Goal: Task Accomplishment & Management: Manage account settings

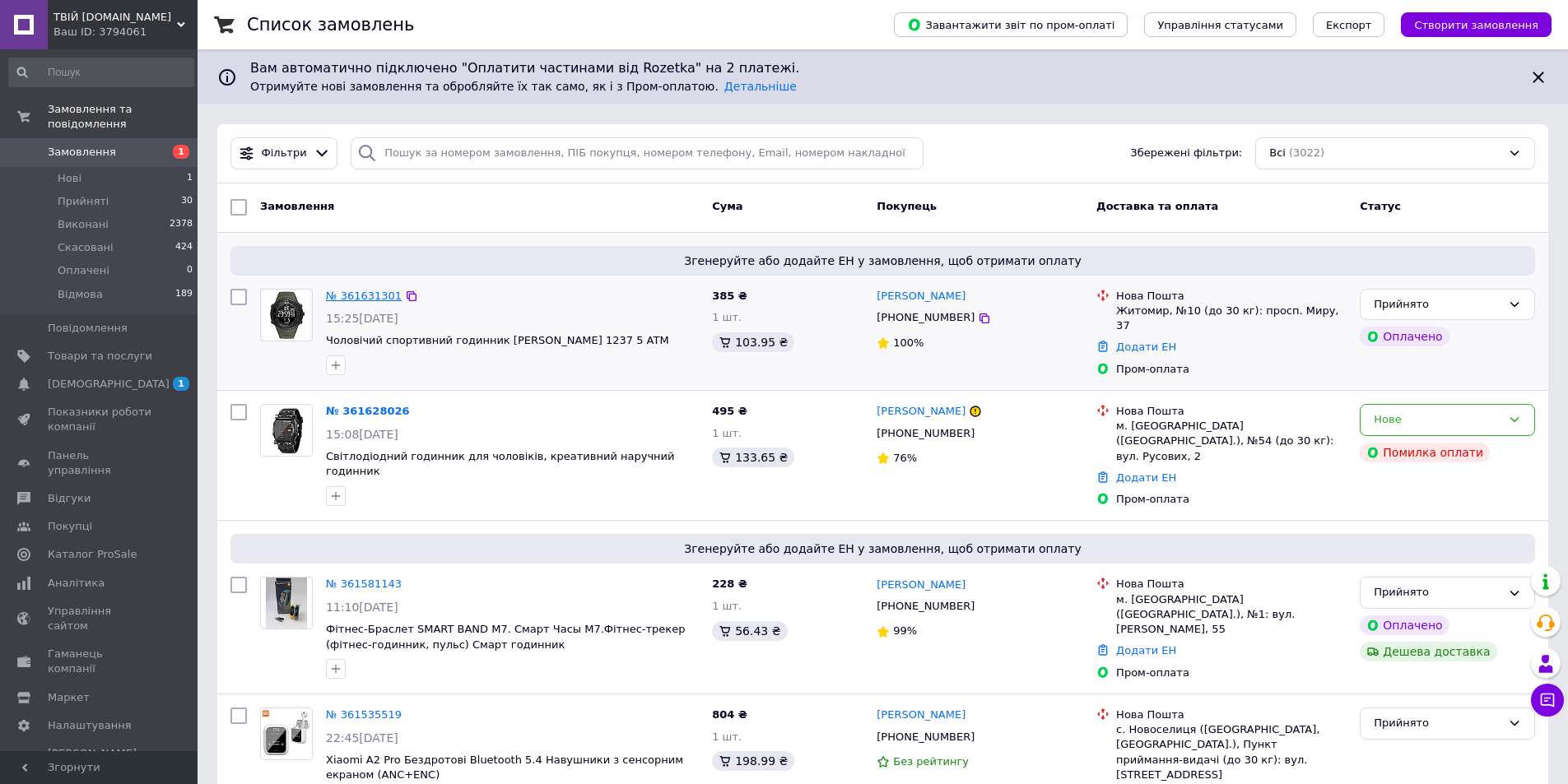
click at [340, 292] on link "№ 361631301" at bounding box center [364, 296] width 76 height 12
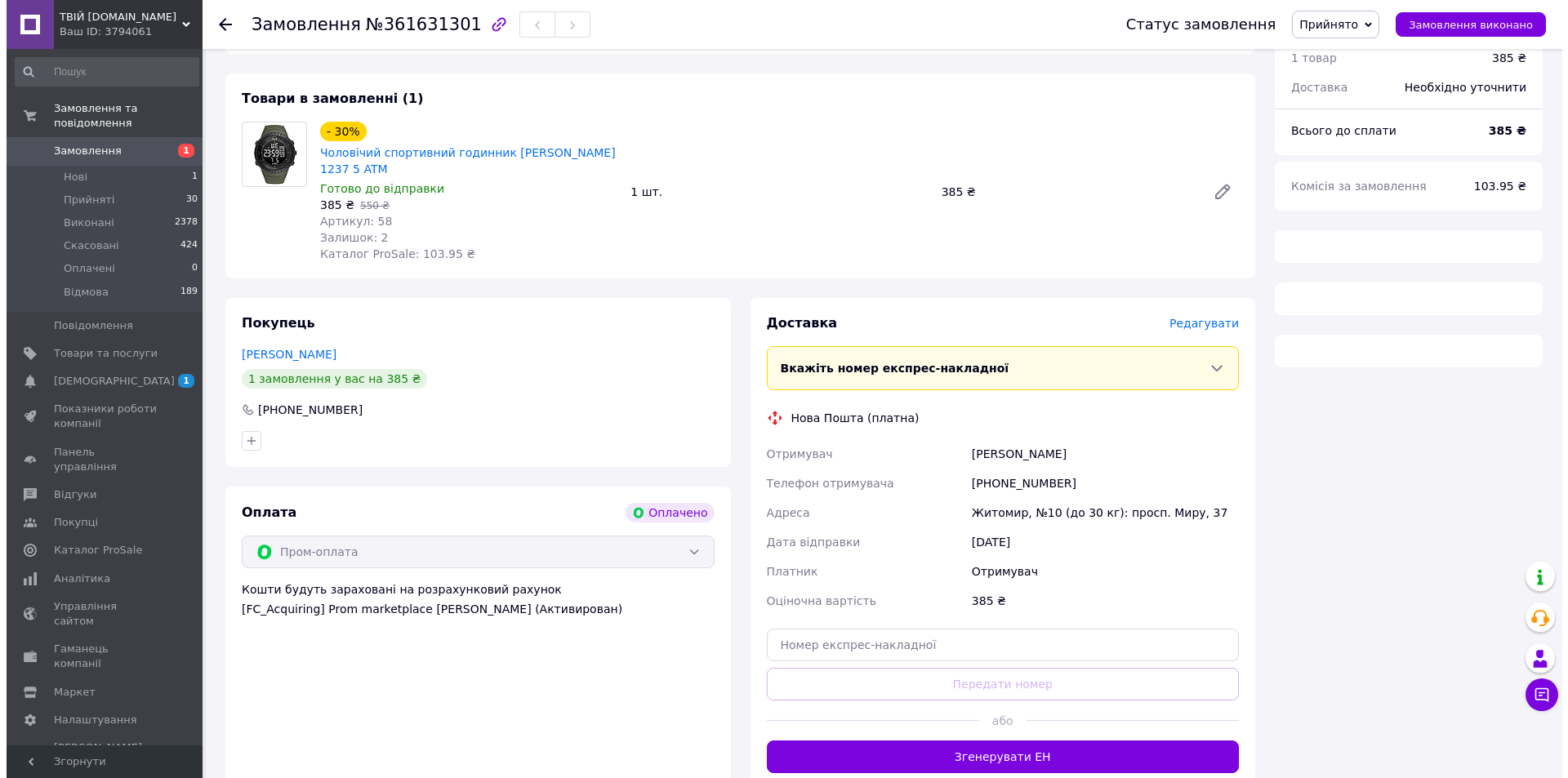
scroll to position [164, 0]
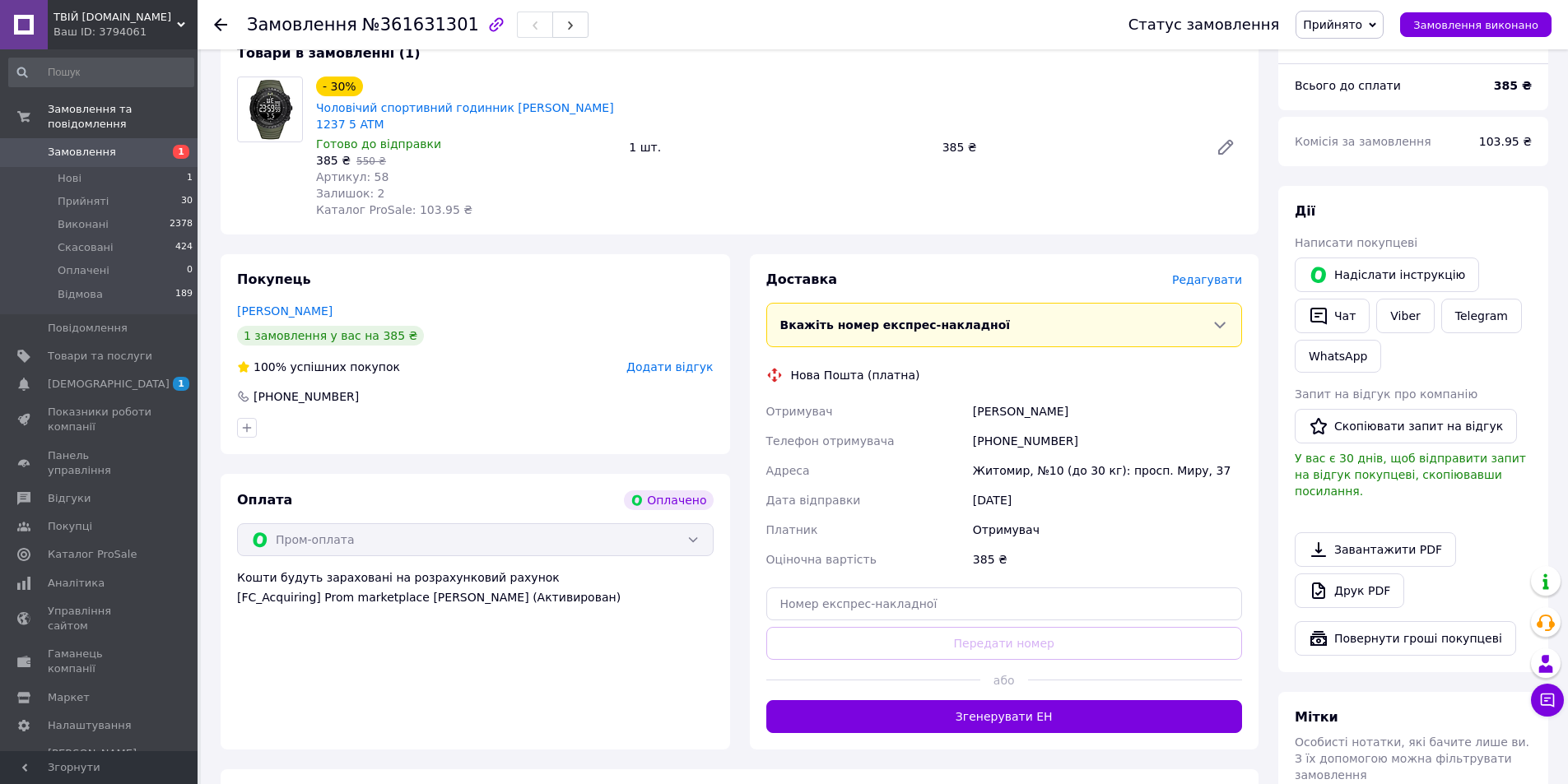
click at [1212, 273] on span "Редагувати" at bounding box center [1207, 279] width 70 height 13
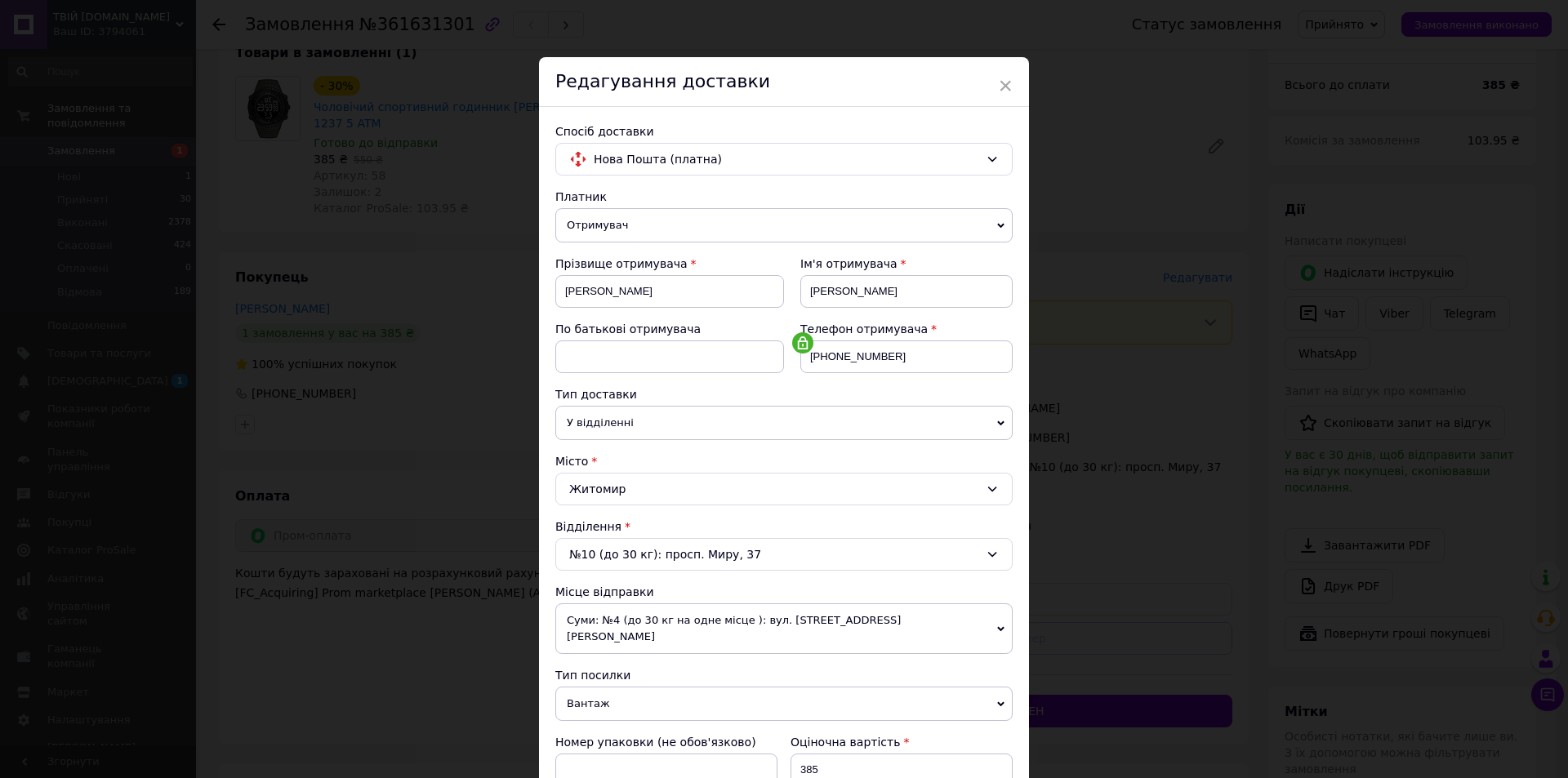
click at [949, 621] on span "Суми: №4 (до 30 кг на одне місце ): вул. [STREET_ADDRESS][PERSON_NAME]" at bounding box center [784, 628] width 458 height 50
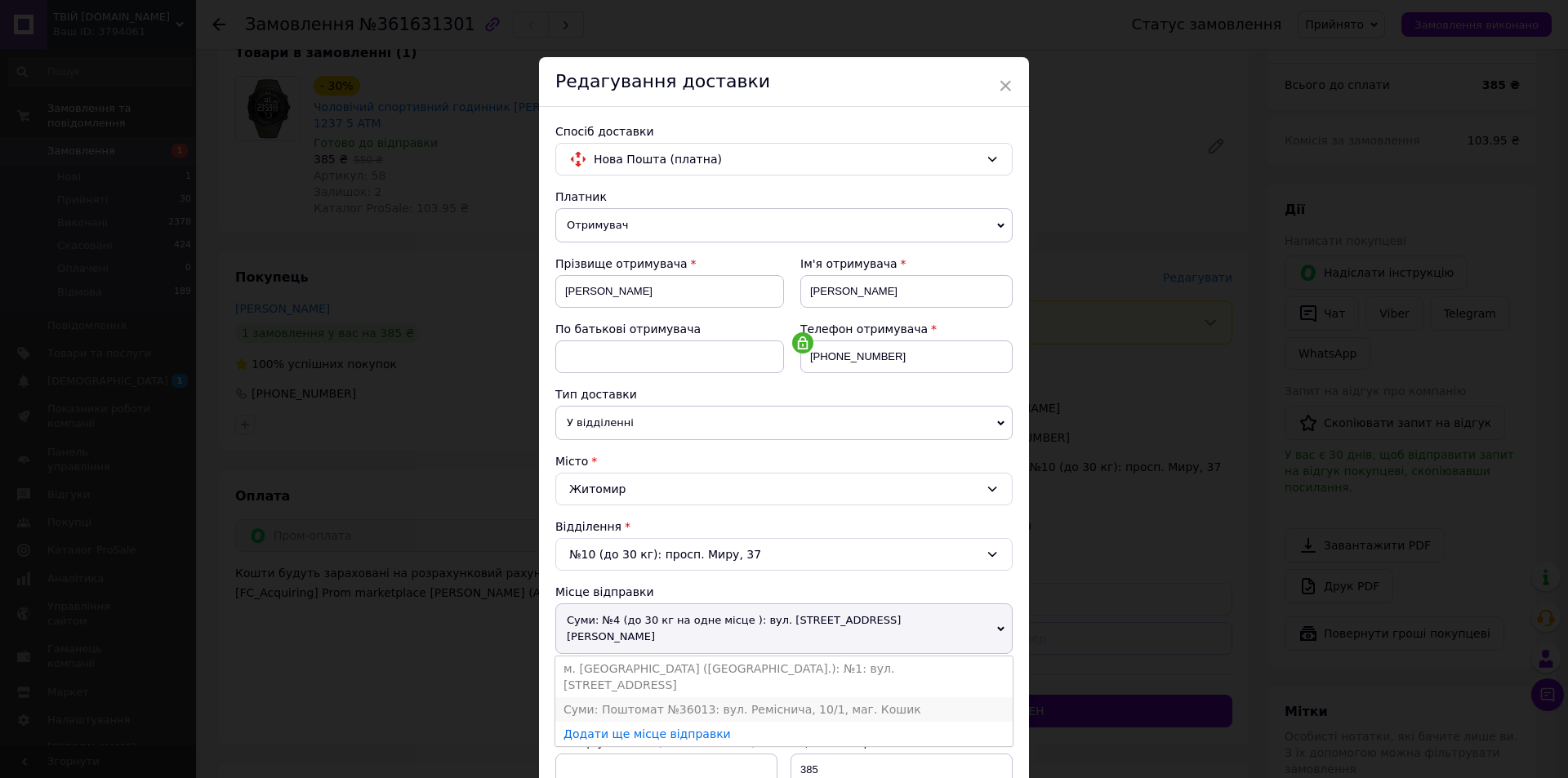
click at [856, 697] on li "Суми: Поштомат №36013: вул. Реміснича, 10/1, маг. Кошик" at bounding box center [784, 709] width 458 height 25
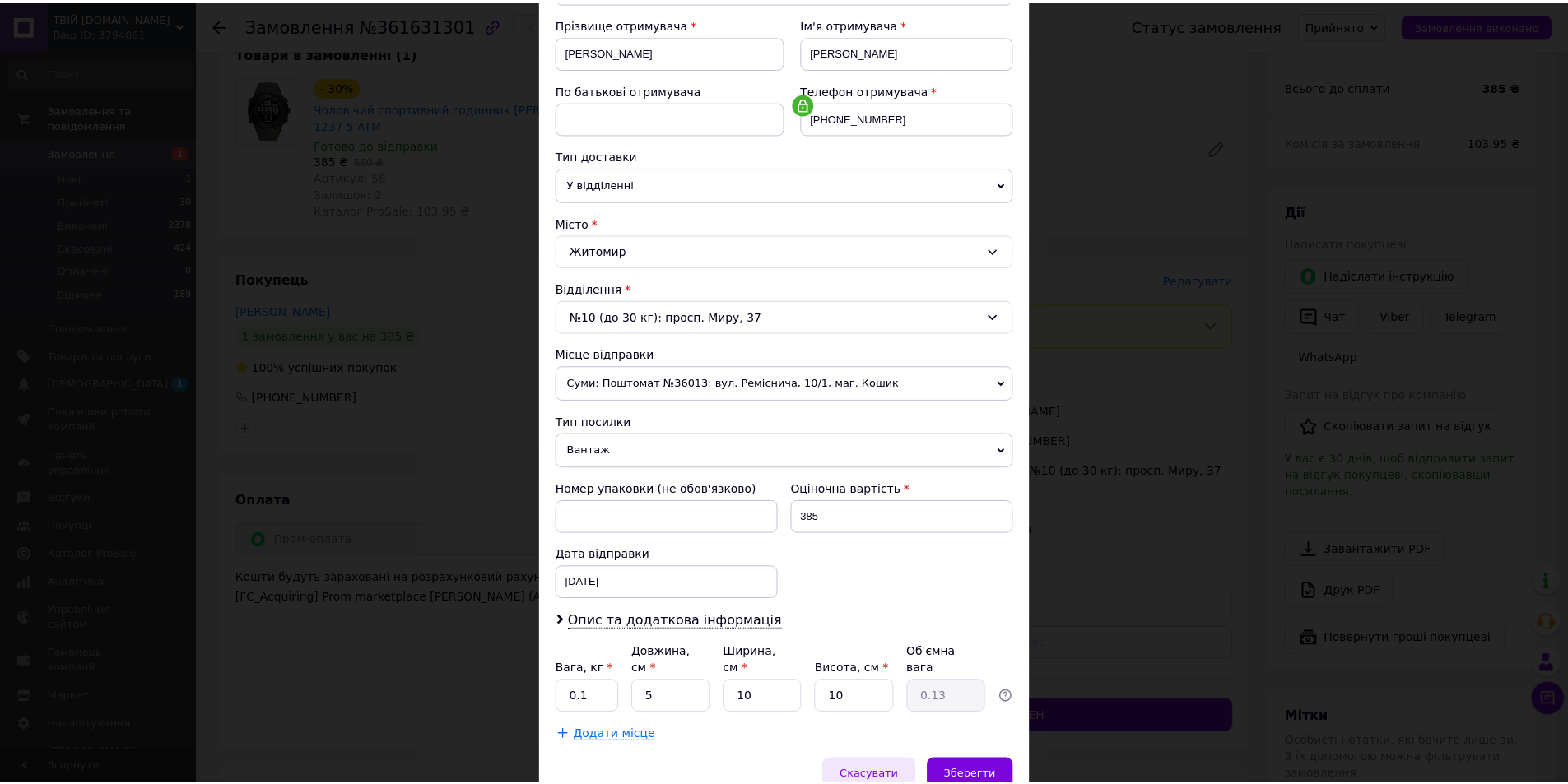
scroll to position [309, 0]
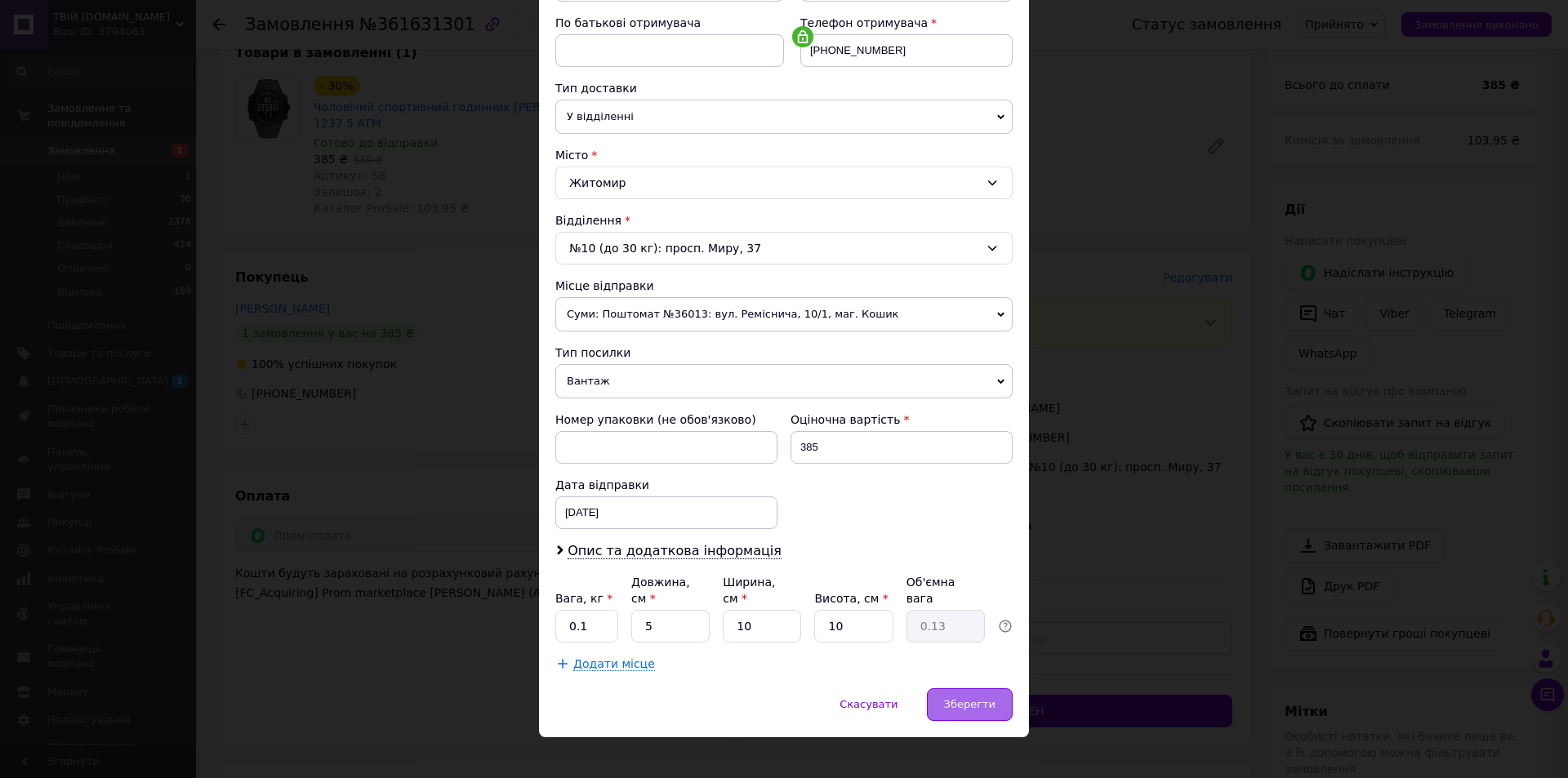
click at [978, 698] on span "Зберегти" at bounding box center [970, 704] width 51 height 12
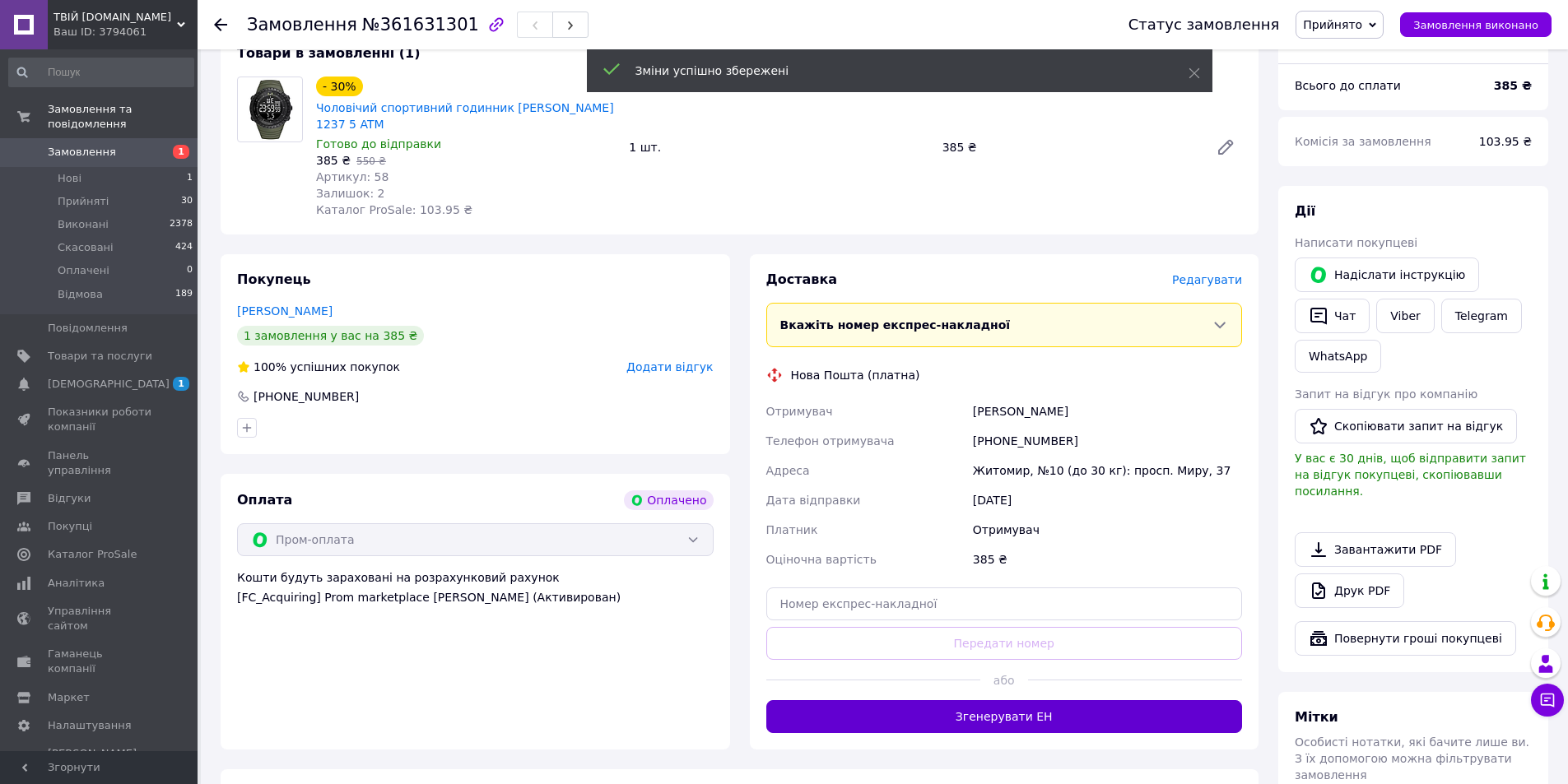
click at [989, 701] on button "Згенерувати ЕН" at bounding box center [1005, 716] width 477 height 33
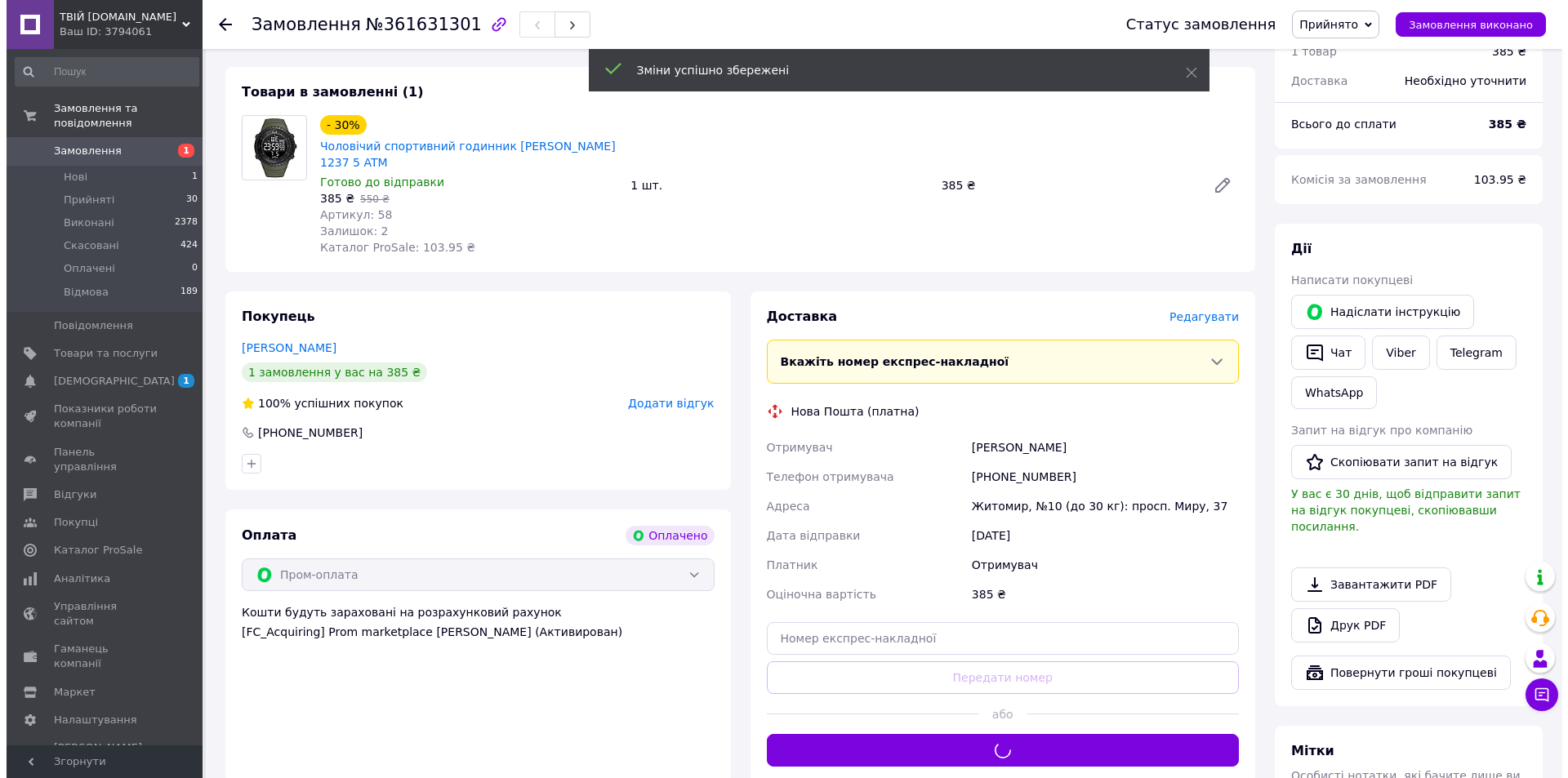
scroll to position [0, 0]
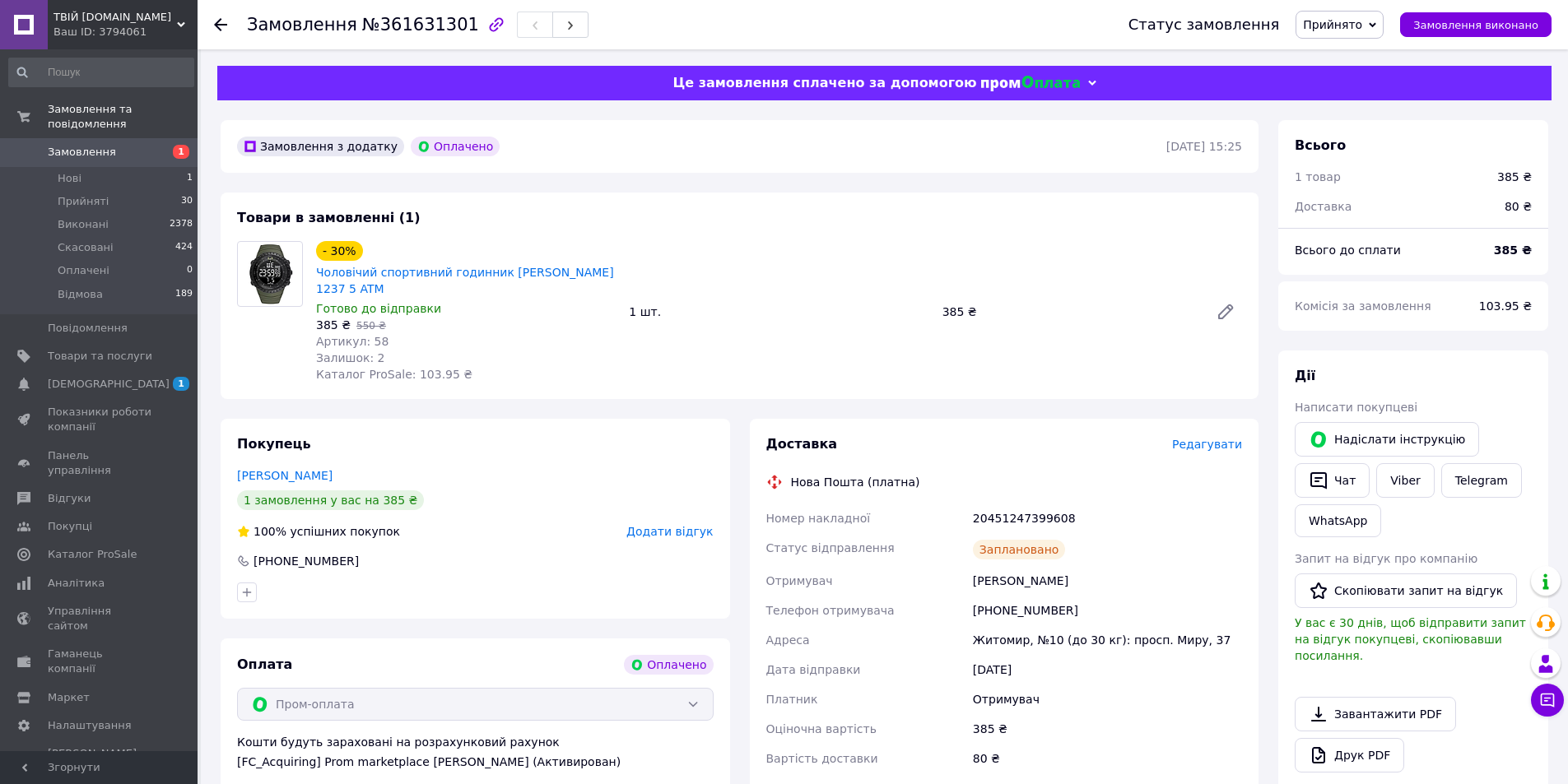
click at [80, 146] on link "Замовлення 1" at bounding box center [101, 152] width 203 height 28
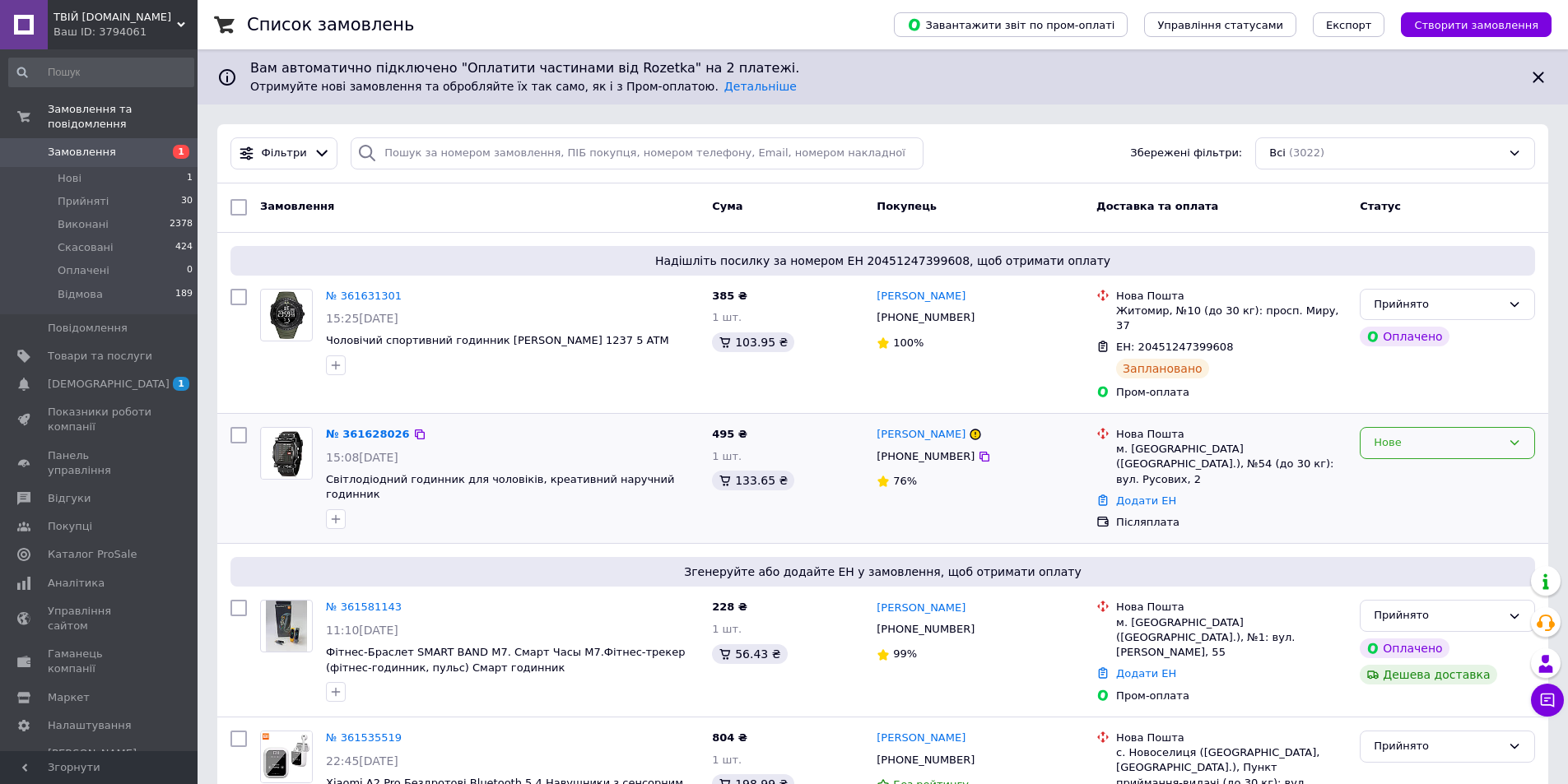
click at [1455, 434] on div "Нове" at bounding box center [1438, 442] width 127 height 17
click at [1420, 463] on li "Прийнято" at bounding box center [1447, 478] width 174 height 31
click at [358, 428] on link "№ 361628026" at bounding box center [368, 434] width 83 height 12
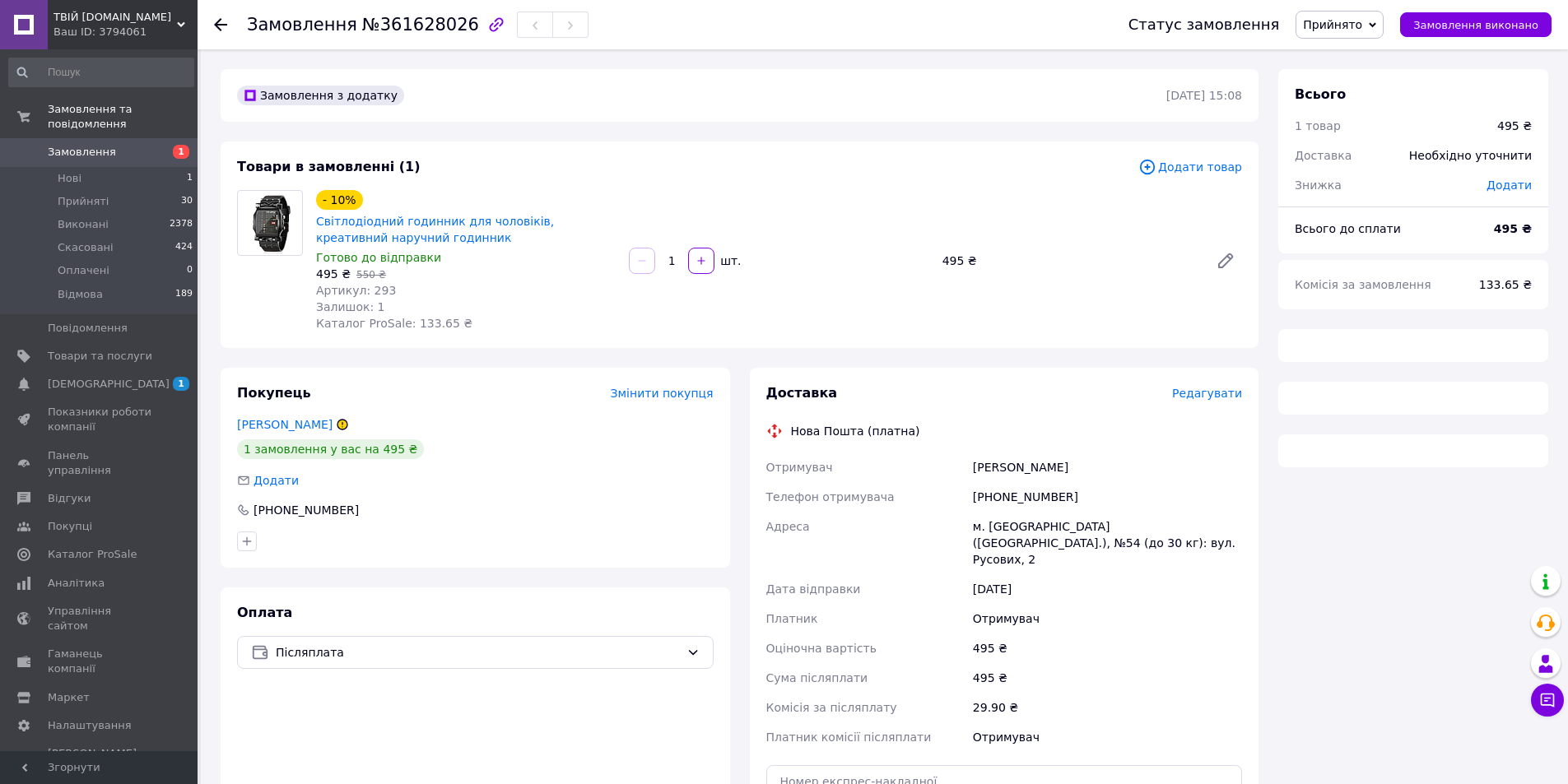
click at [1209, 398] on span "Редагувати" at bounding box center [1207, 392] width 70 height 13
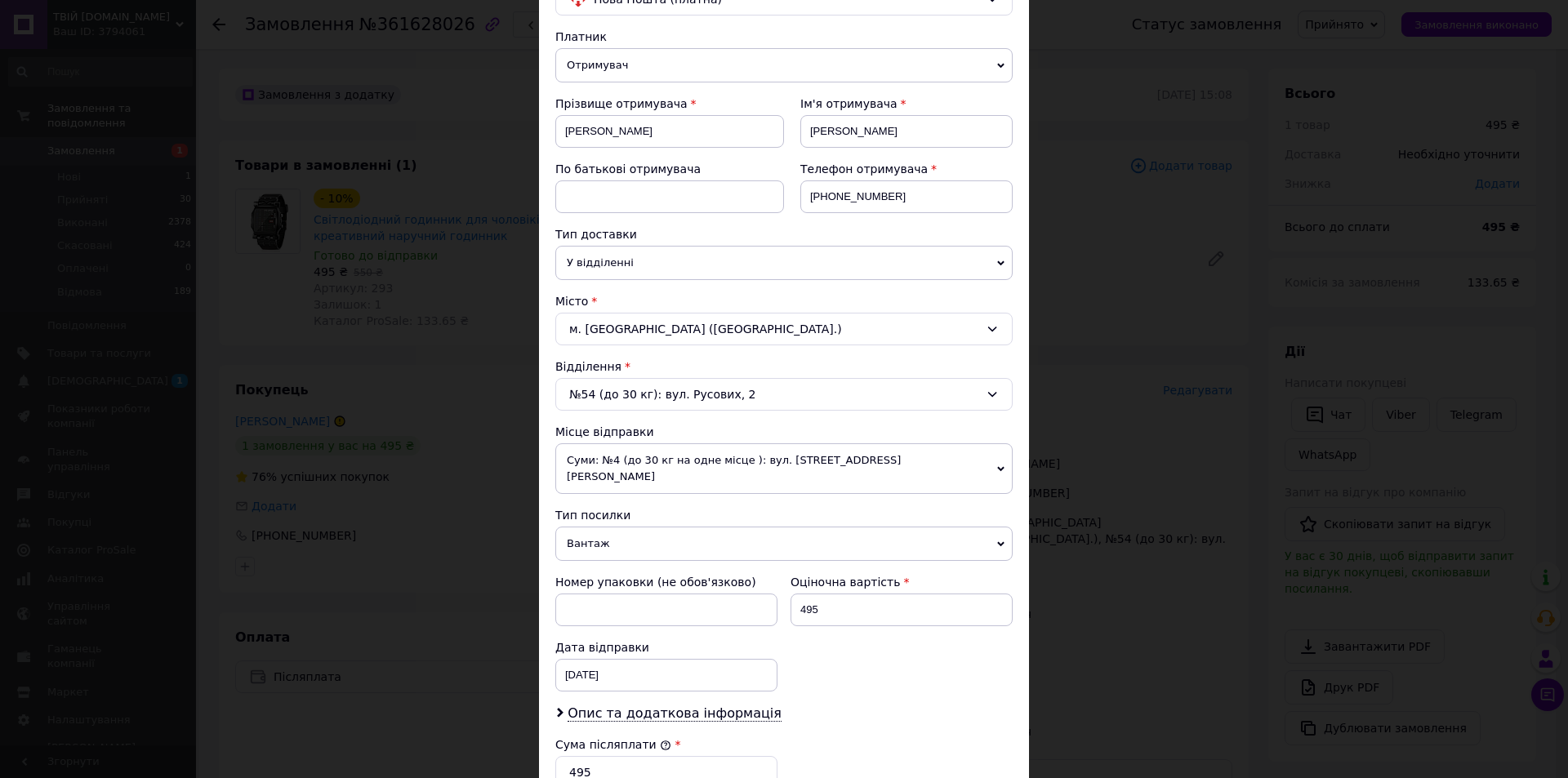
scroll to position [246, 0]
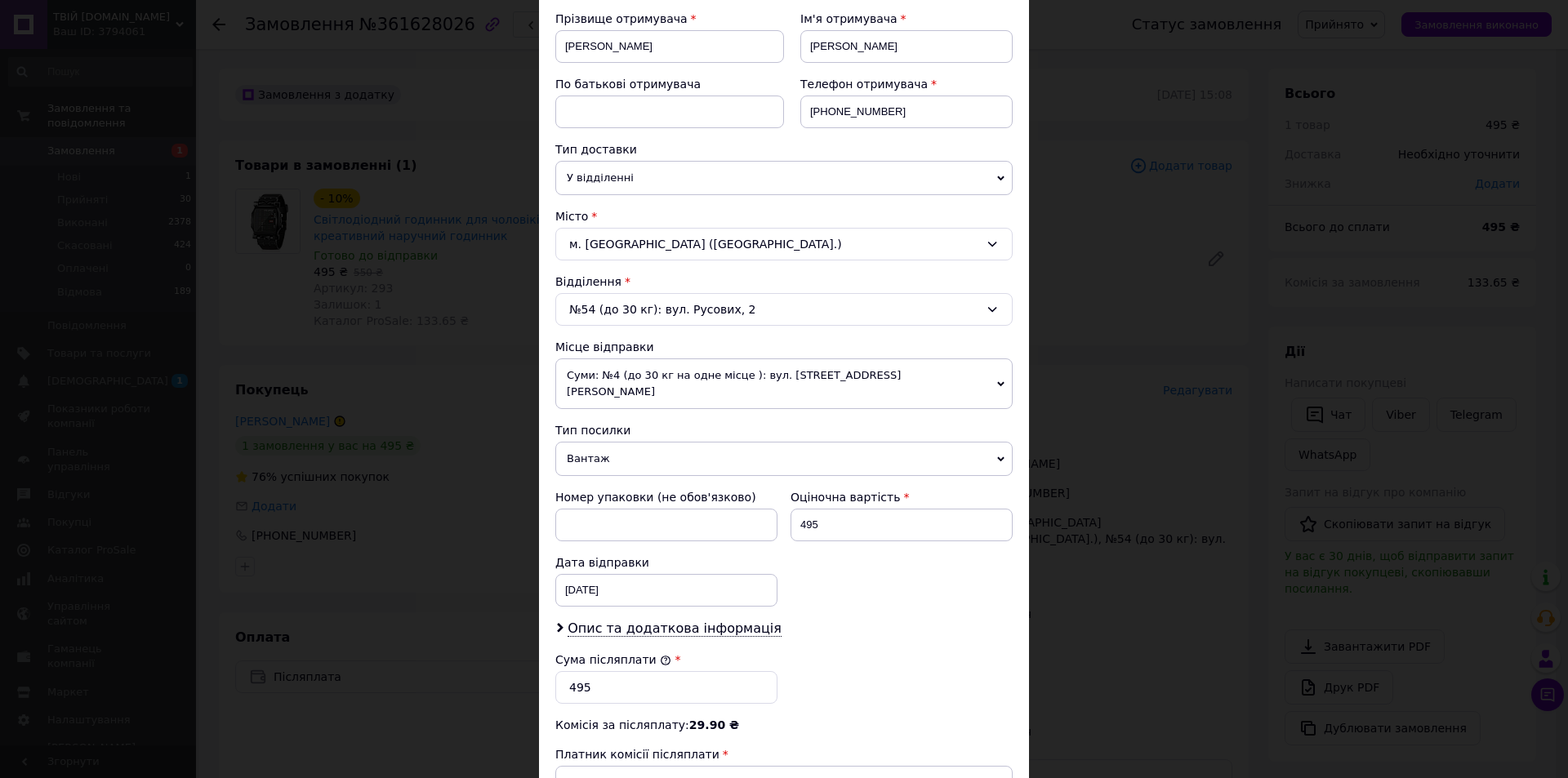
click at [946, 378] on span "Суми: №4 (до 30 кг на одне місце ): вул. [STREET_ADDRESS][PERSON_NAME]" at bounding box center [784, 384] width 458 height 50
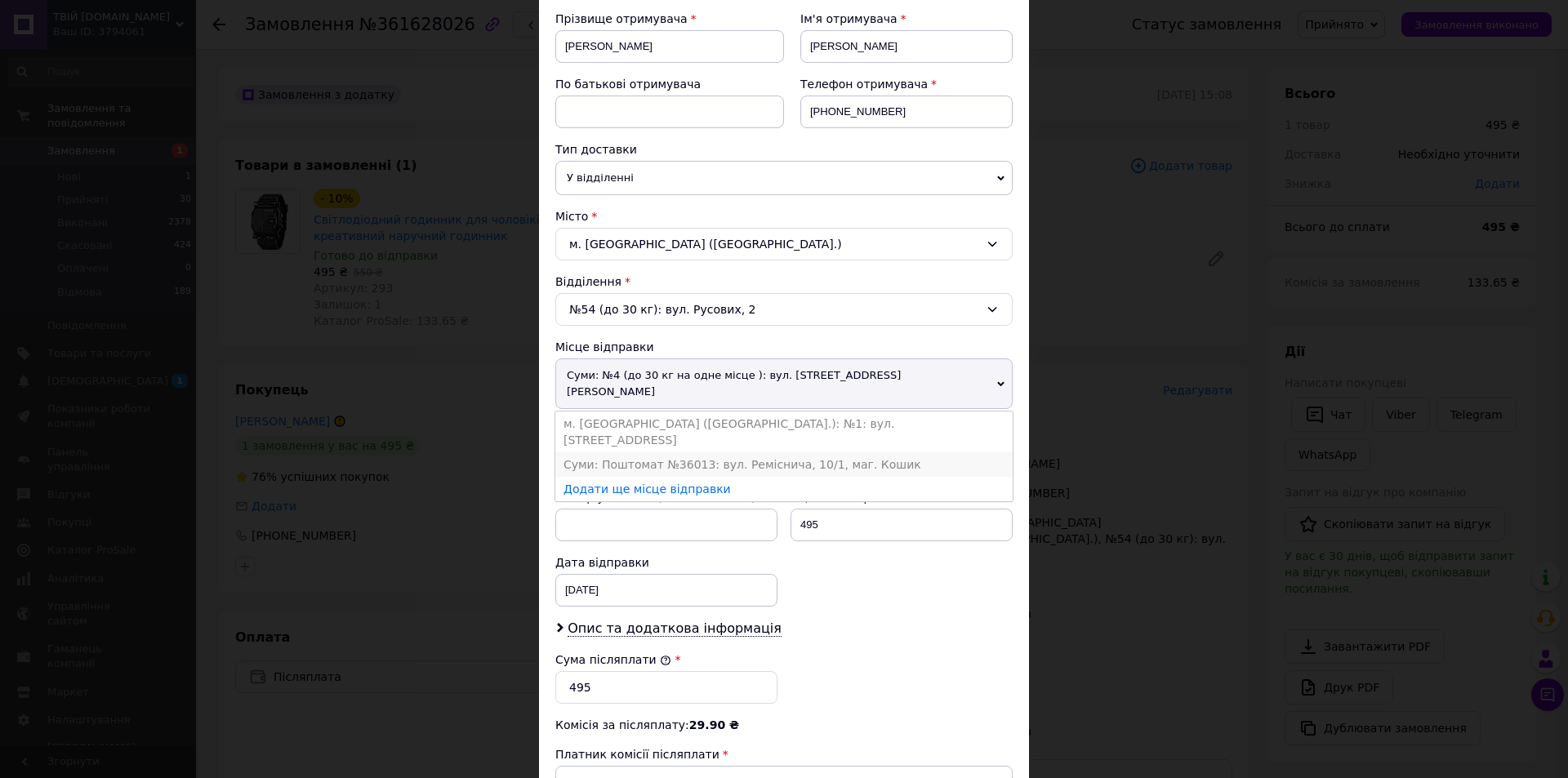
click at [833, 453] on li "Суми: Поштомат №36013: вул. Реміснича, 10/1, маг. Кошик" at bounding box center [784, 464] width 458 height 25
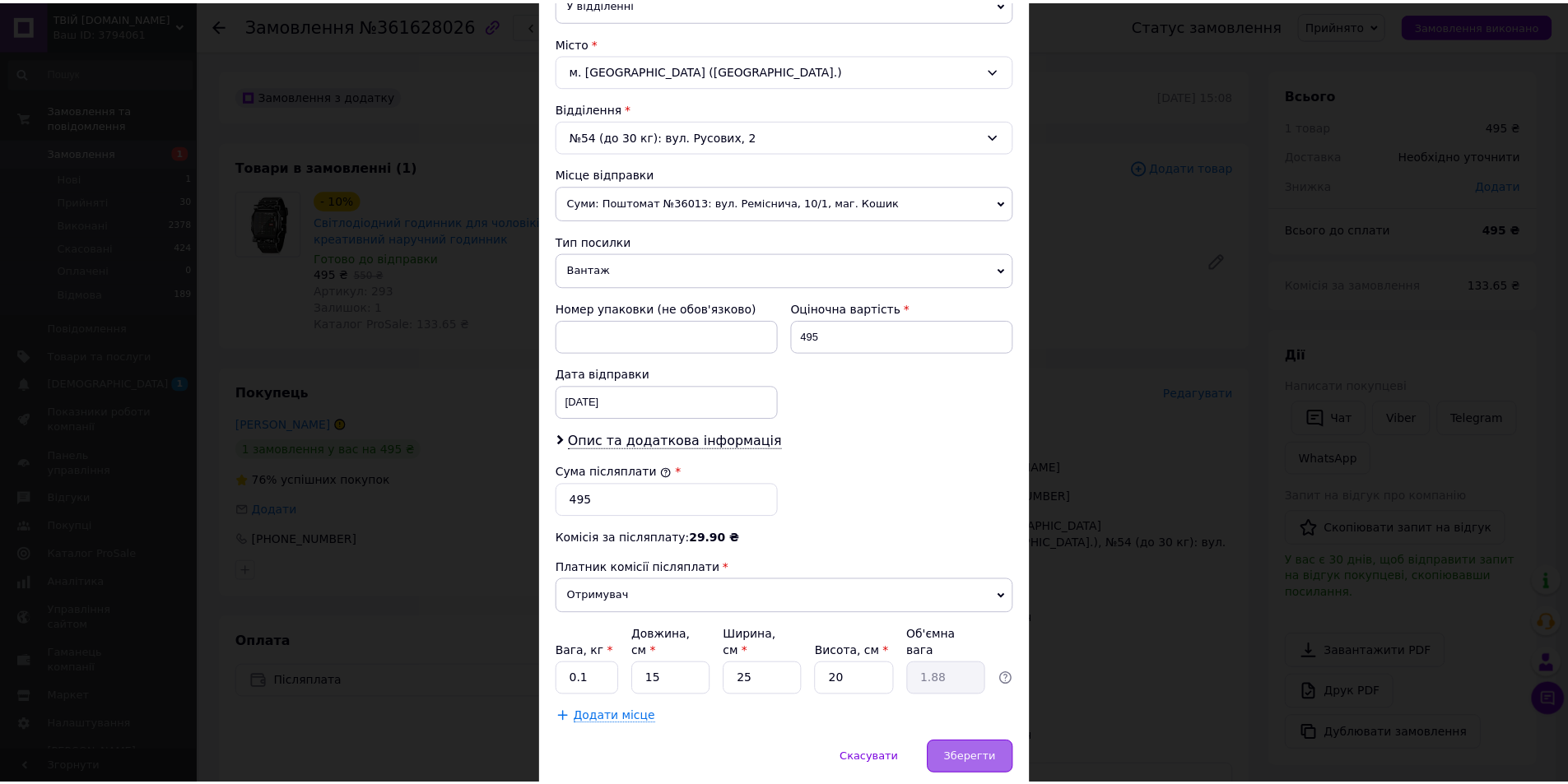
scroll to position [472, 0]
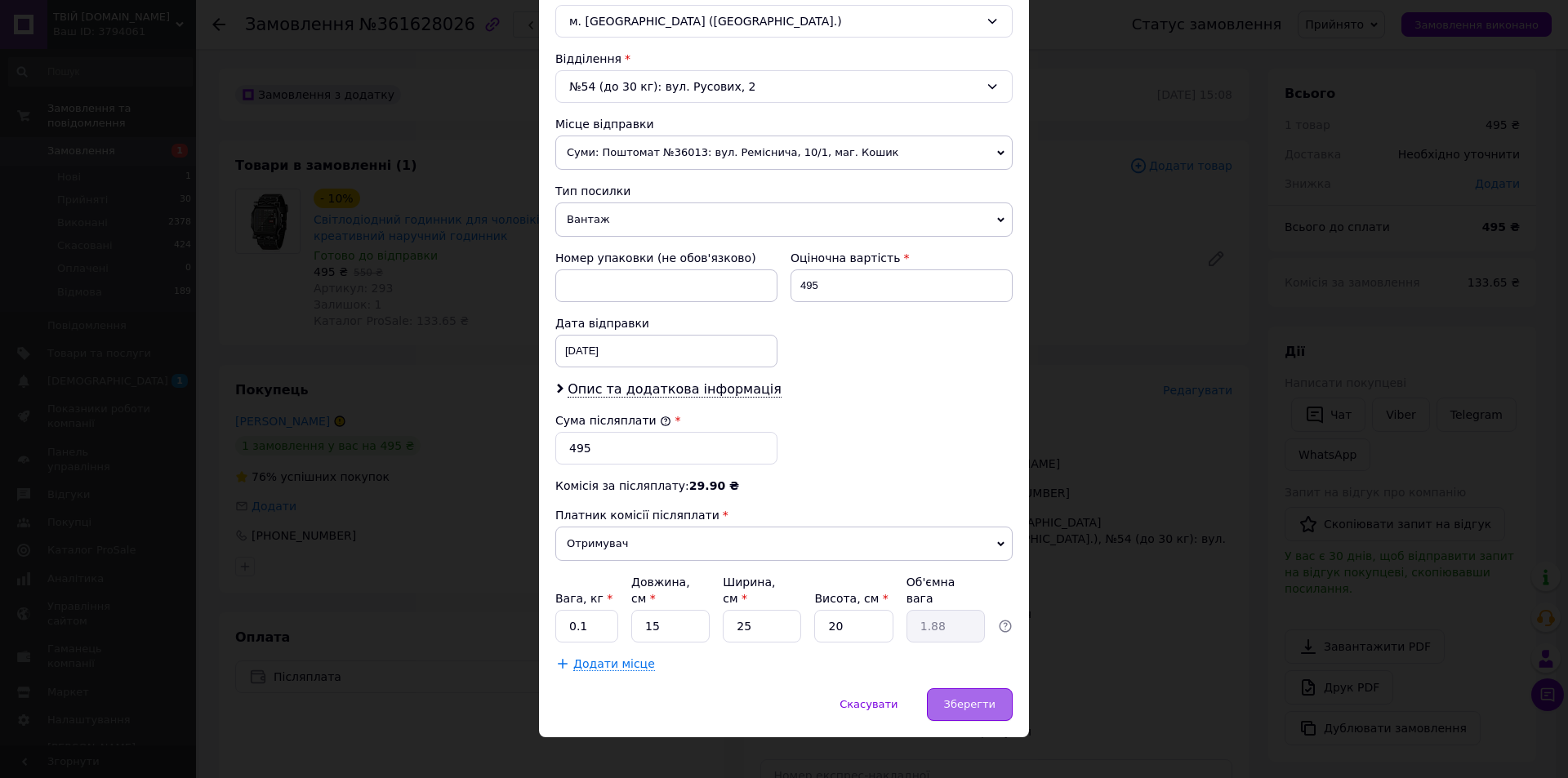
click at [982, 698] on span "Зберегти" at bounding box center [970, 704] width 51 height 12
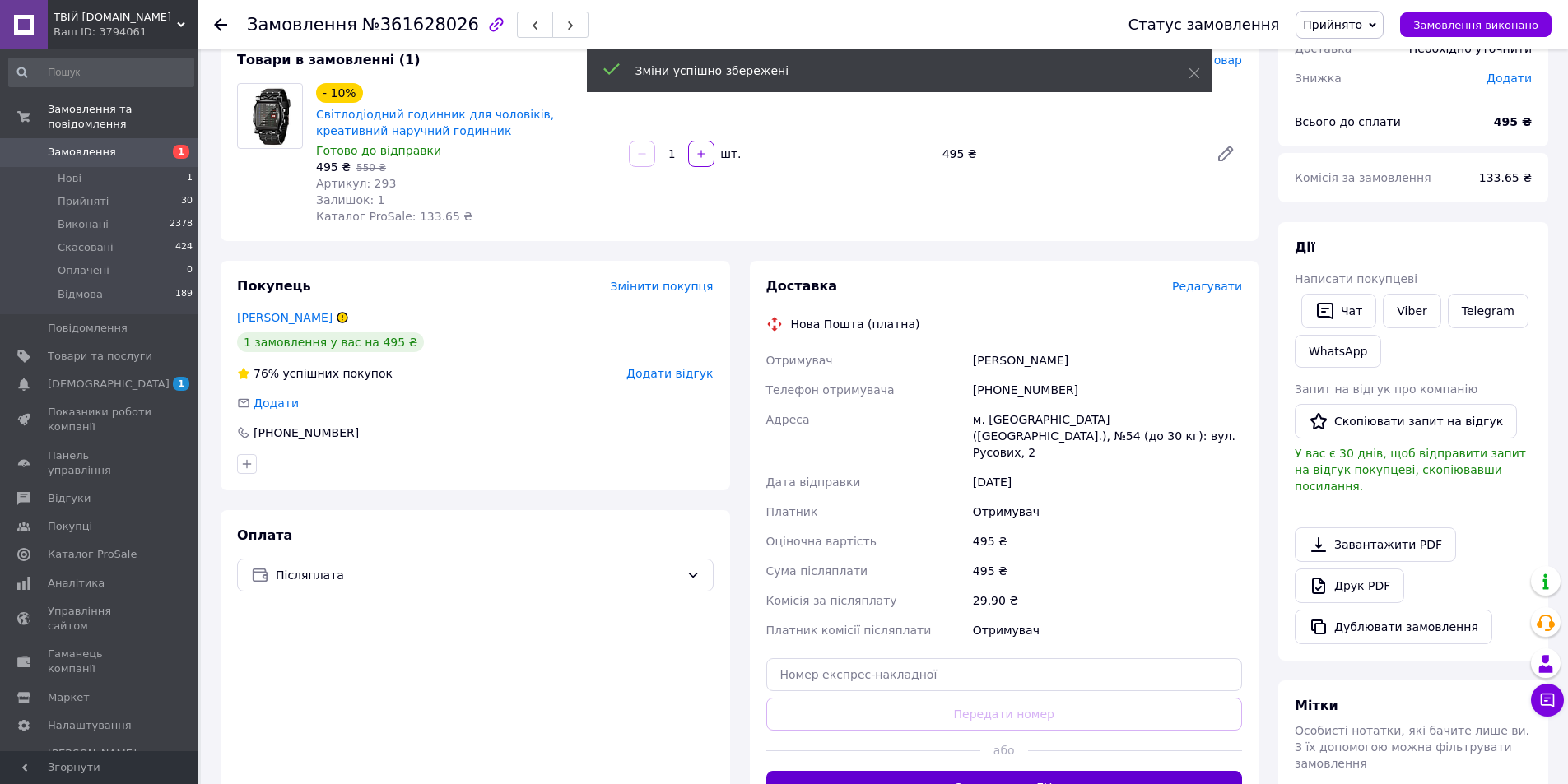
scroll to position [247, 0]
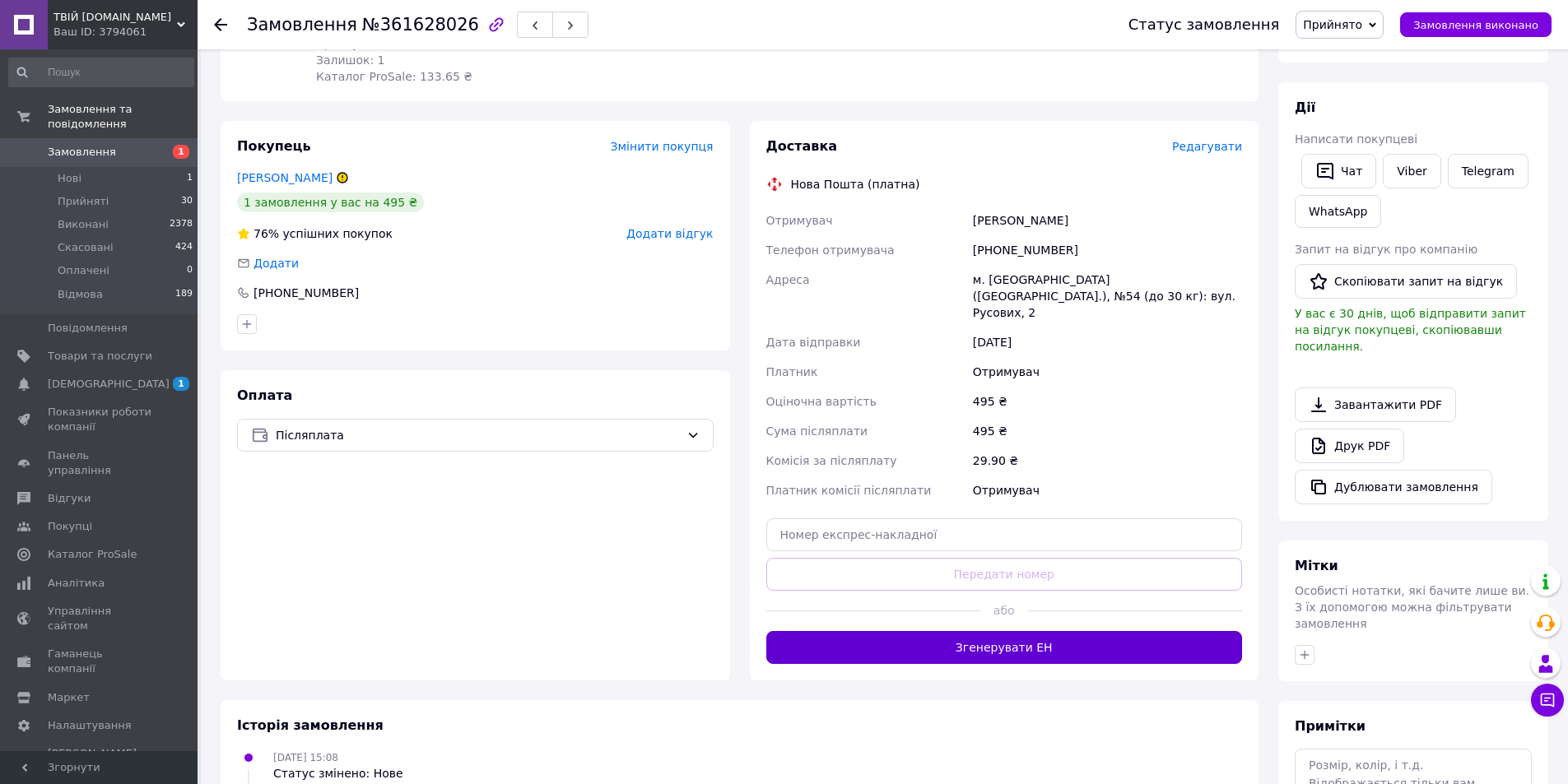
click at [1015, 631] on button "Згенерувати ЕН" at bounding box center [1005, 647] width 477 height 33
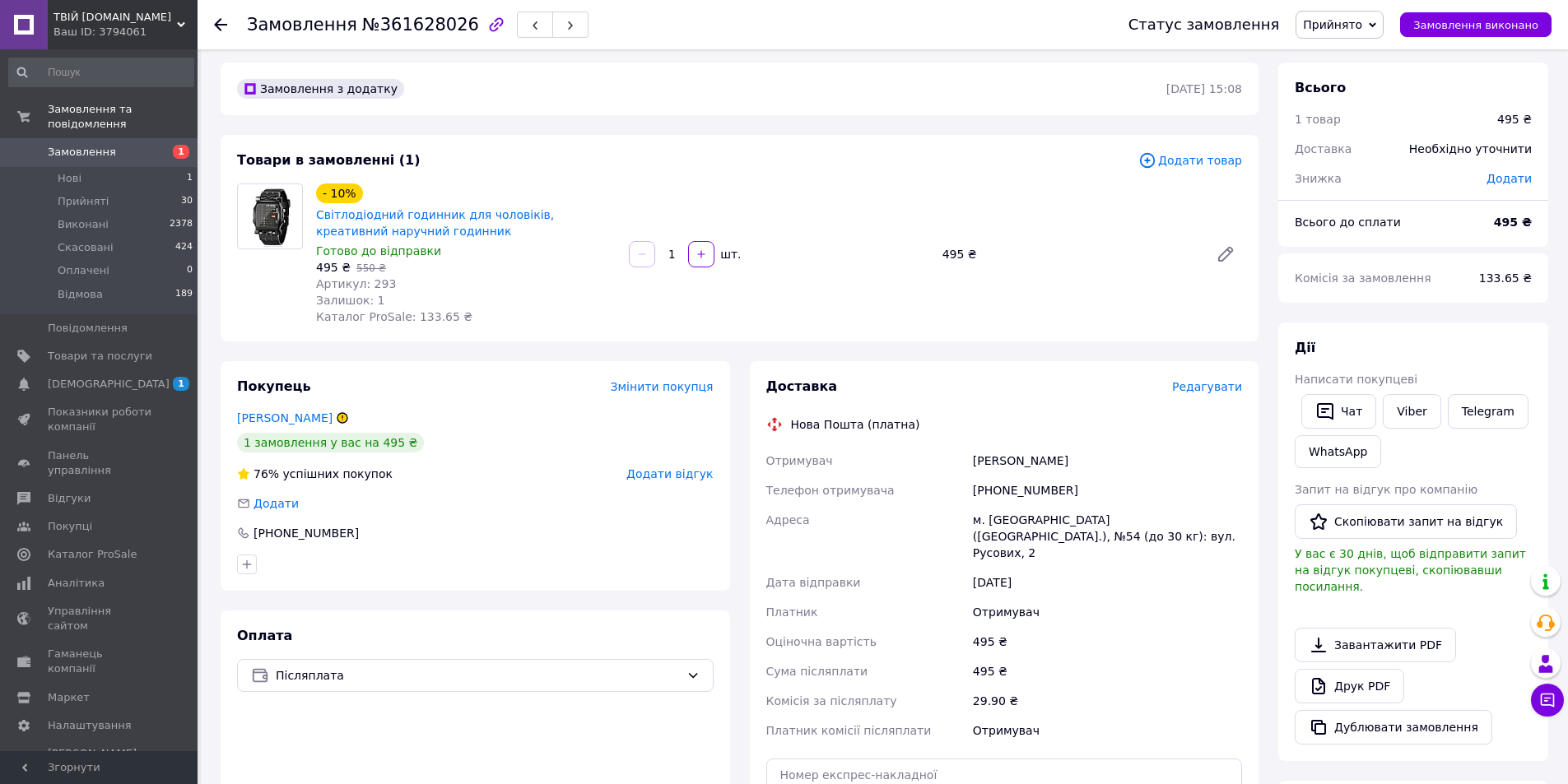
scroll to position [0, 0]
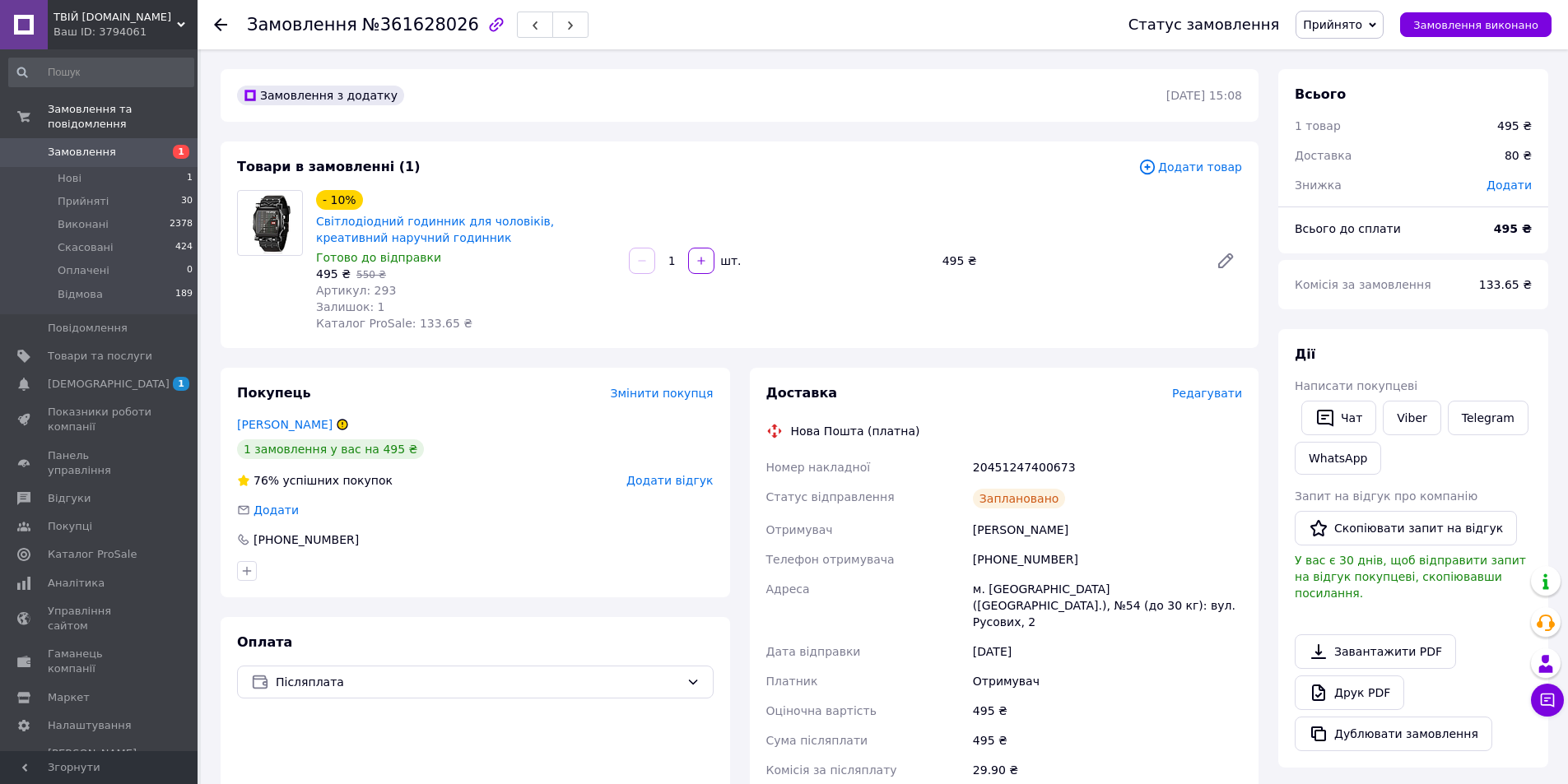
click at [119, 145] on span "Замовлення" at bounding box center [99, 152] width 104 height 15
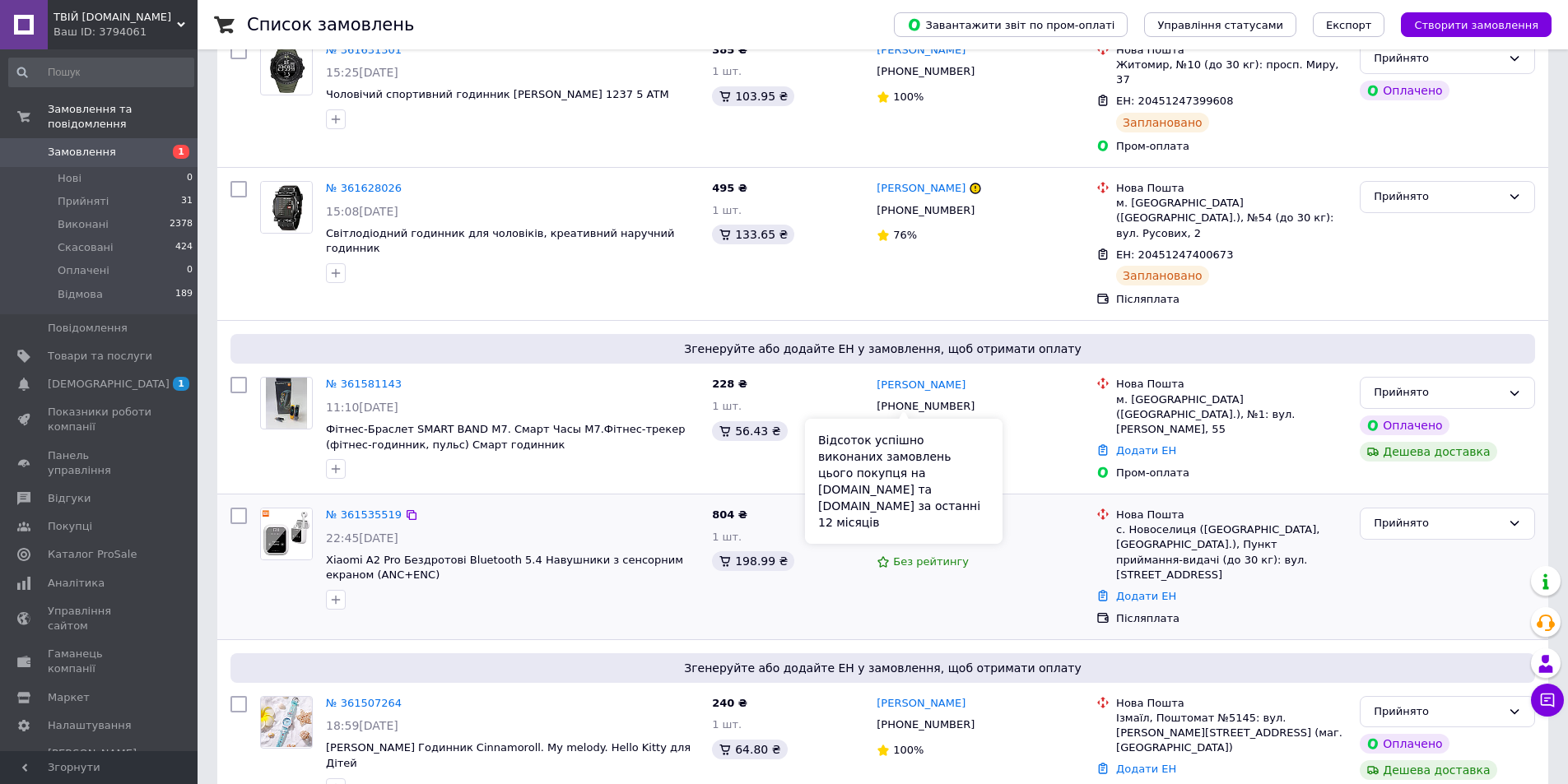
scroll to position [247, 0]
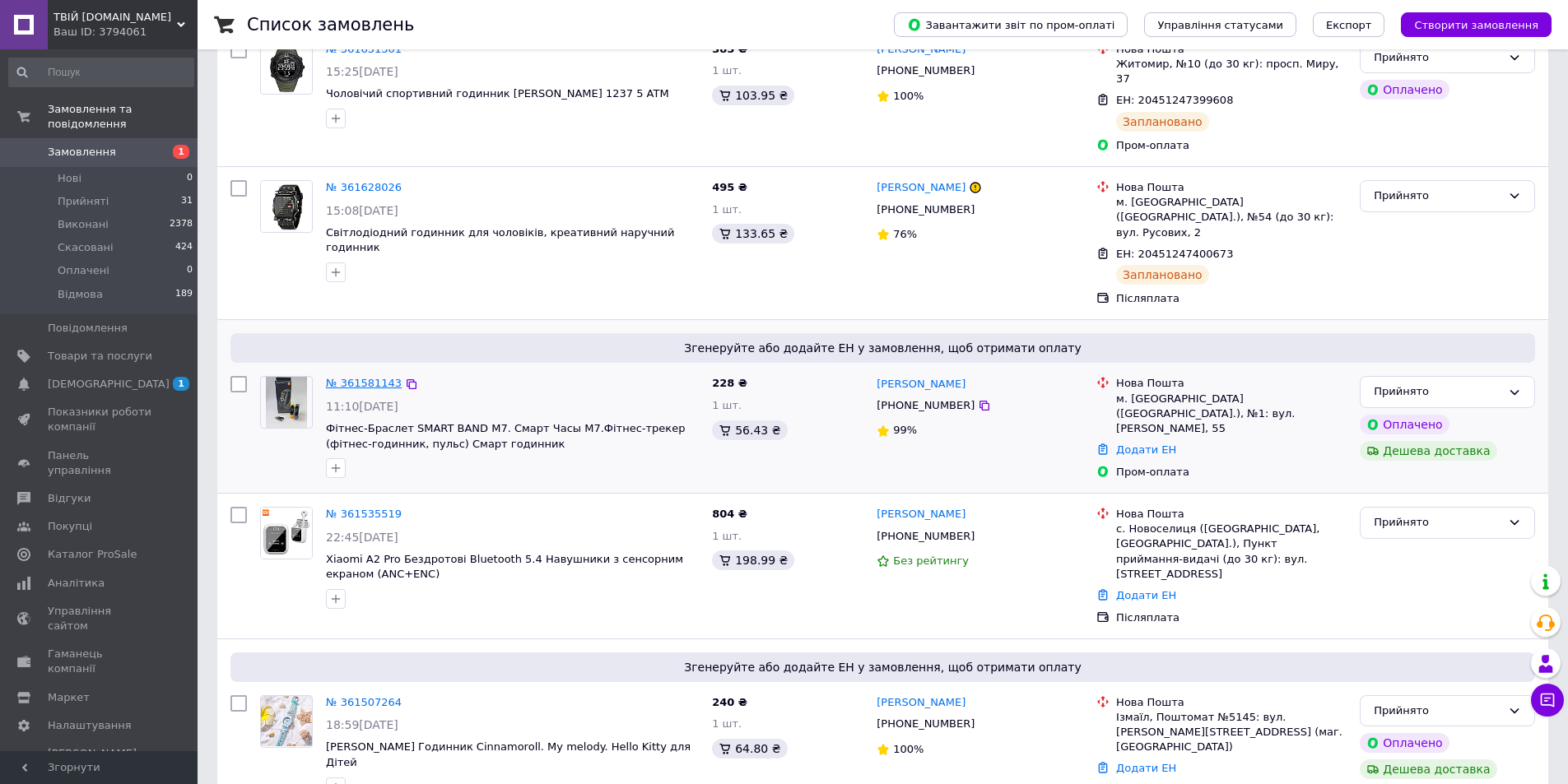
click at [377, 377] on link "№ 361581143" at bounding box center [364, 383] width 76 height 12
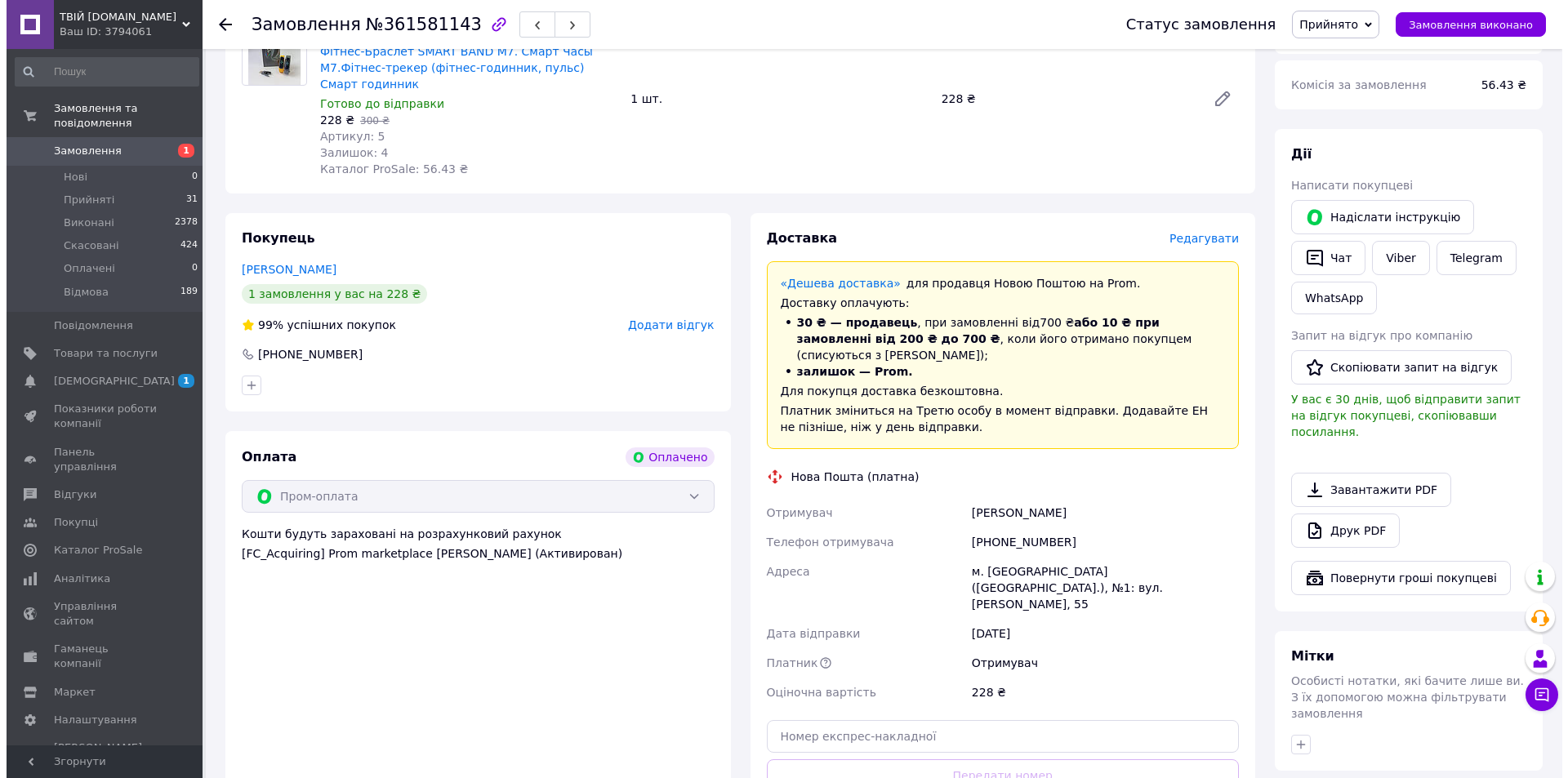
scroll to position [262, 0]
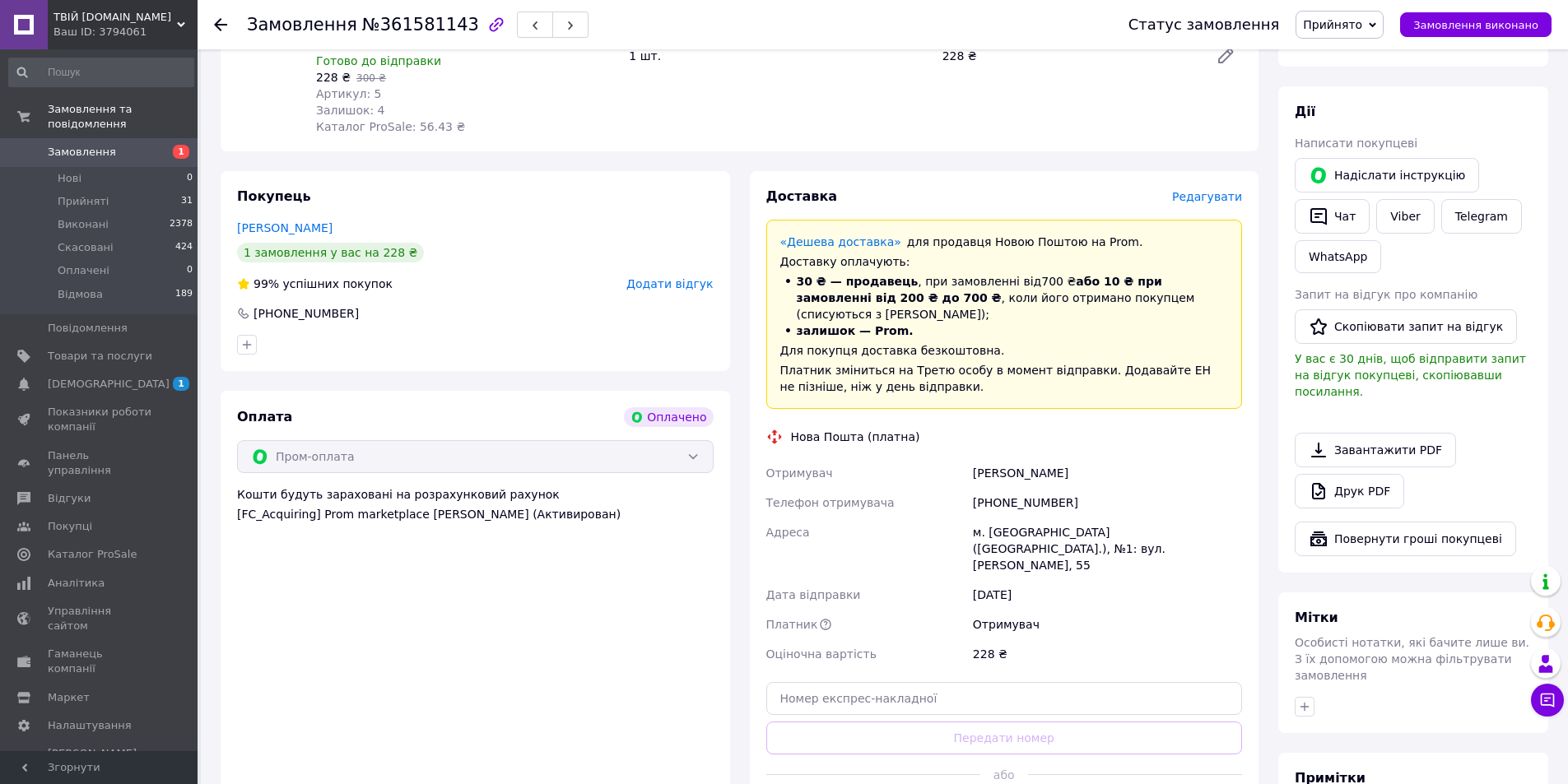
click at [1201, 200] on span "Редагувати" at bounding box center [1207, 196] width 70 height 13
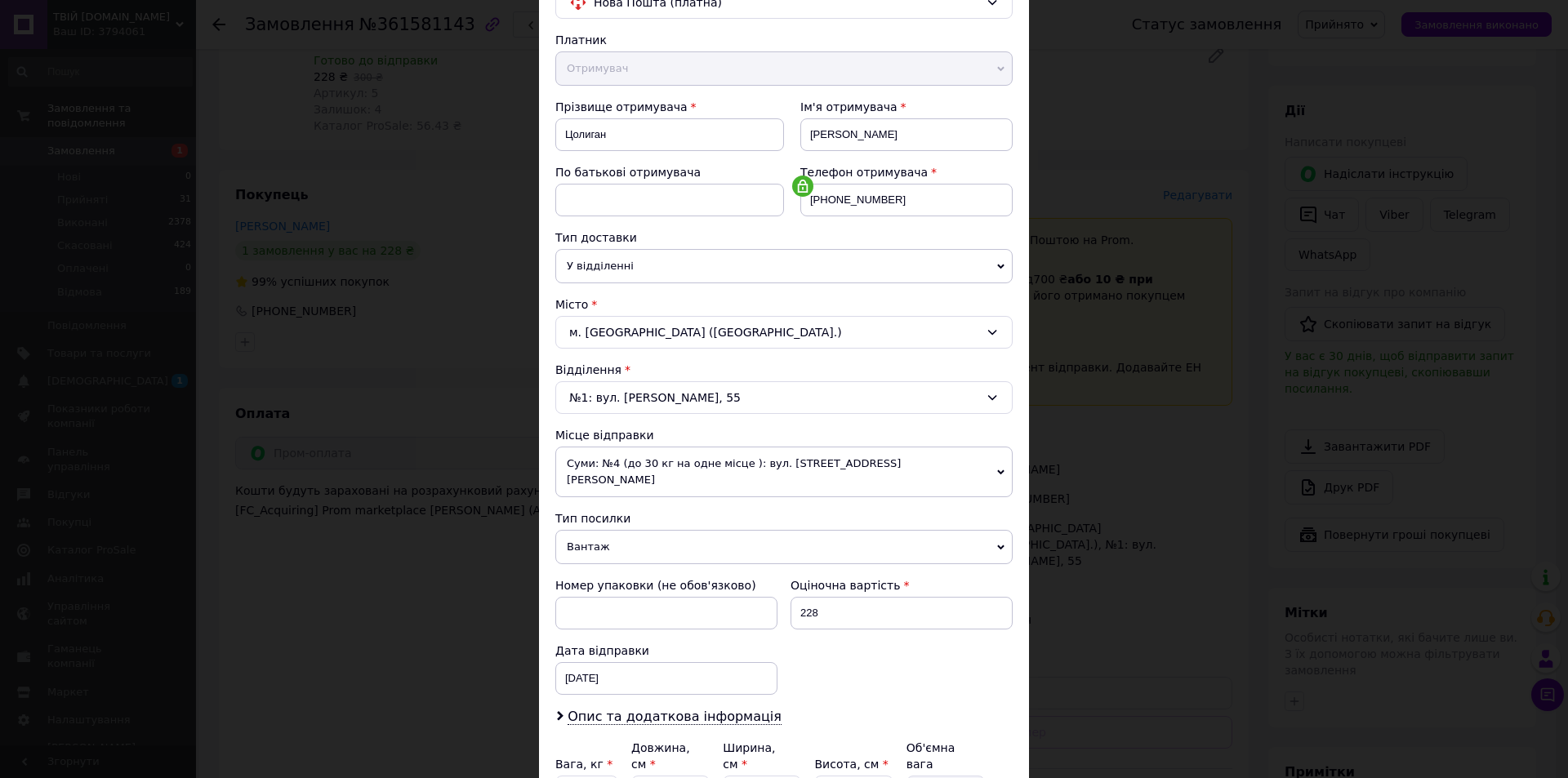
scroll to position [246, 0]
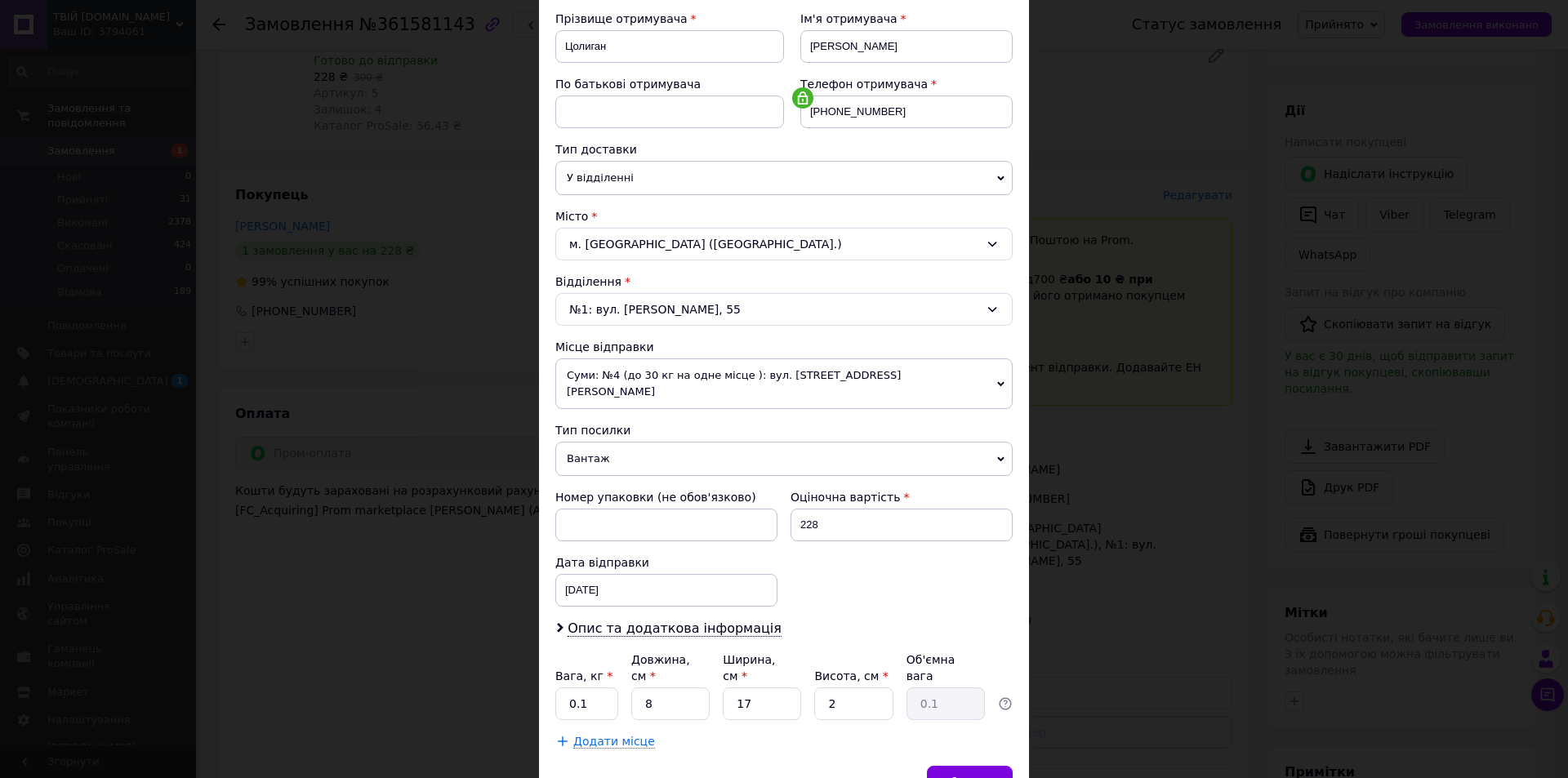
click at [975, 366] on span "Суми: №4 (до 30 кг на одне місце ): вул. [STREET_ADDRESS][PERSON_NAME]" at bounding box center [784, 384] width 458 height 50
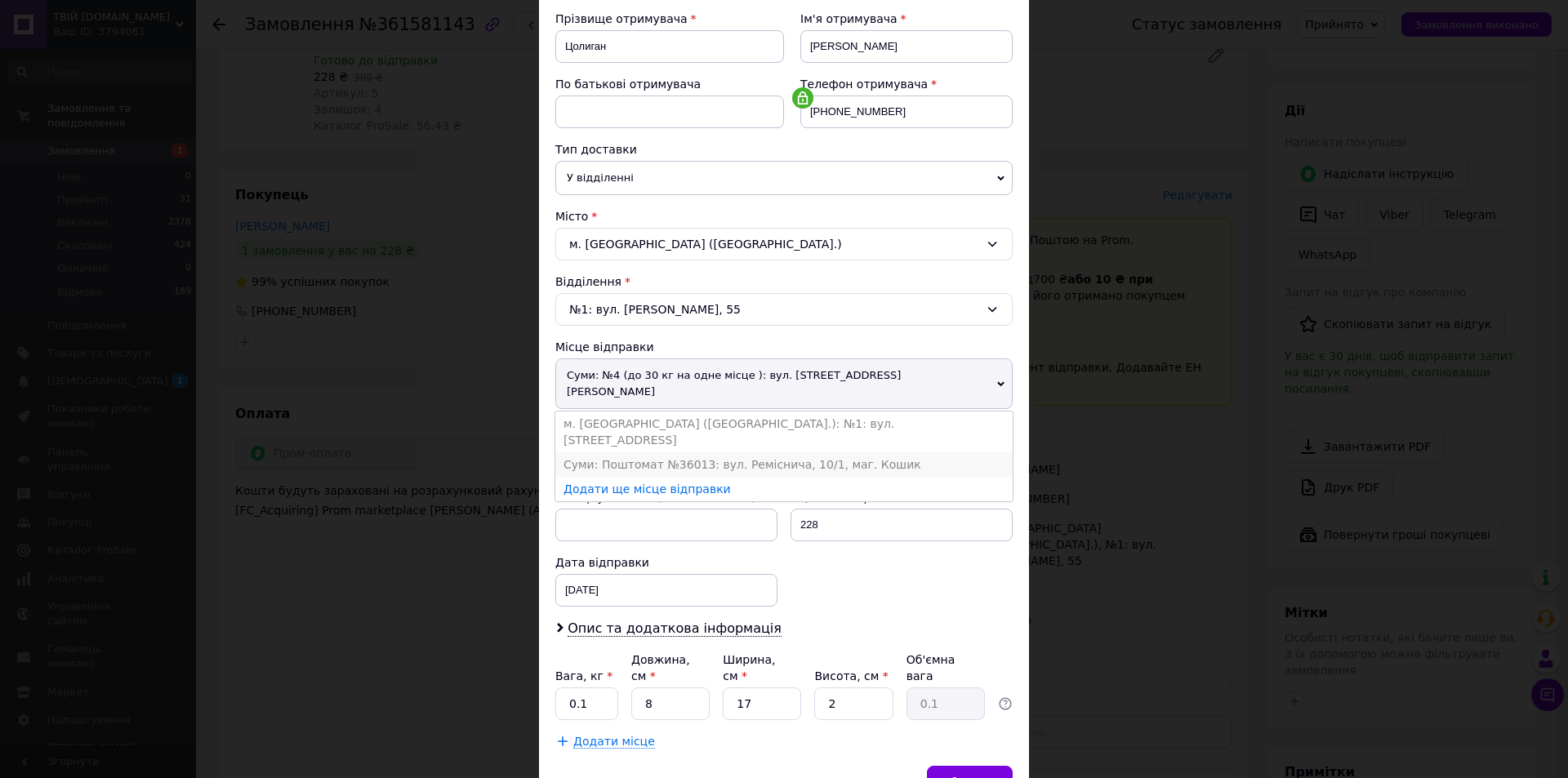
click at [882, 453] on li "Суми: Поштомат №36013: вул. Реміснича, 10/1, маг. Кошик" at bounding box center [784, 464] width 458 height 25
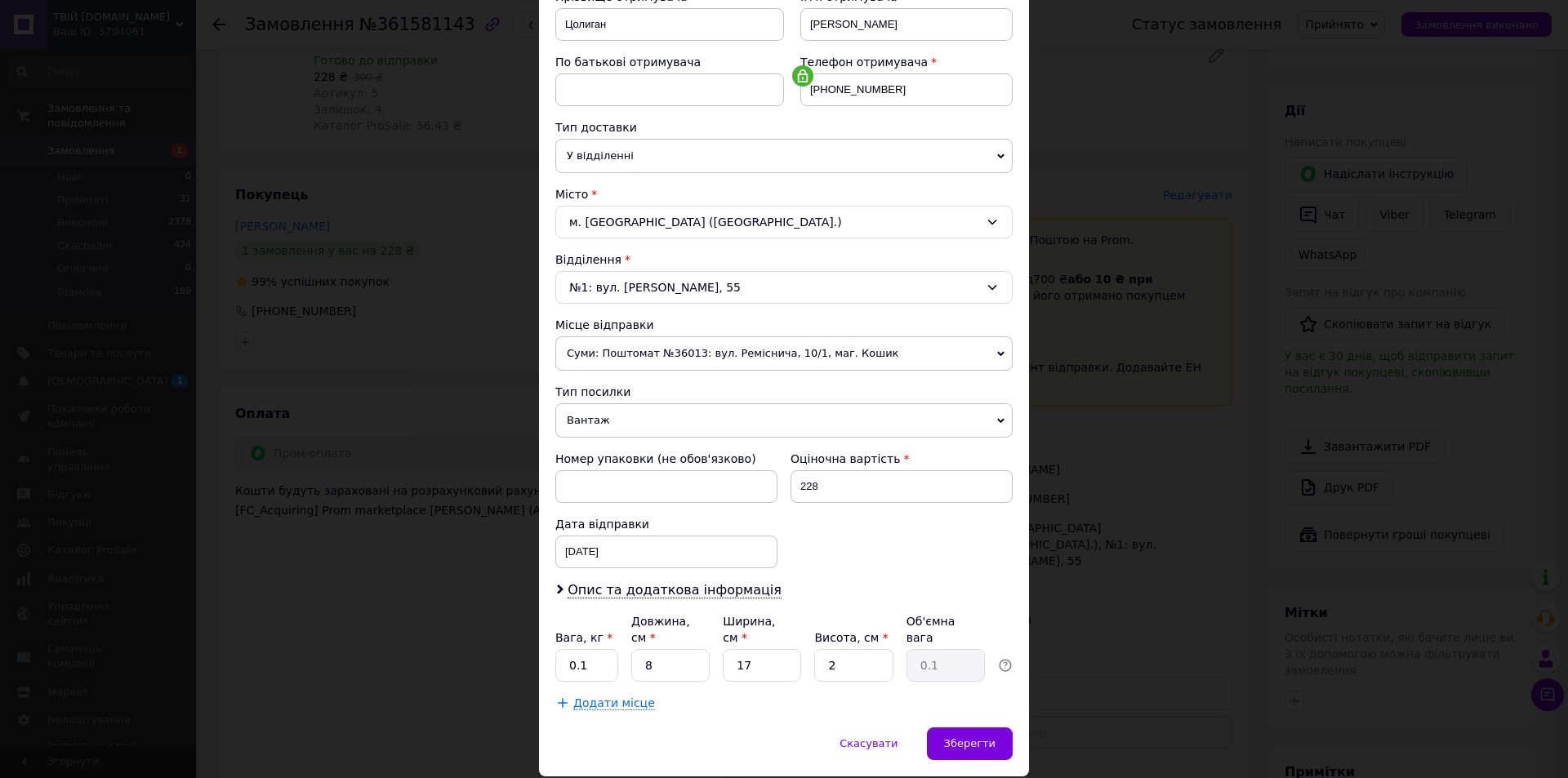
scroll to position [307, 0]
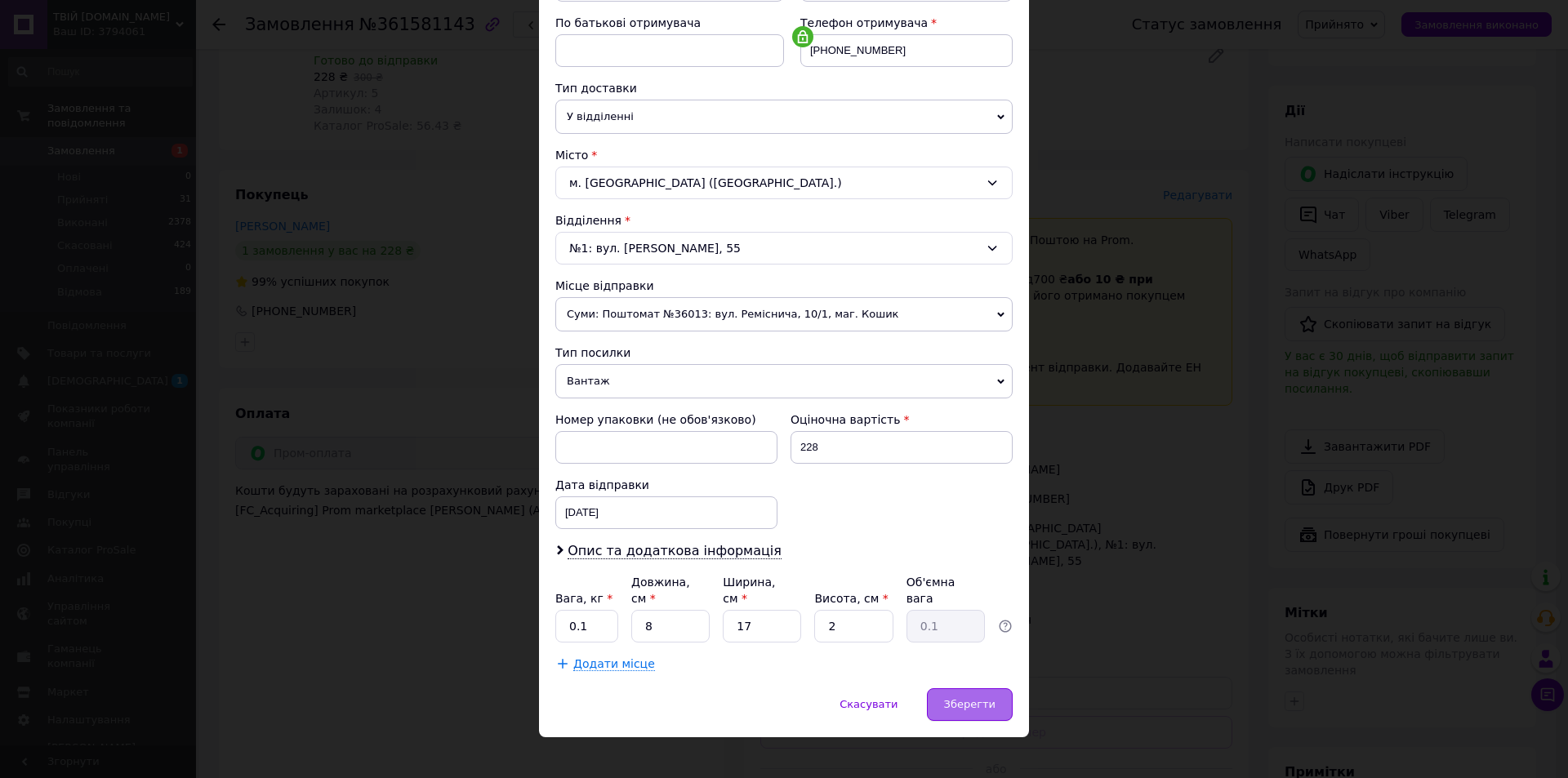
click at [986, 698] on span "Зберегти" at bounding box center [970, 704] width 51 height 12
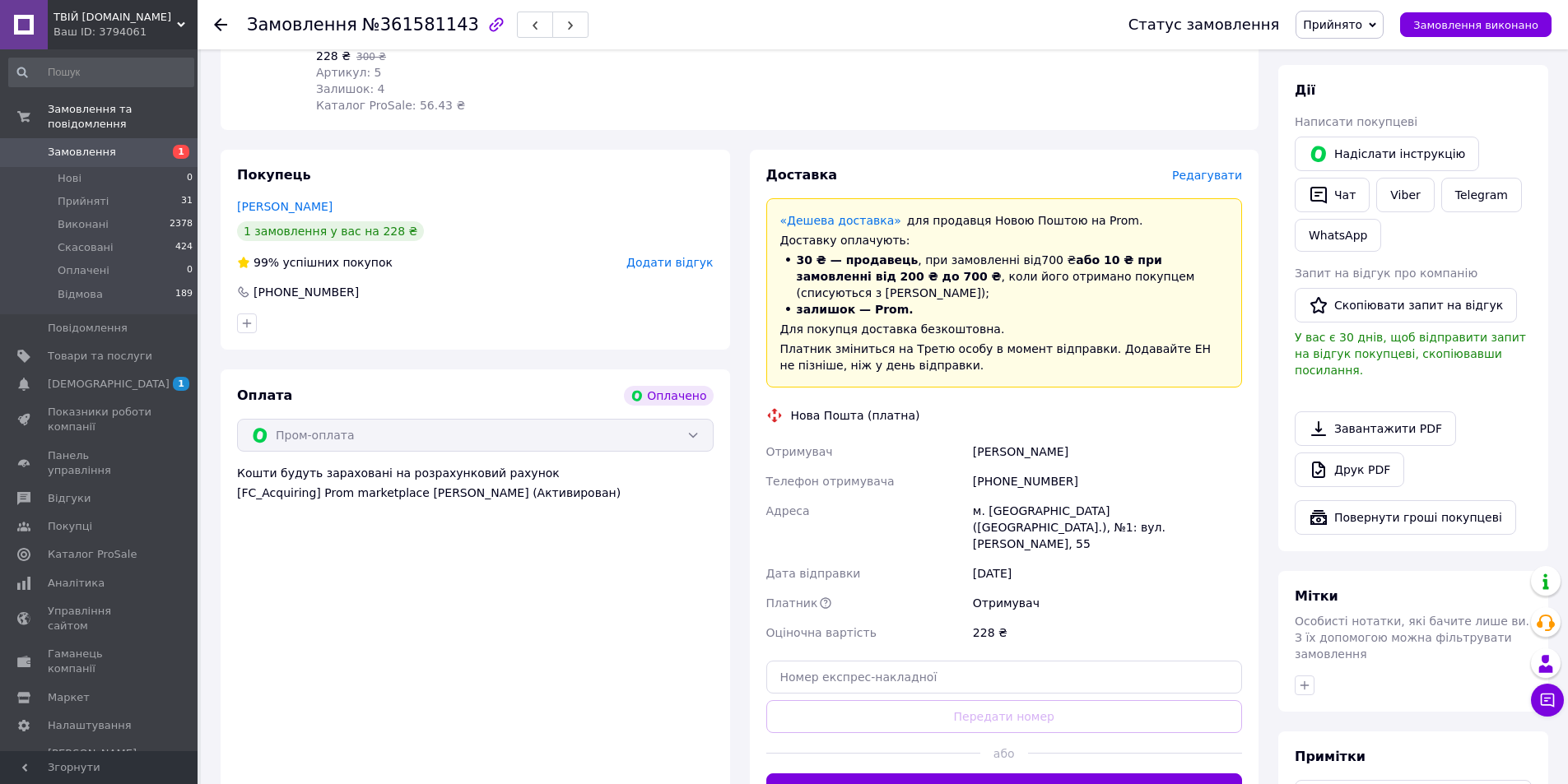
scroll to position [347, 0]
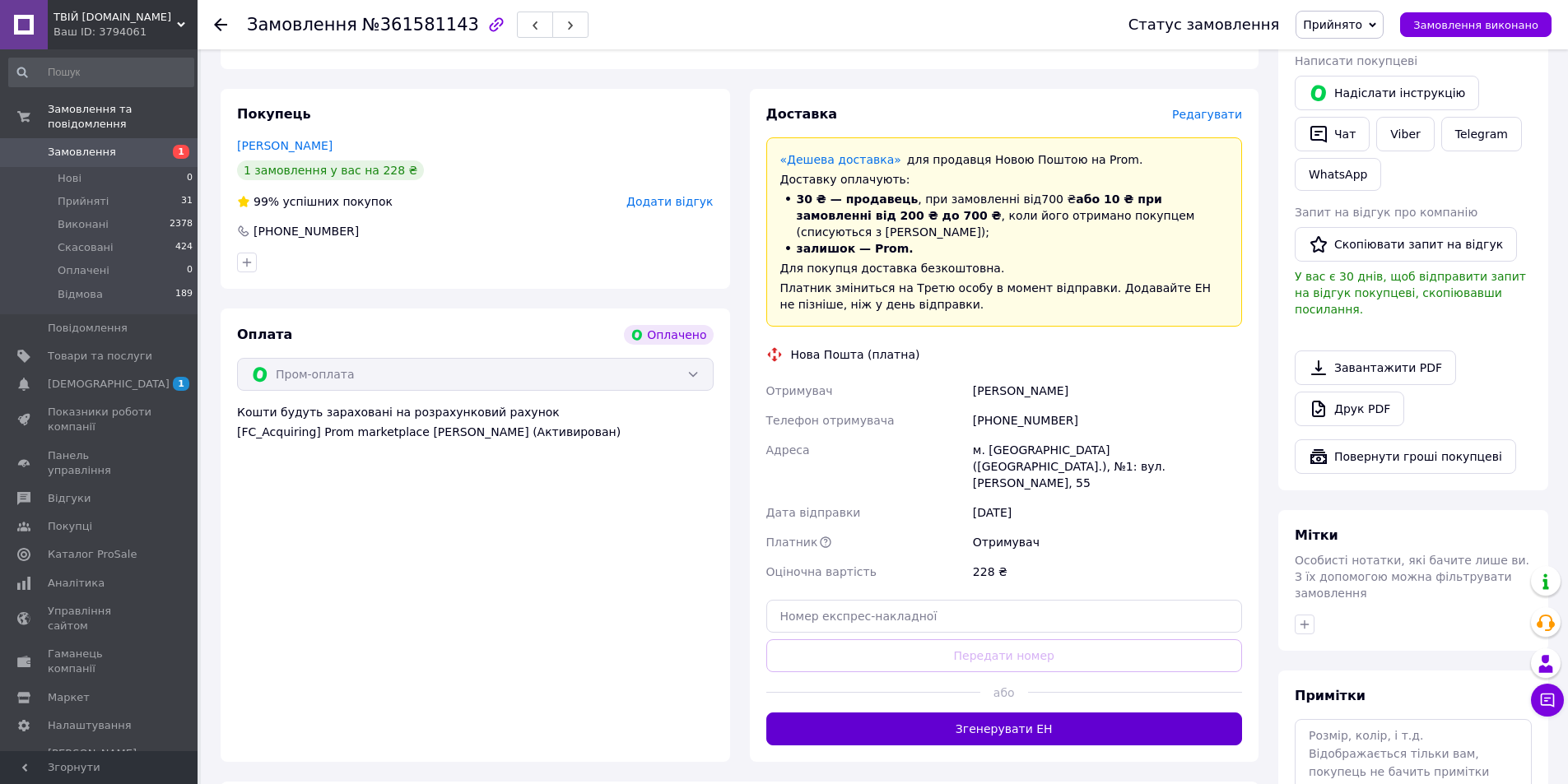
click at [1053, 712] on button "Згенерувати ЕН" at bounding box center [1005, 728] width 477 height 33
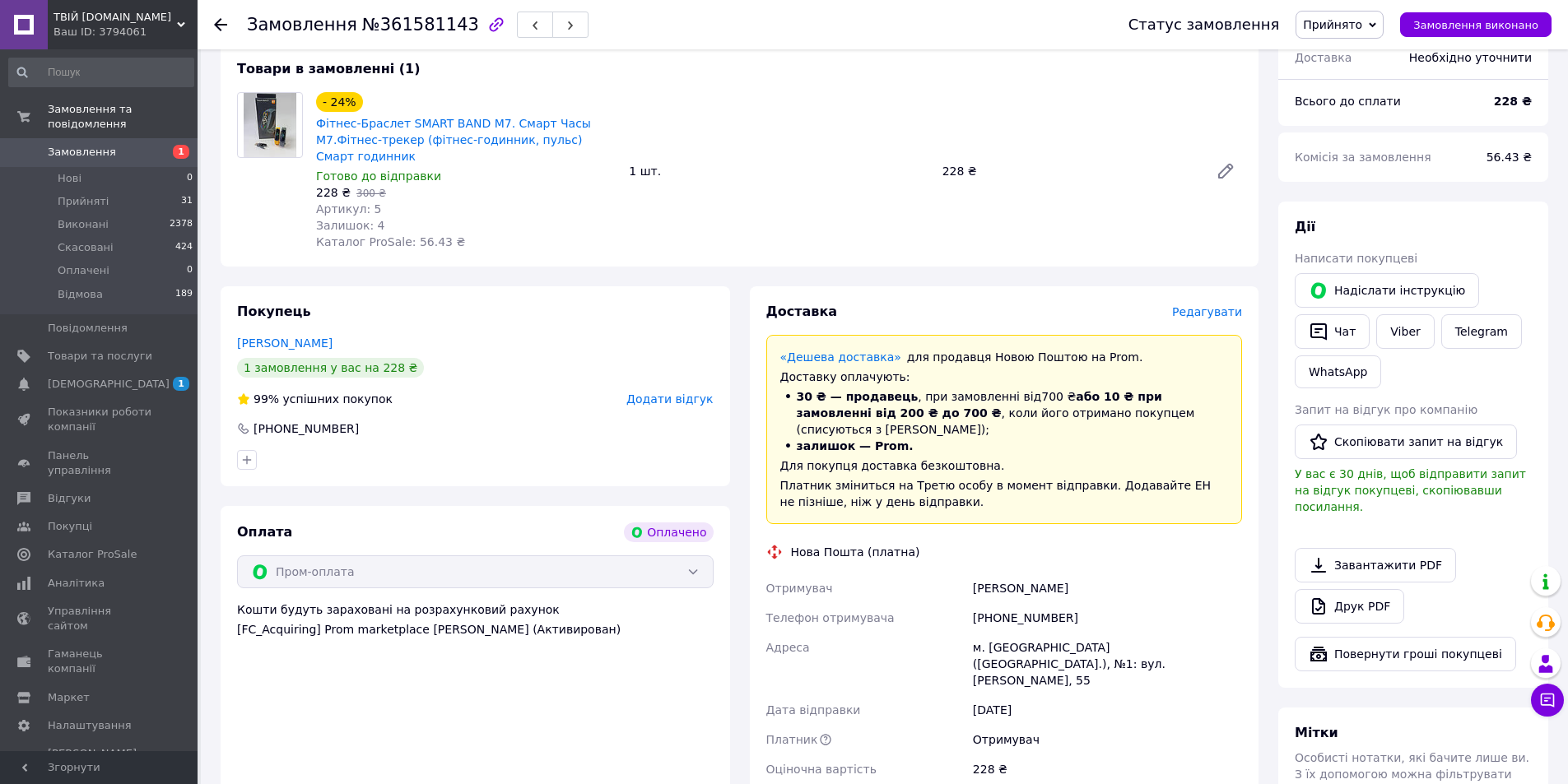
scroll to position [99, 0]
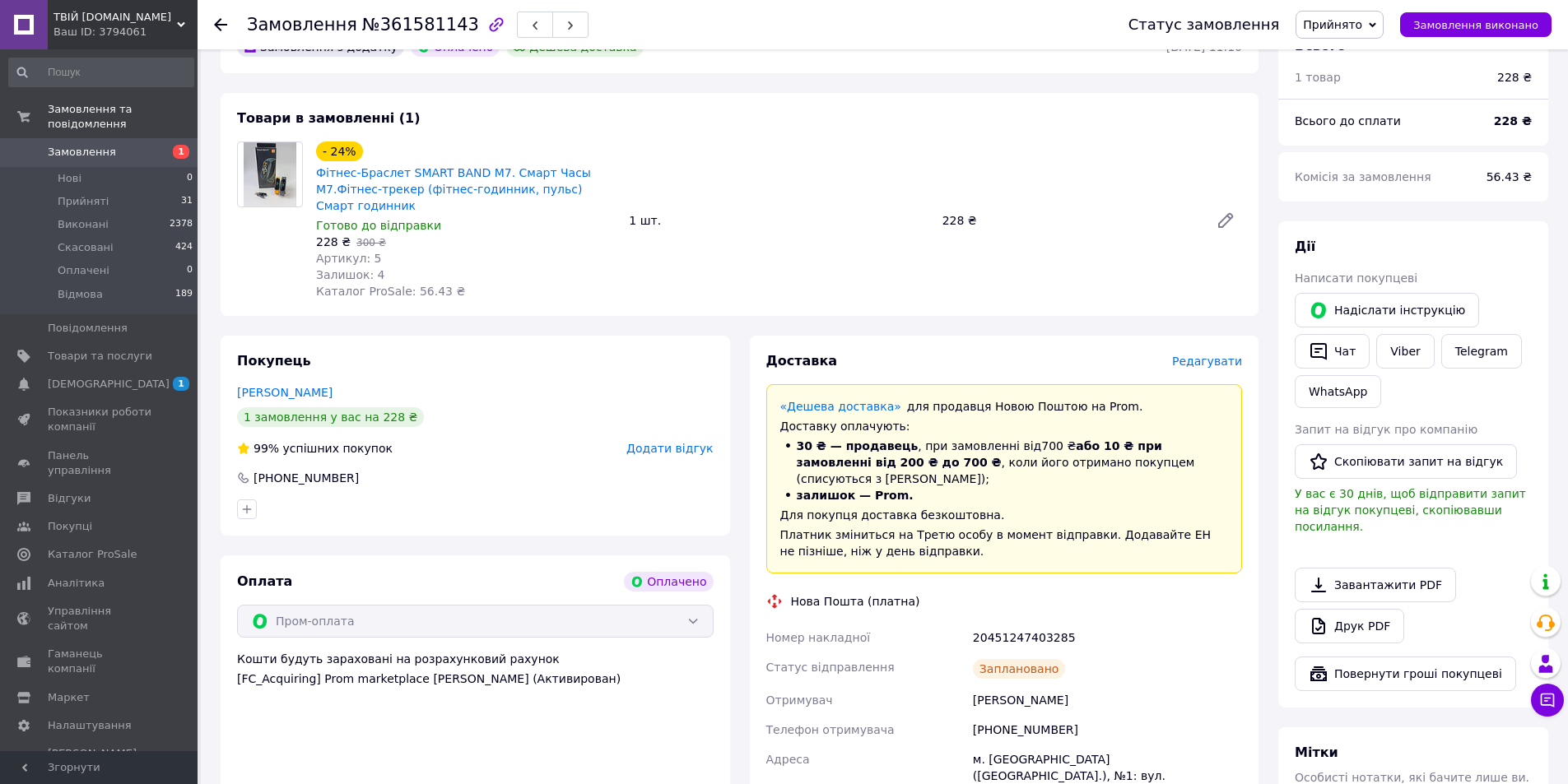
click at [106, 145] on span "Замовлення" at bounding box center [81, 152] width 69 height 15
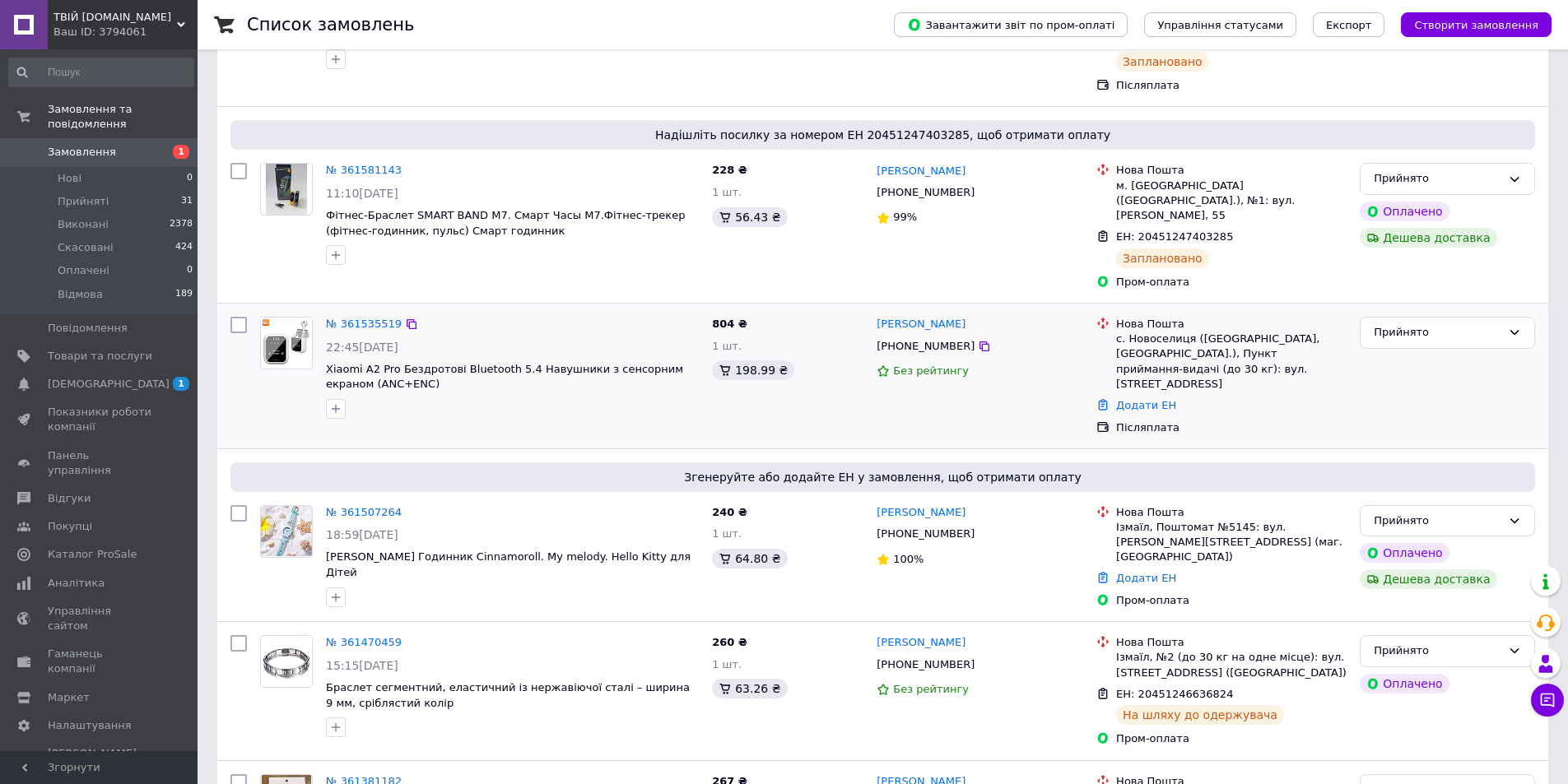
scroll to position [494, 0]
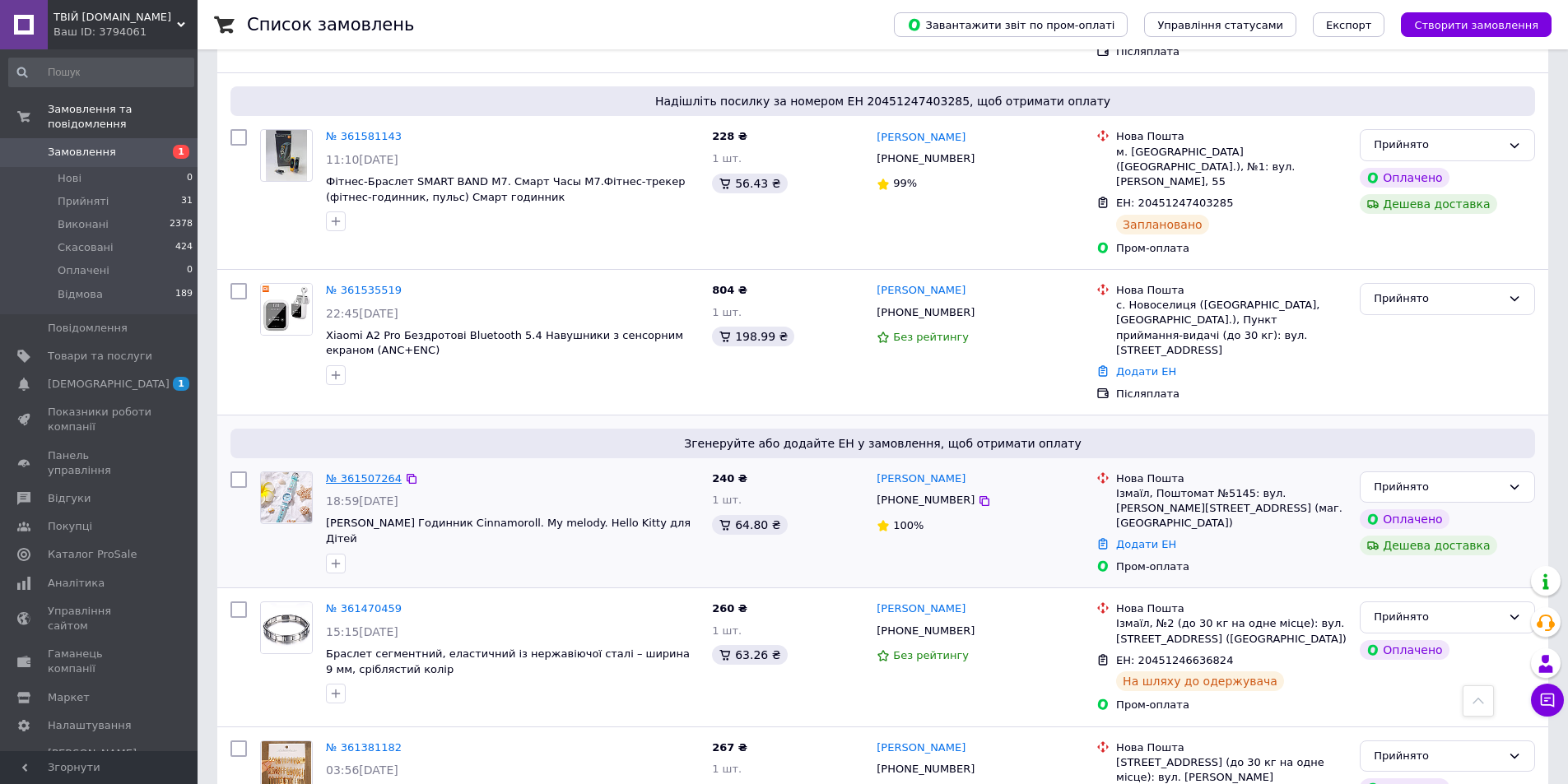
click at [352, 472] on link "№ 361507264" at bounding box center [364, 478] width 76 height 12
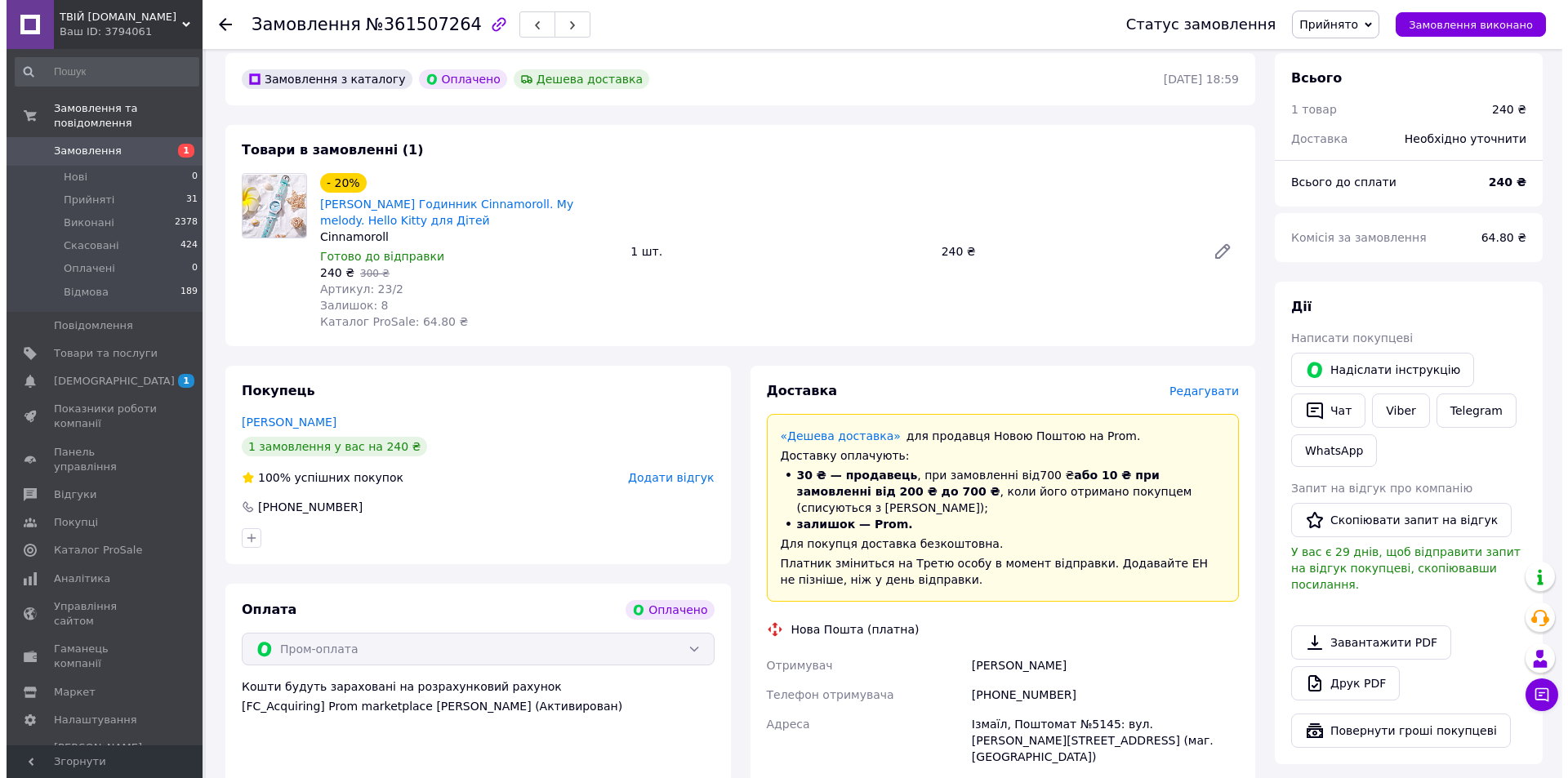
scroll to position [180, 0]
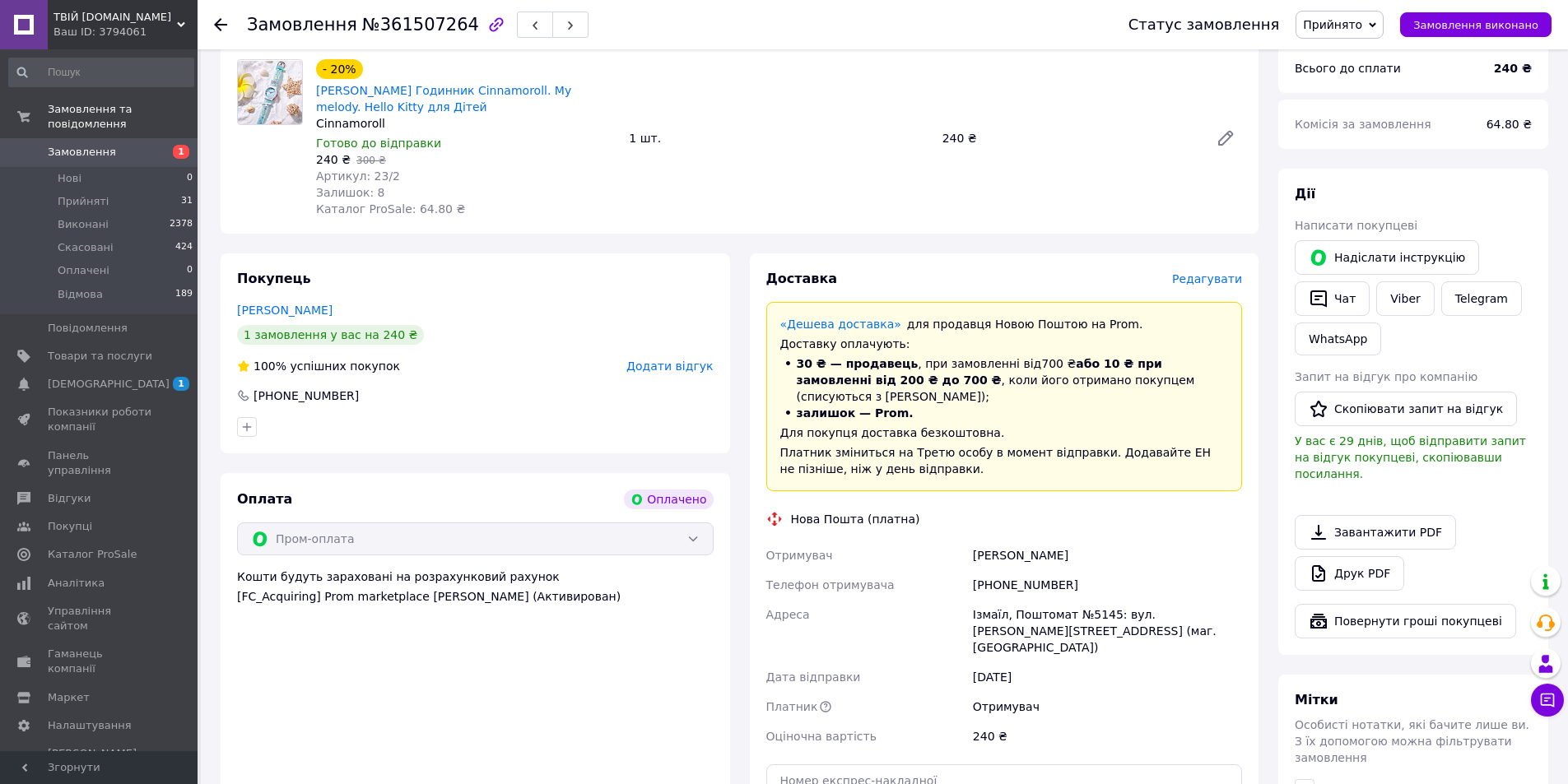
click at [1215, 277] on span "Редагувати" at bounding box center [1207, 278] width 70 height 13
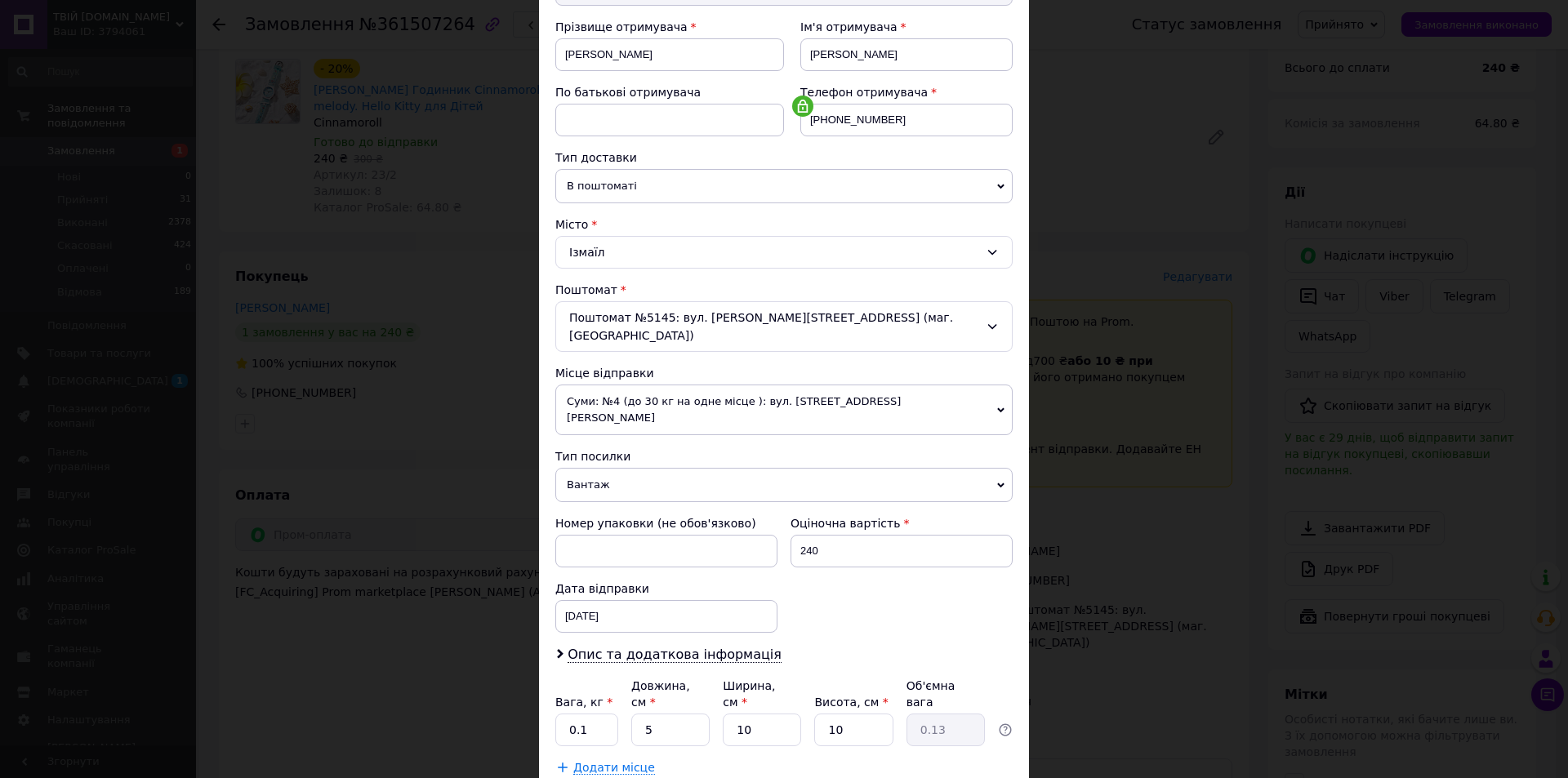
scroll to position [246, 0]
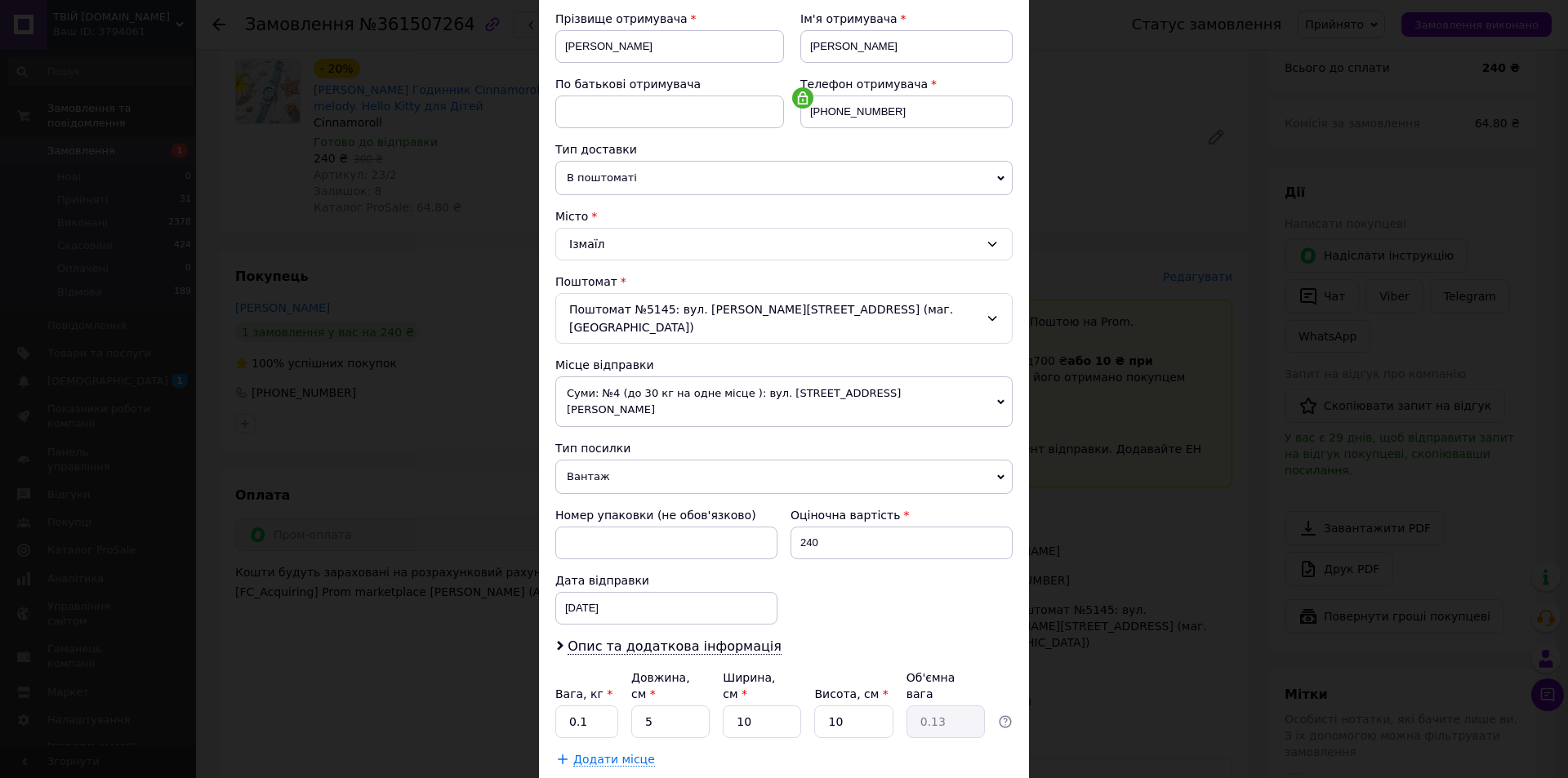
click at [983, 387] on span "Суми: №4 (до 30 кг на одне місце ): вул. [STREET_ADDRESS][PERSON_NAME]" at bounding box center [784, 401] width 458 height 50
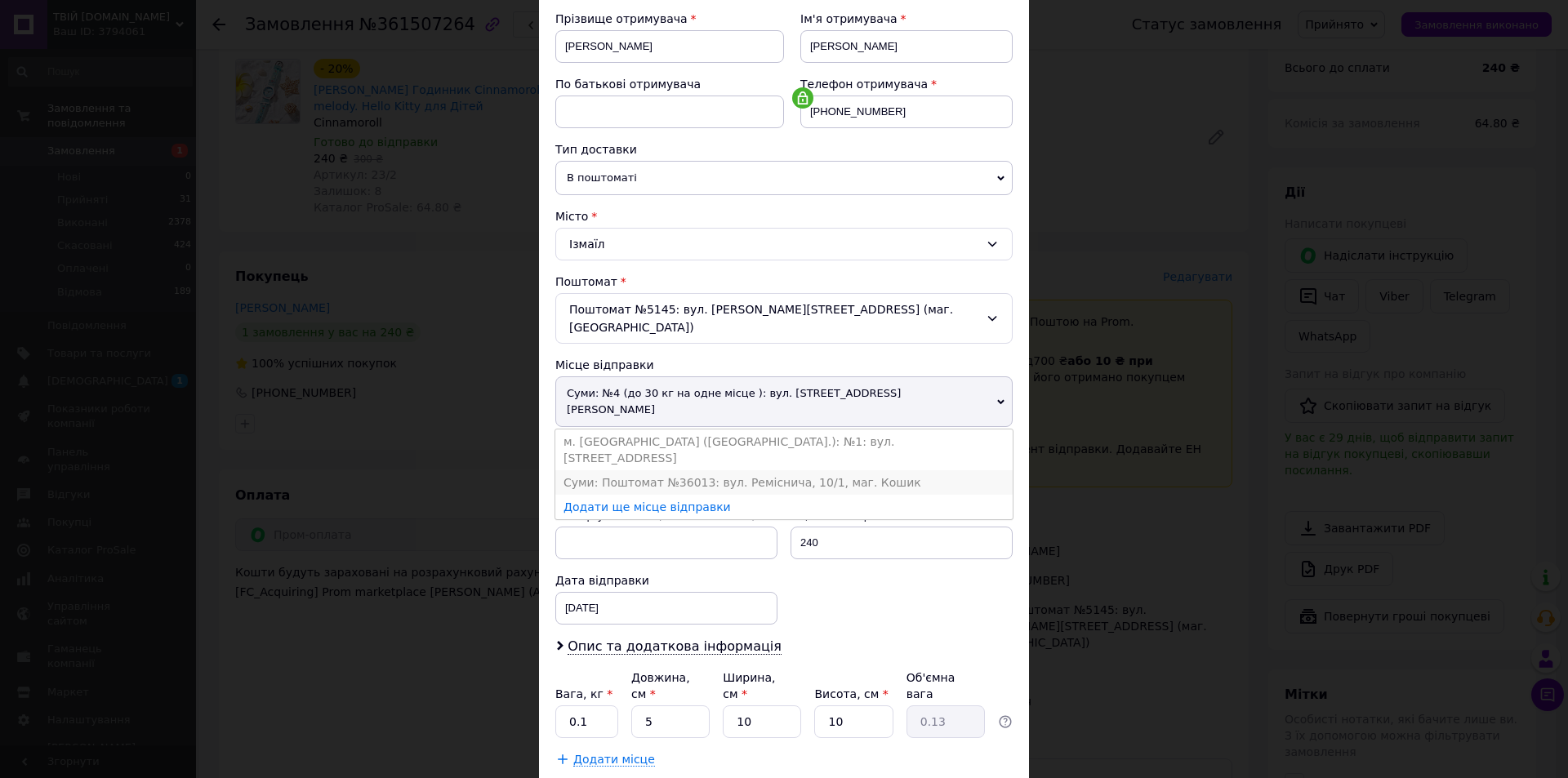
click at [879, 470] on li "Суми: Поштомат №36013: вул. Реміснича, 10/1, маг. Кошик" at bounding box center [784, 482] width 458 height 25
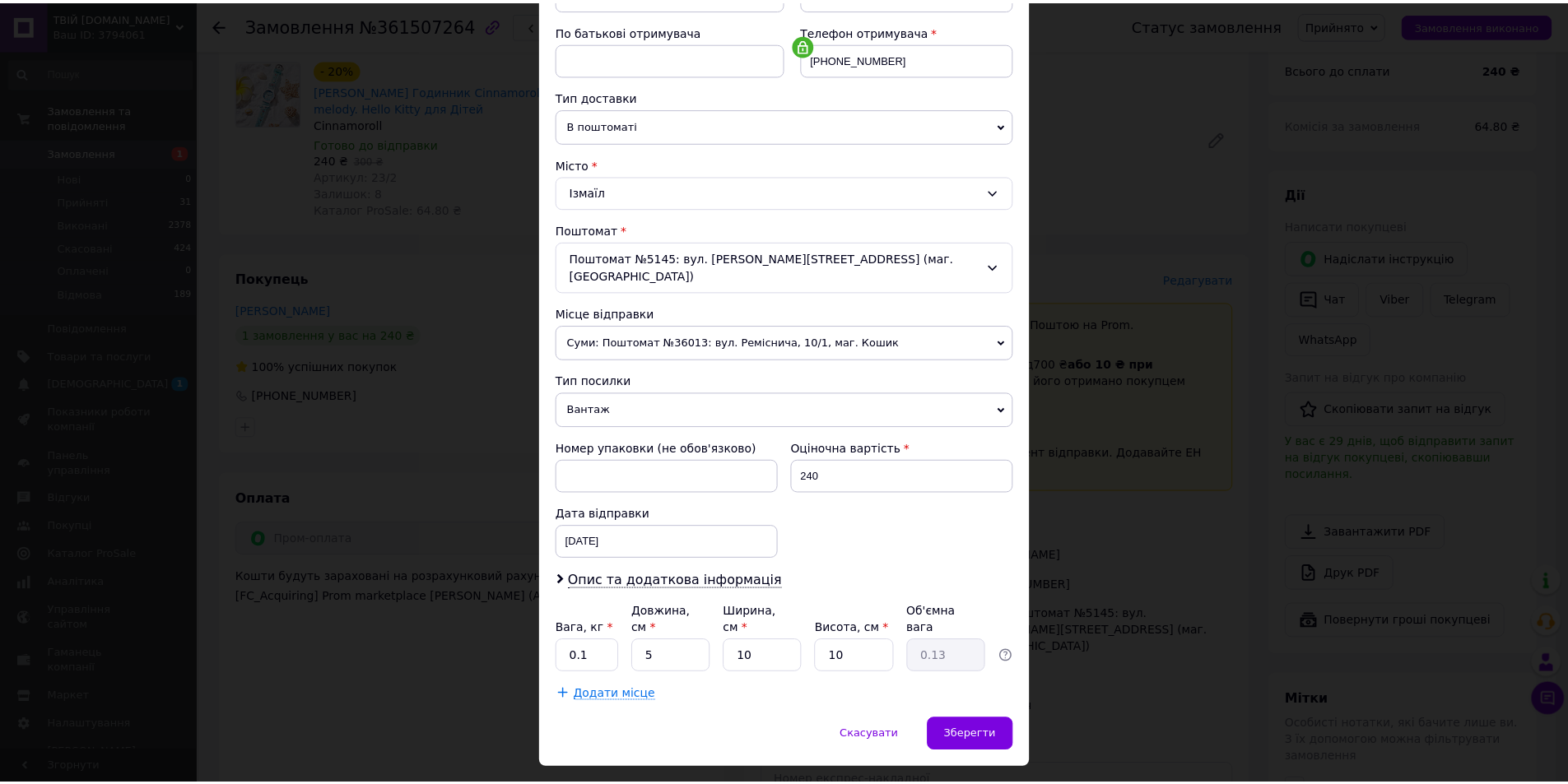
scroll to position [309, 0]
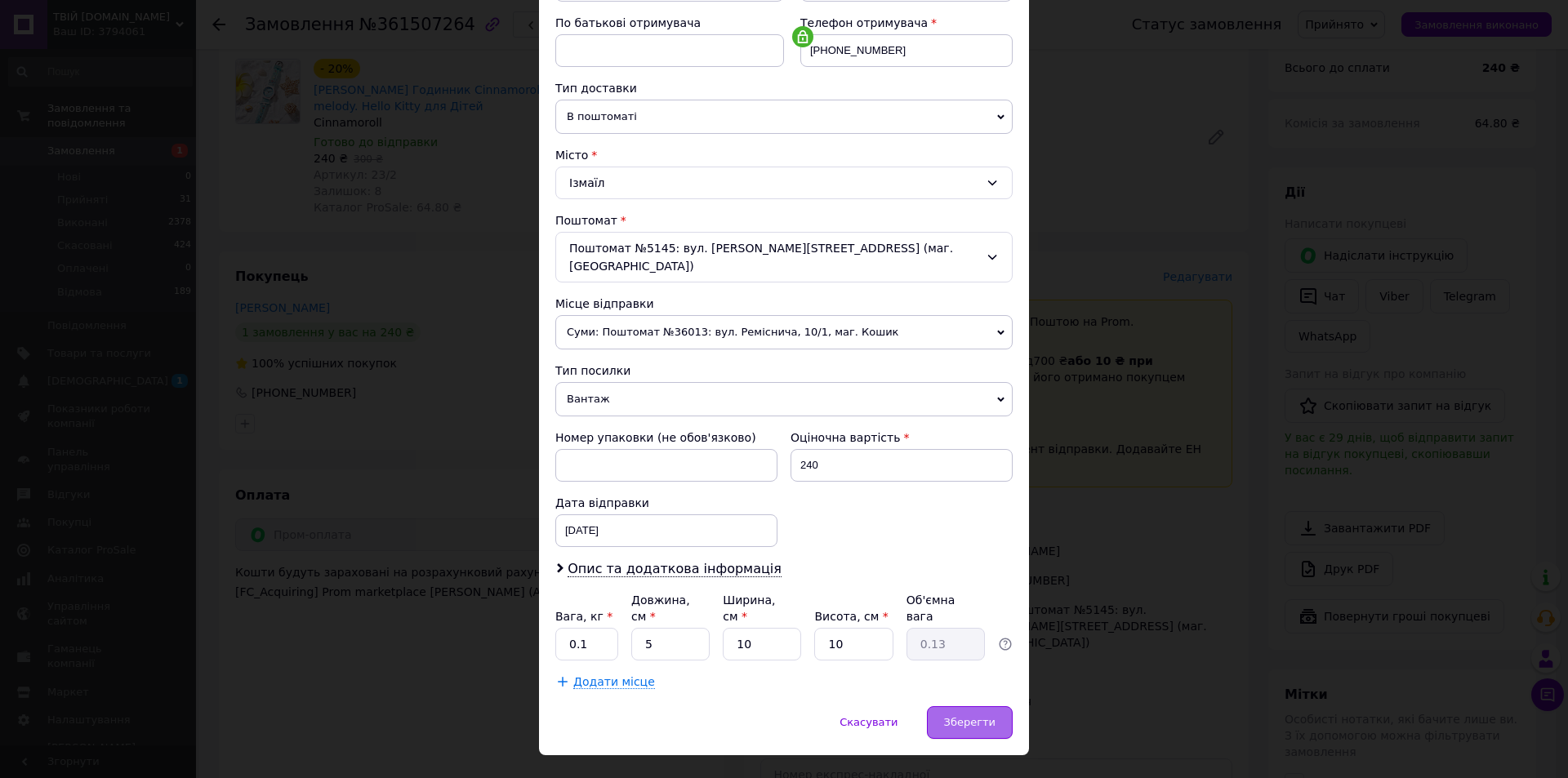
click at [973, 716] on span "Зберегти" at bounding box center [970, 722] width 51 height 12
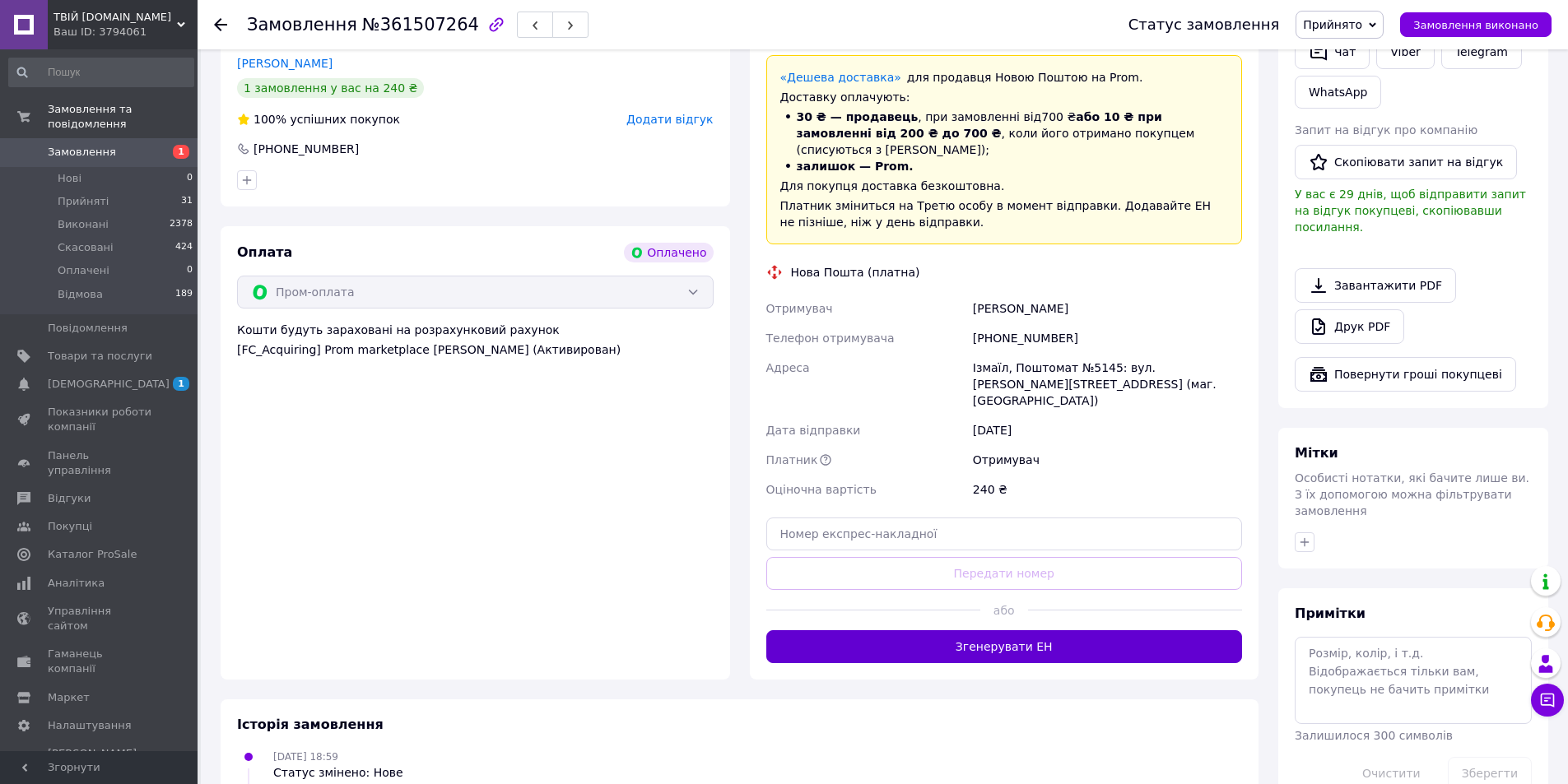
click at [1106, 631] on button "Згенерувати ЕН" at bounding box center [1005, 647] width 477 height 33
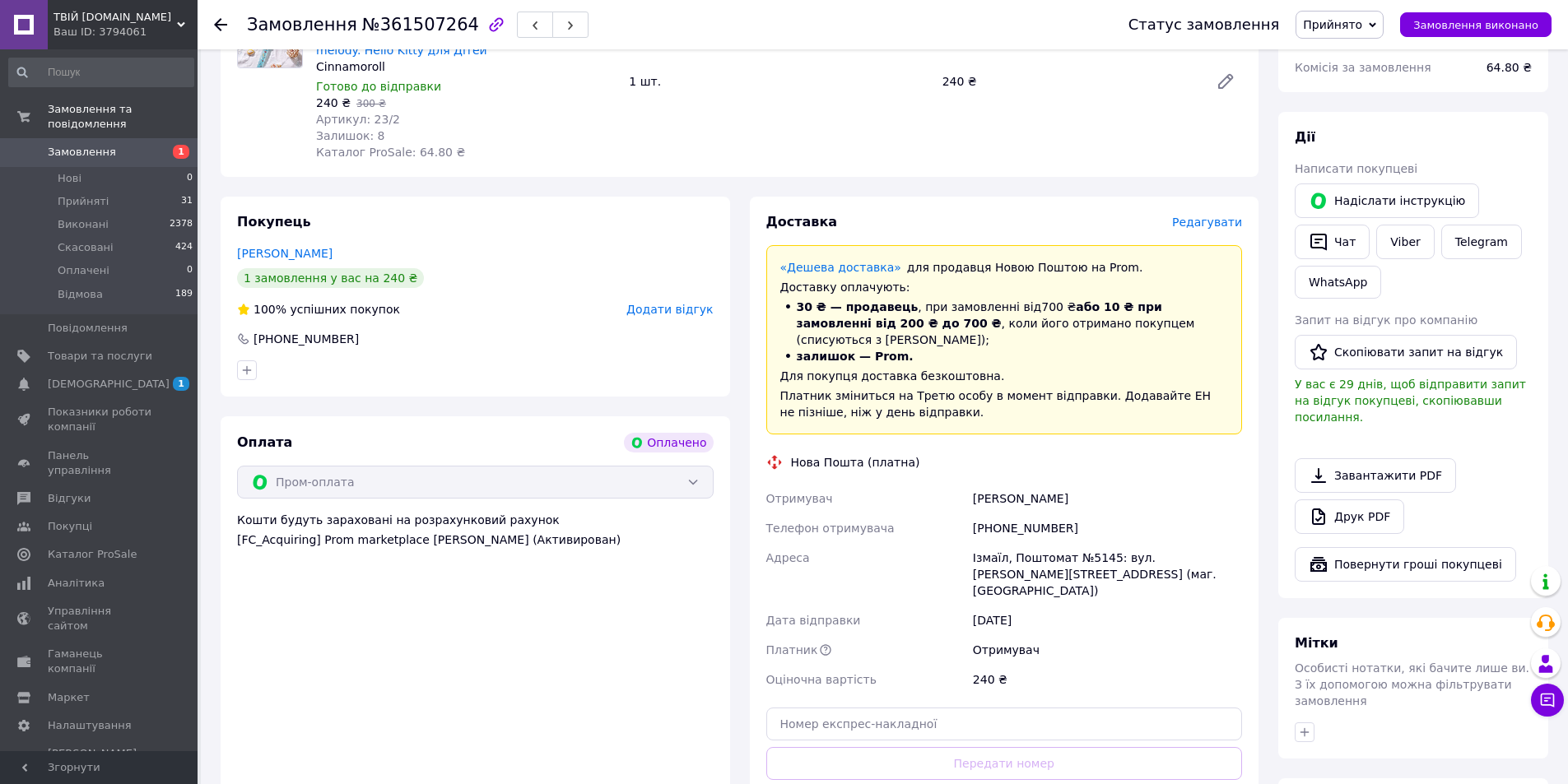
scroll to position [182, 0]
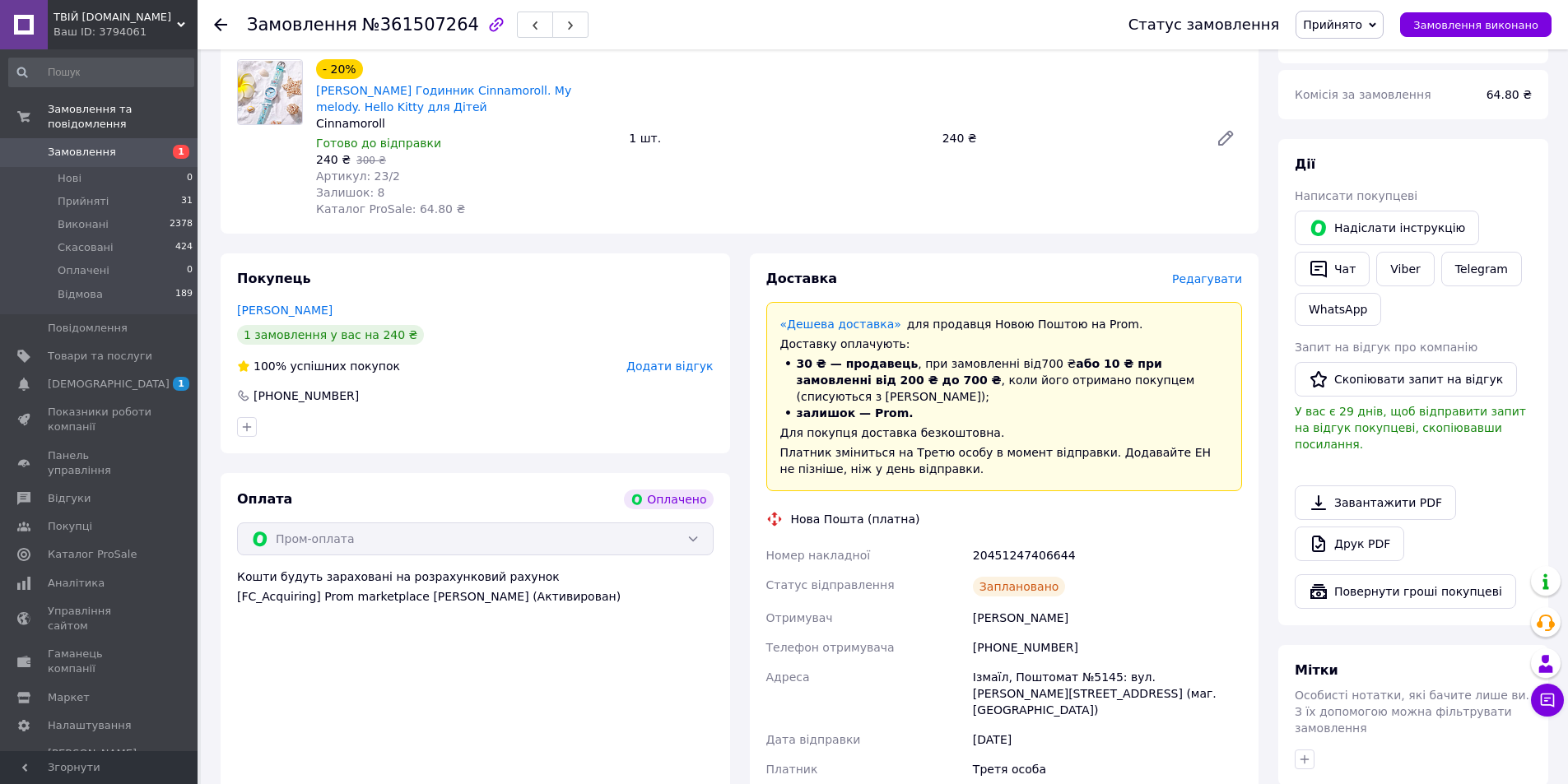
click at [116, 145] on span "Замовлення" at bounding box center [99, 152] width 104 height 15
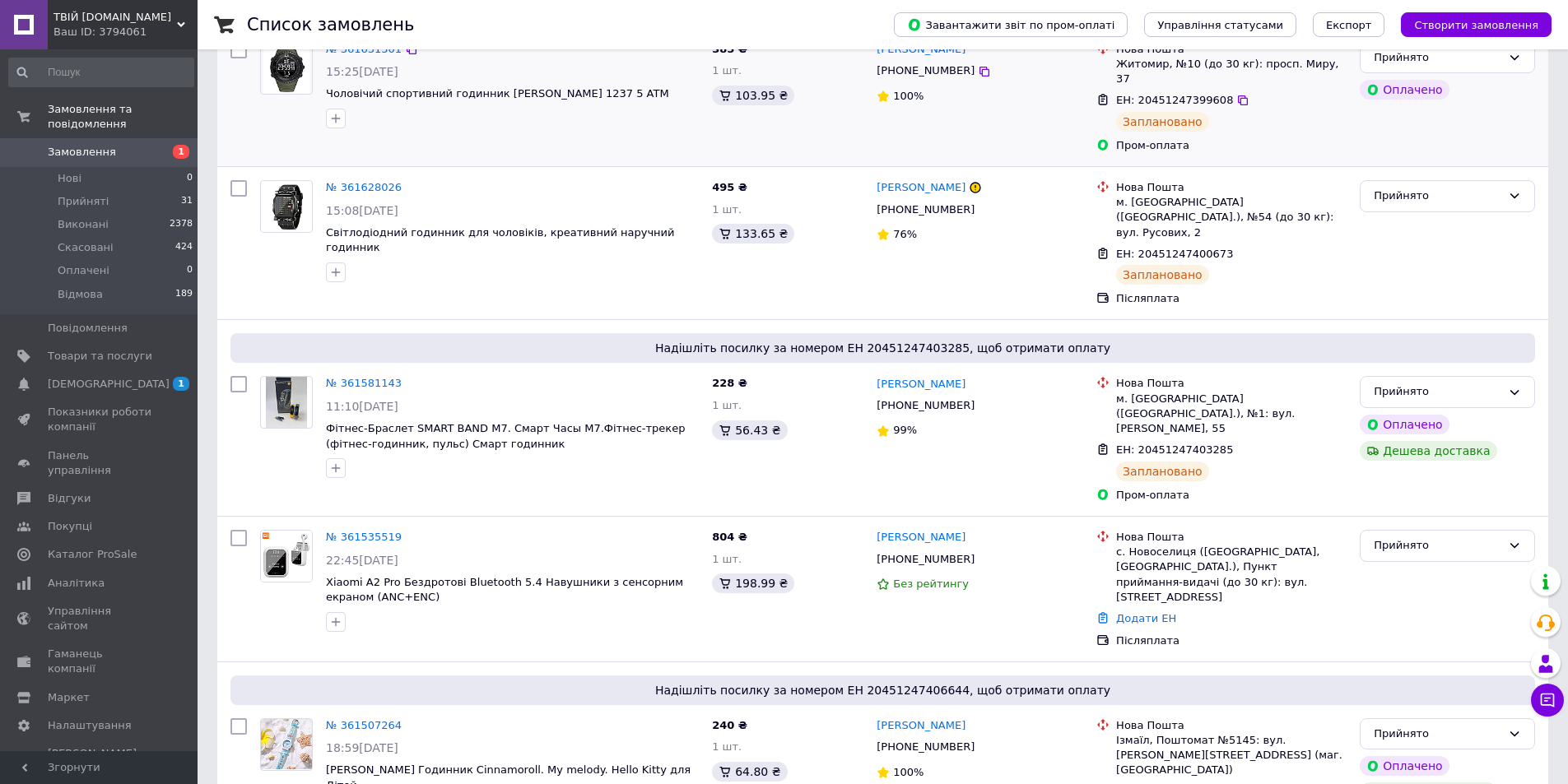
scroll to position [329, 0]
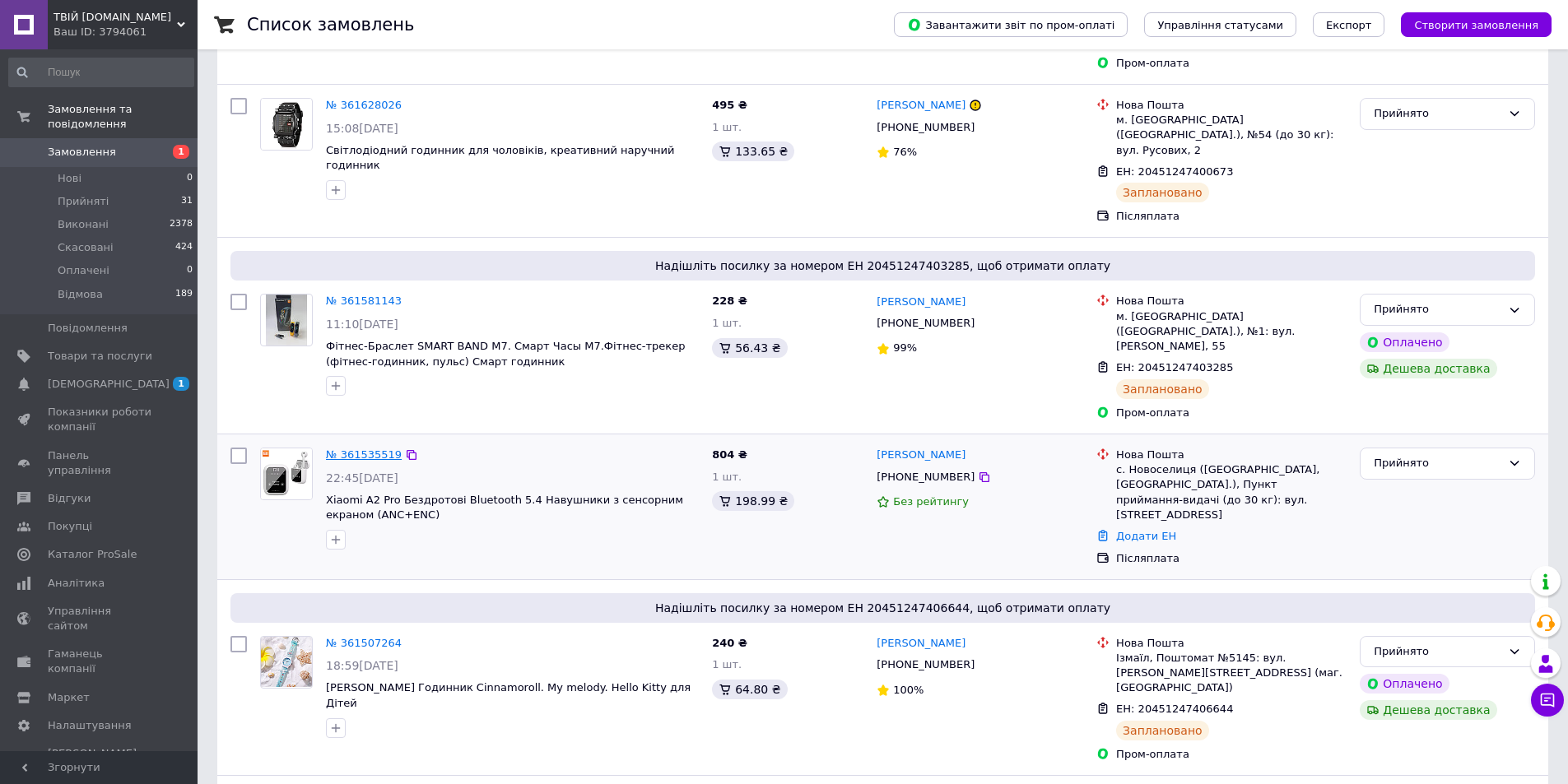
click at [369, 448] on link "№ 361535519" at bounding box center [364, 454] width 76 height 12
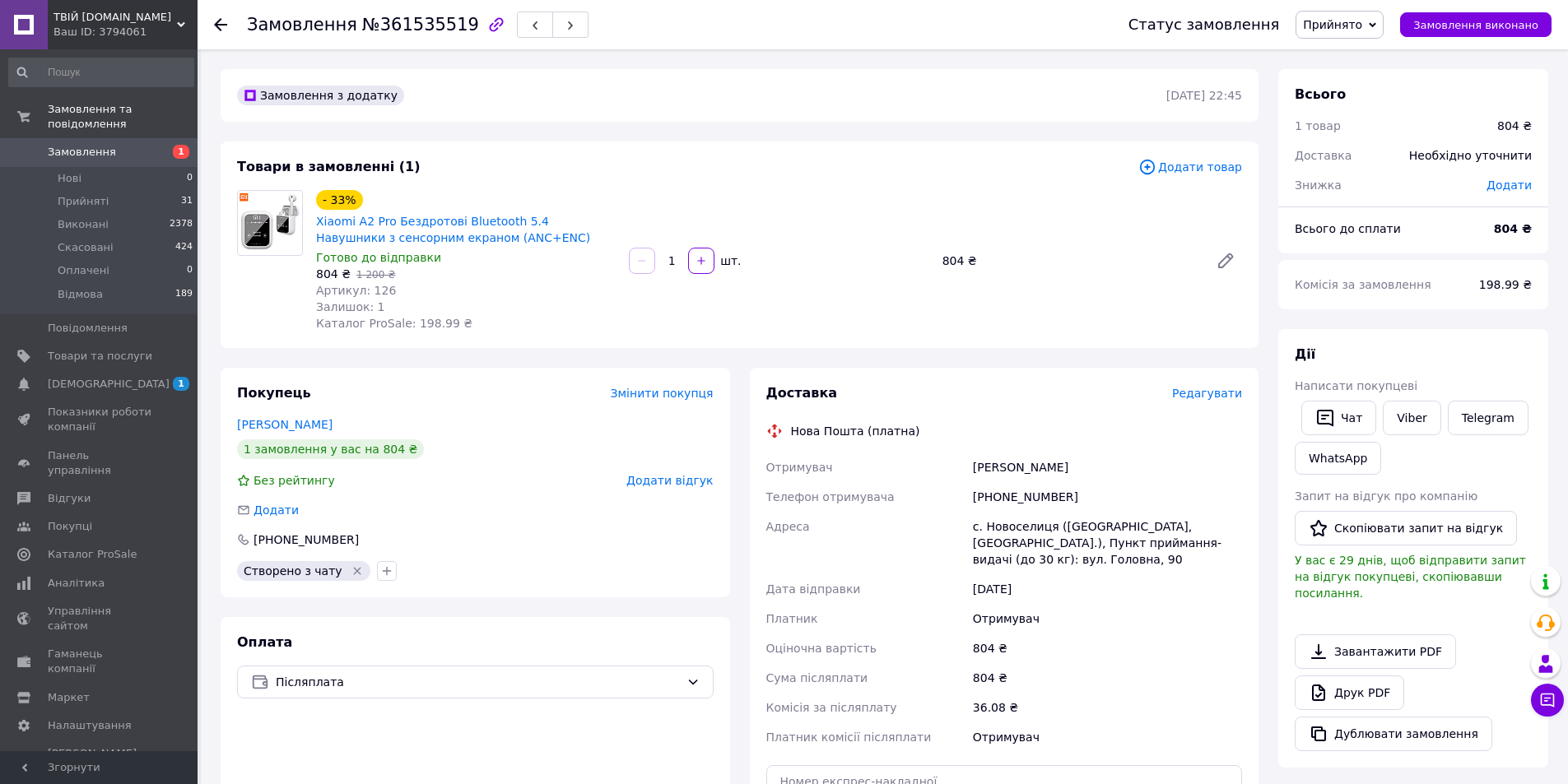
click at [1206, 392] on span "Редагувати" at bounding box center [1207, 392] width 70 height 13
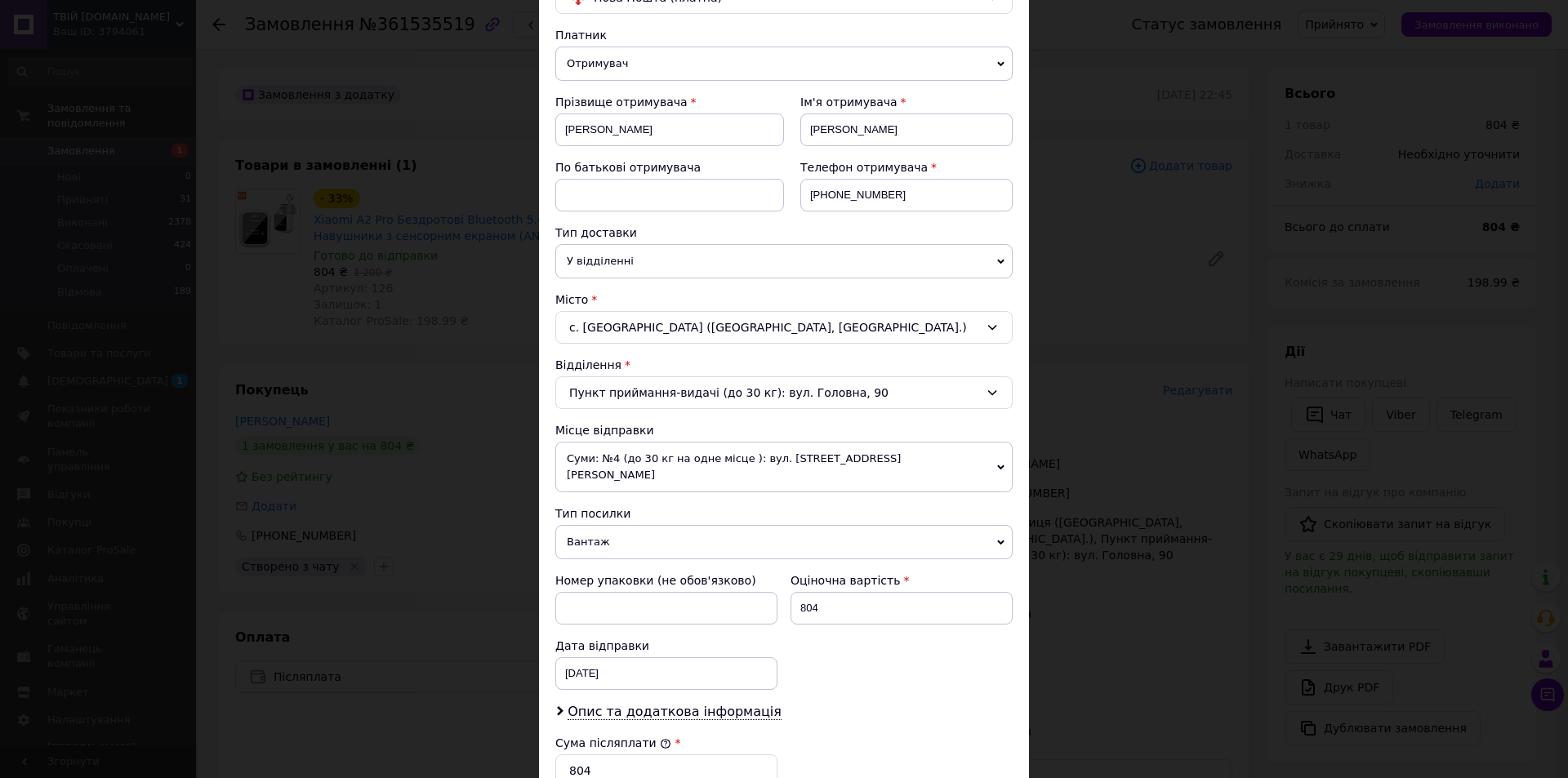
scroll to position [164, 0]
click at [970, 449] on span "Суми: №4 (до 30 кг на одне місце ): вул. [STREET_ADDRESS][PERSON_NAME]" at bounding box center [784, 464] width 458 height 50
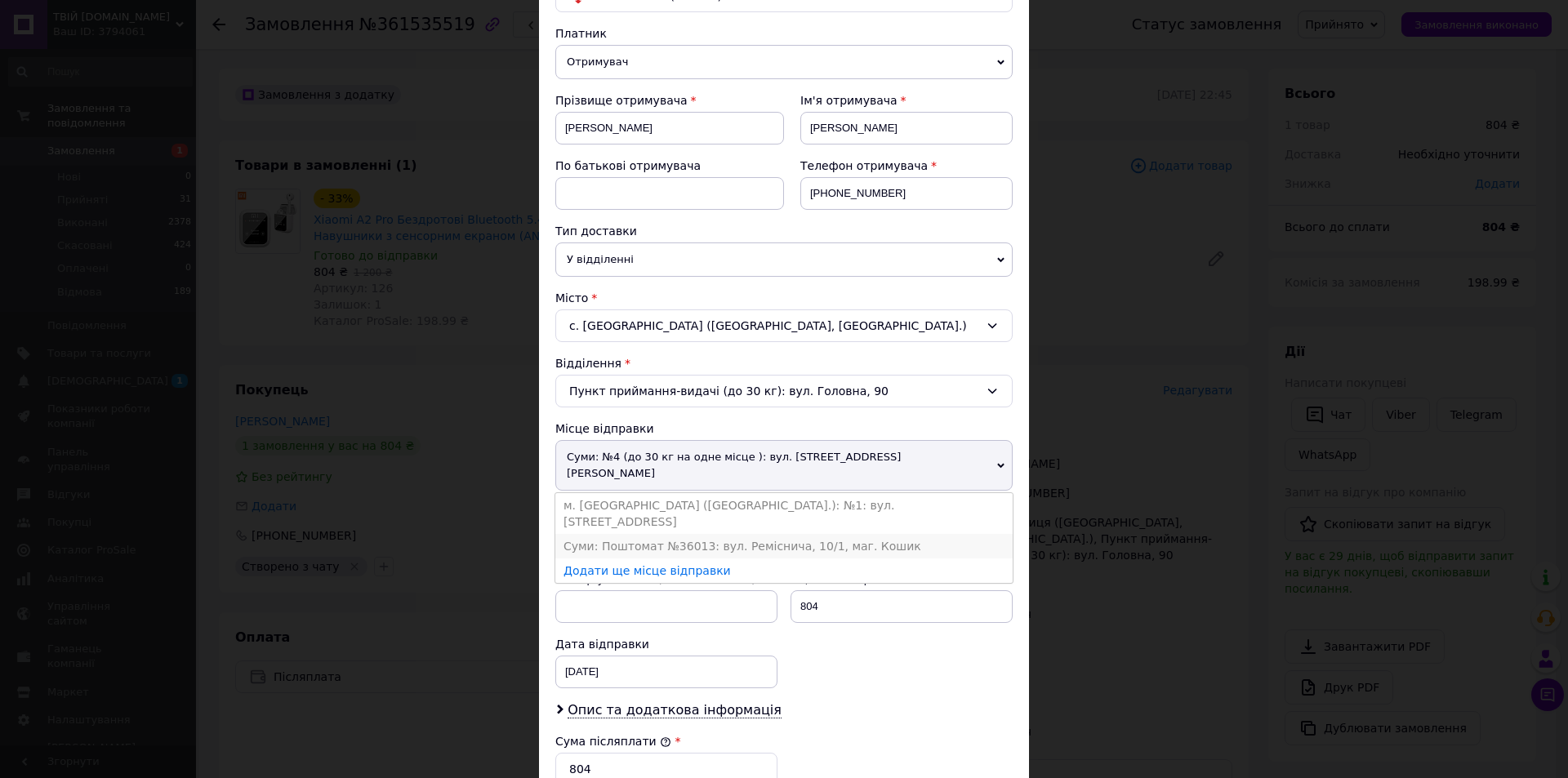
click at [875, 534] on li "Суми: Поштомат №36013: вул. Реміснича, 10/1, маг. Кошик" at bounding box center [784, 546] width 458 height 25
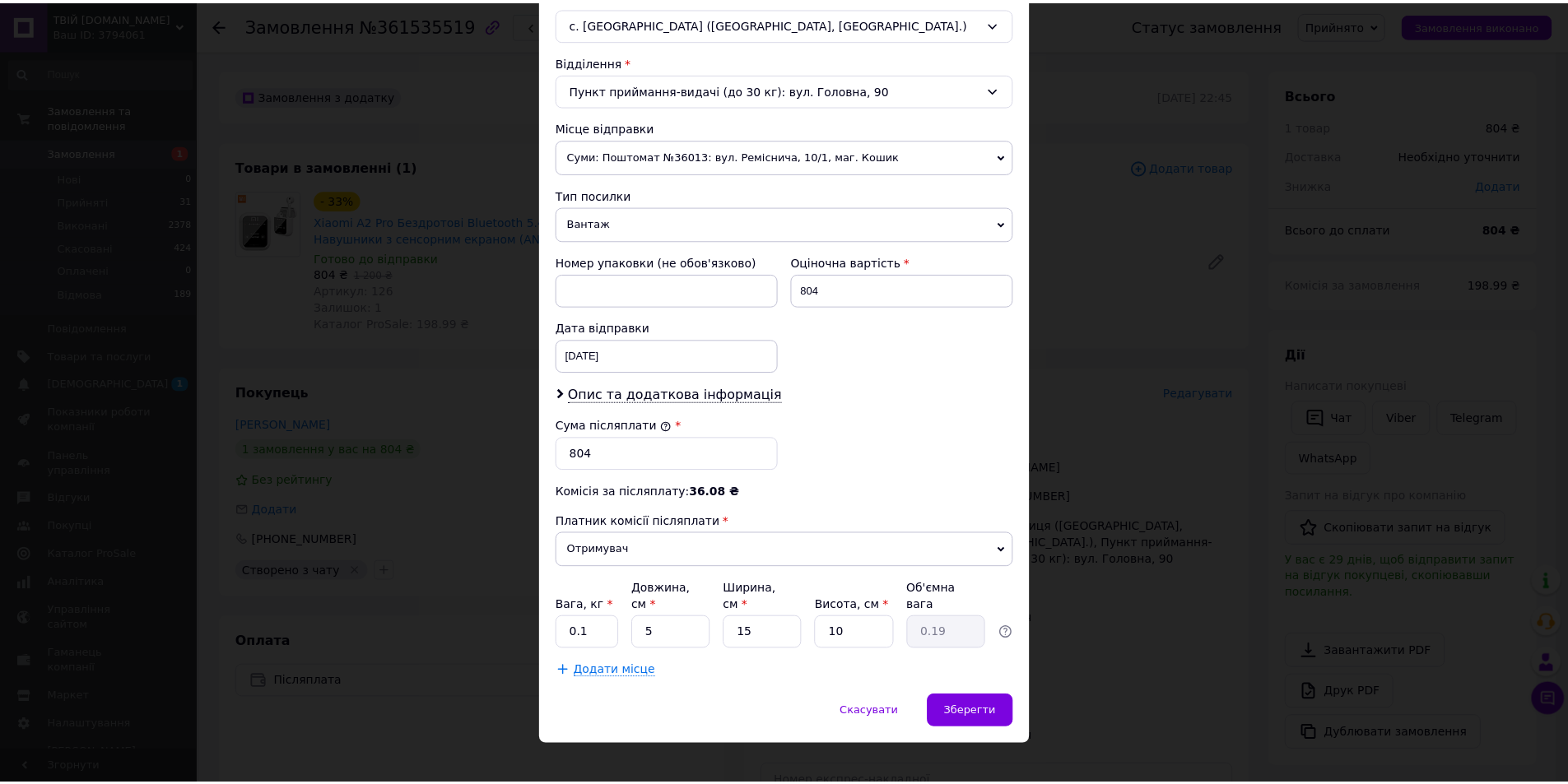
scroll to position [472, 0]
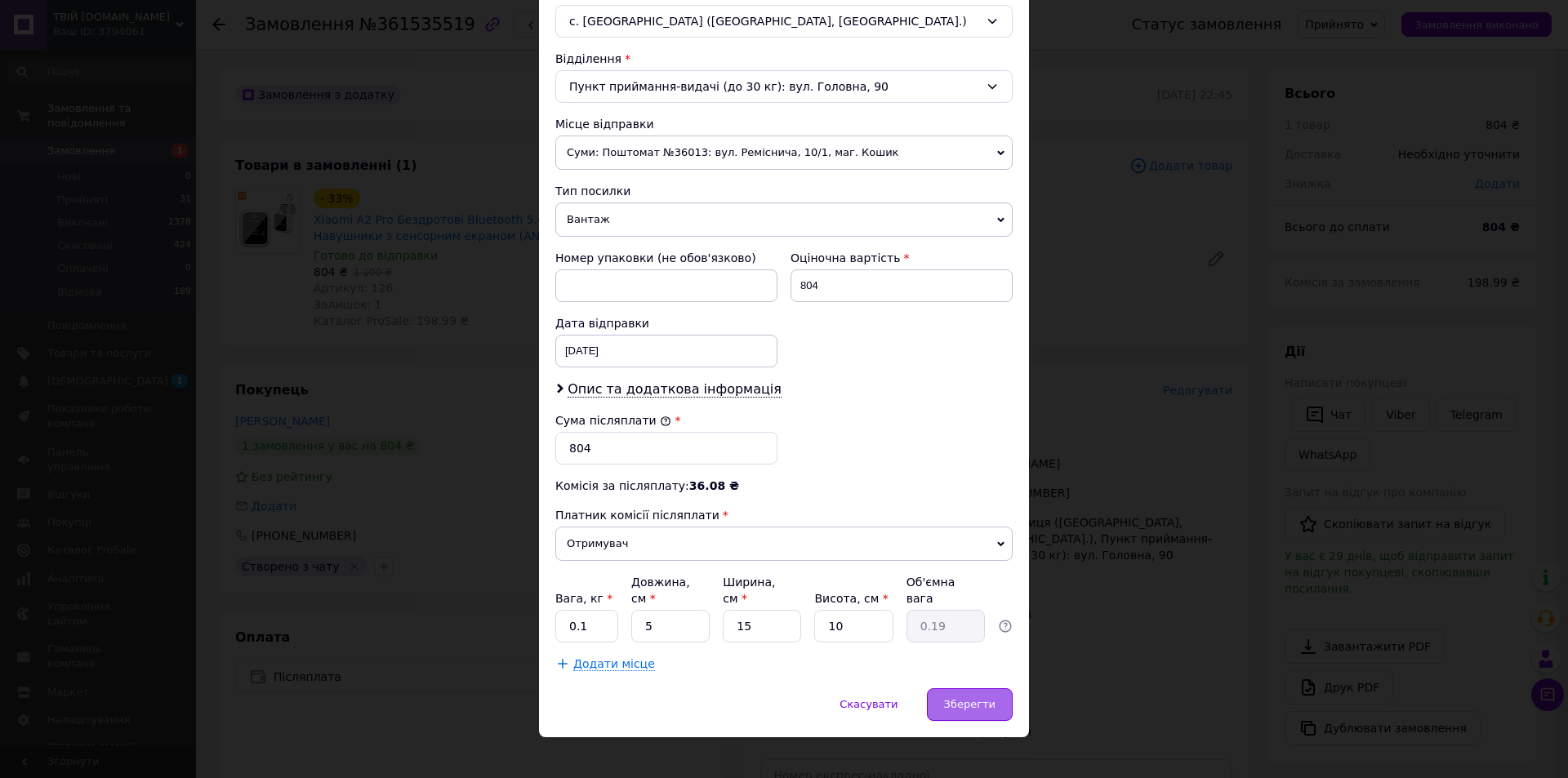
click at [973, 698] on div "Зберегти" at bounding box center [969, 704] width 86 height 33
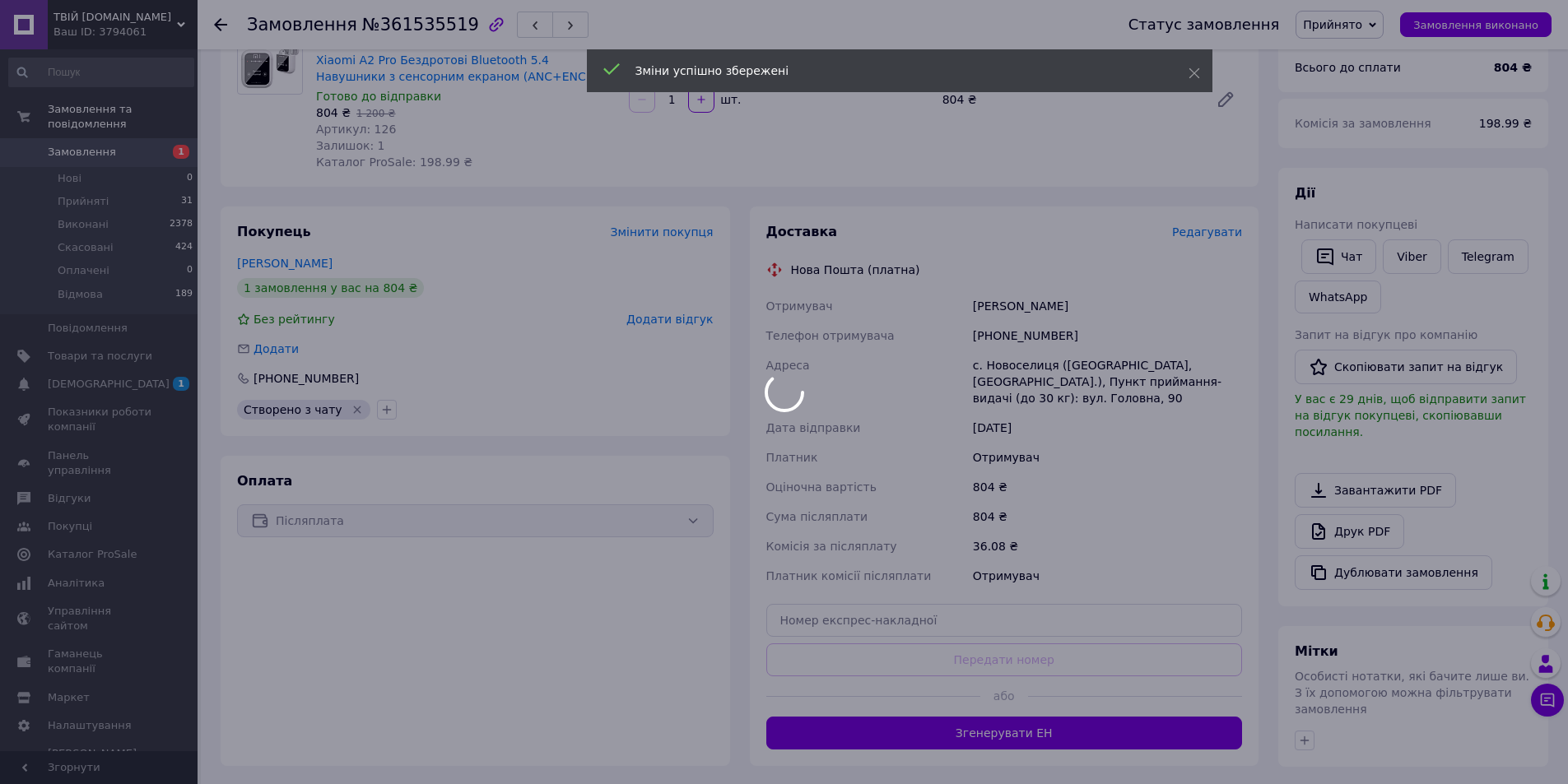
scroll to position [165, 0]
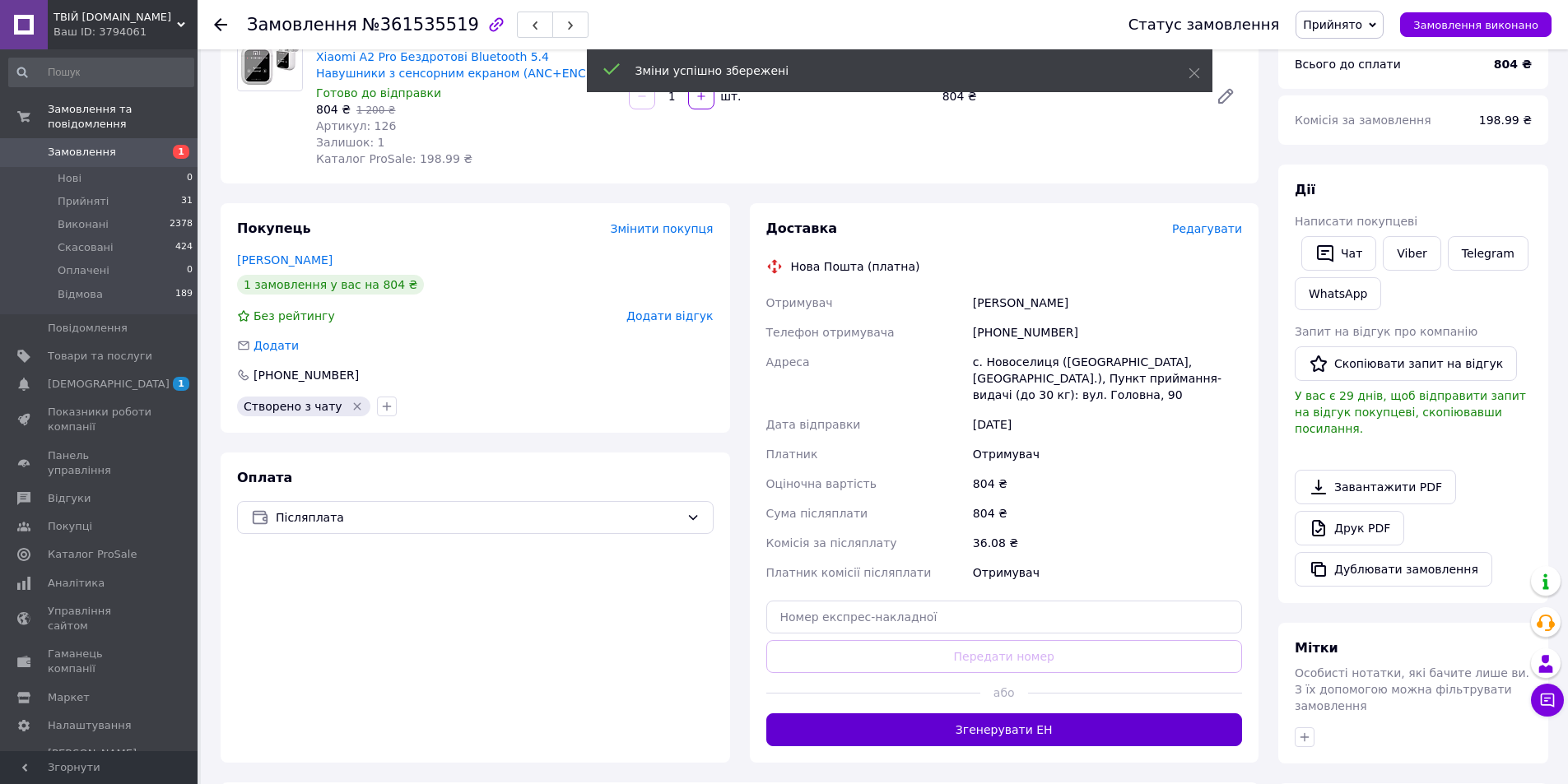
click at [990, 718] on button "Згенерувати ЕН" at bounding box center [1005, 729] width 477 height 33
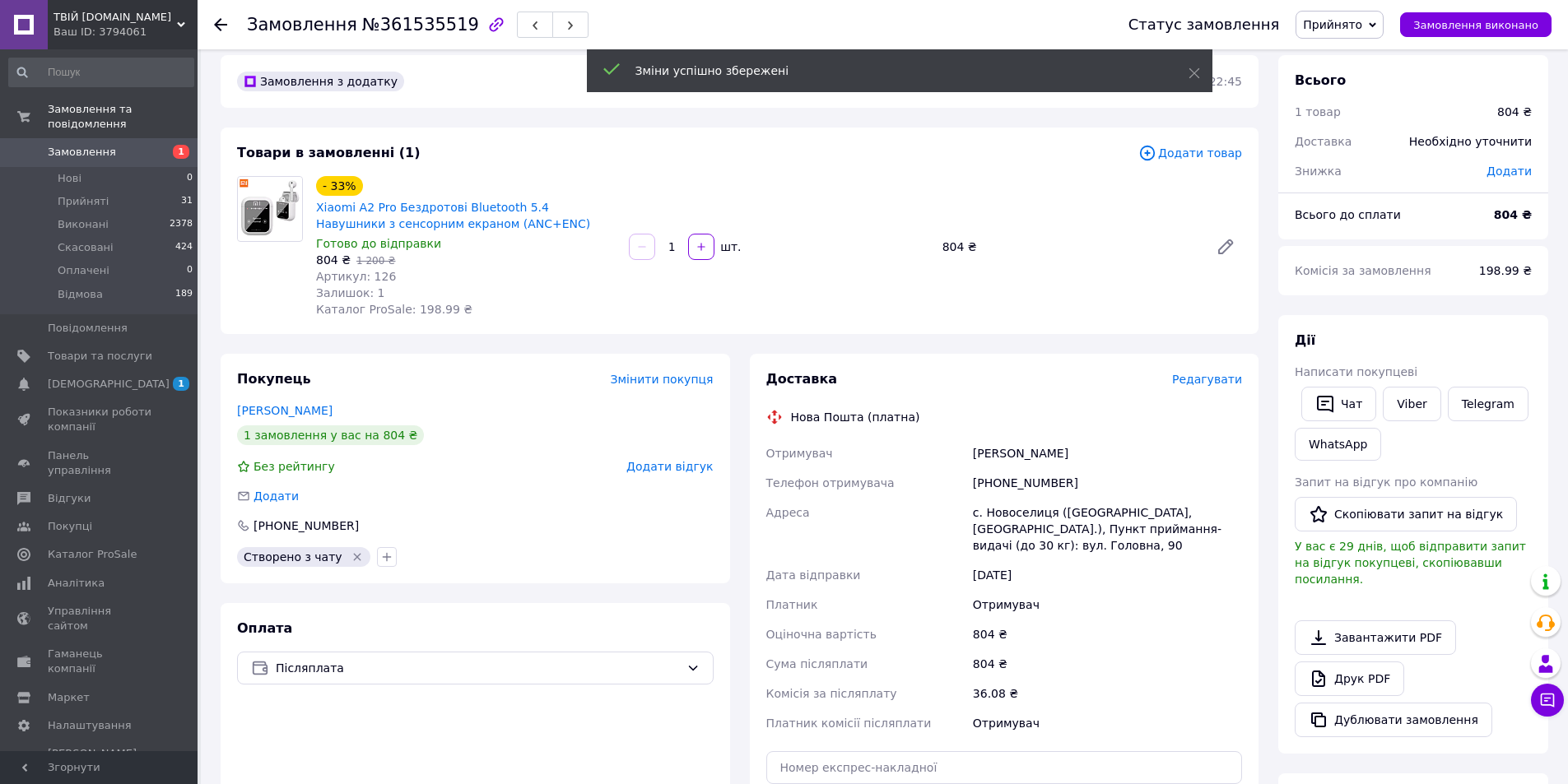
scroll to position [0, 0]
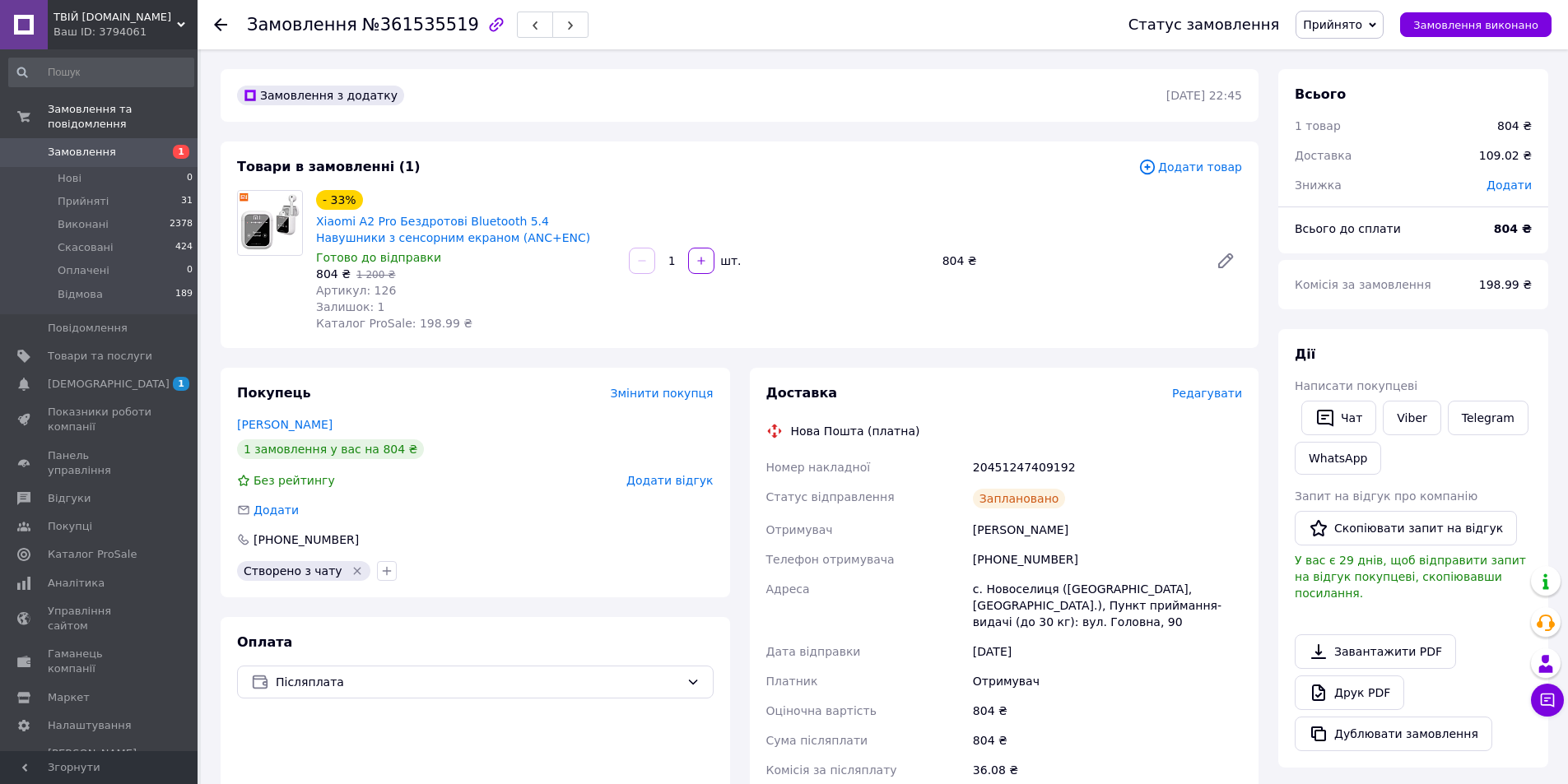
click at [219, 31] on div at bounding box center [220, 25] width 13 height 17
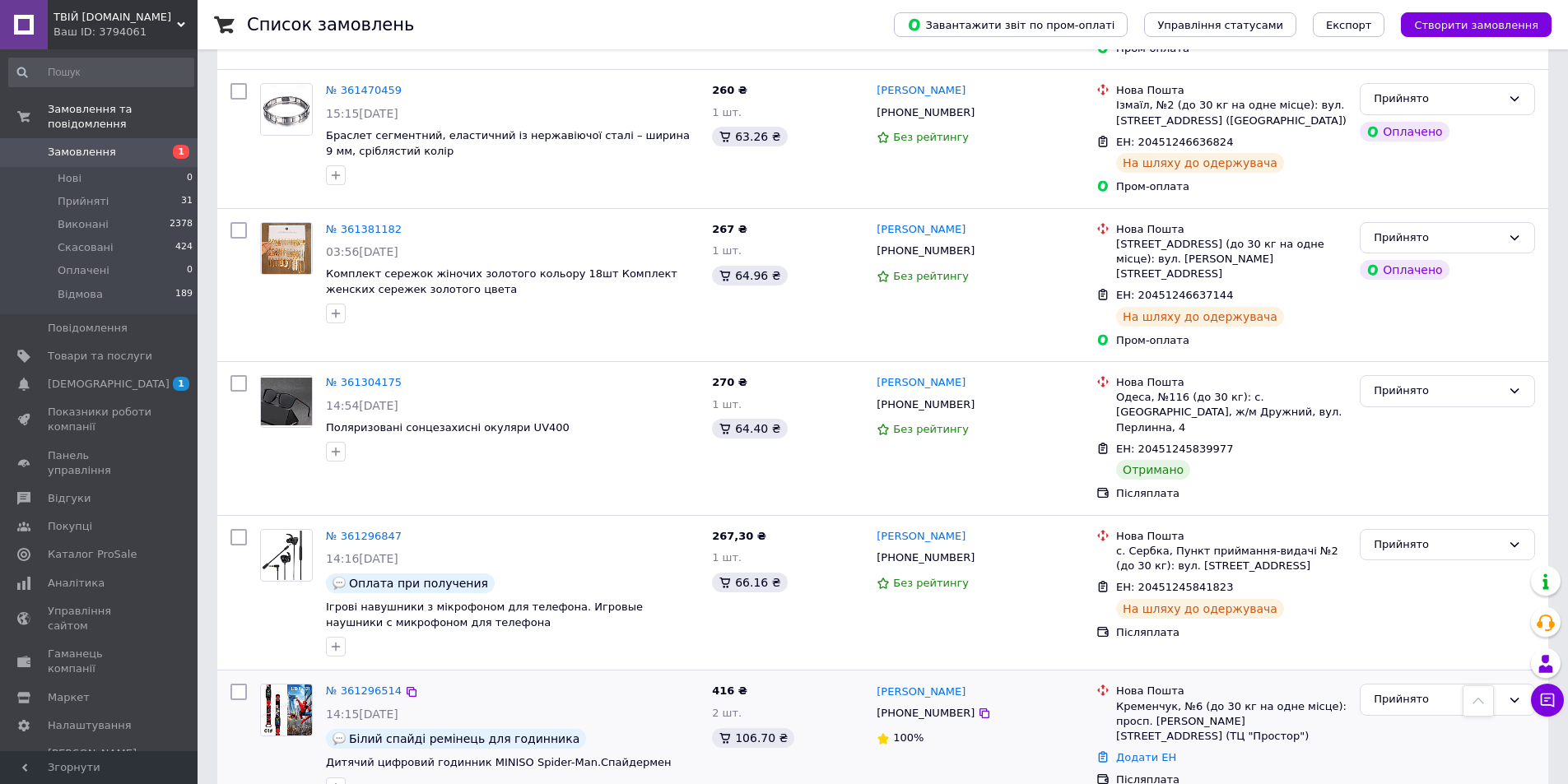
scroll to position [1153, 0]
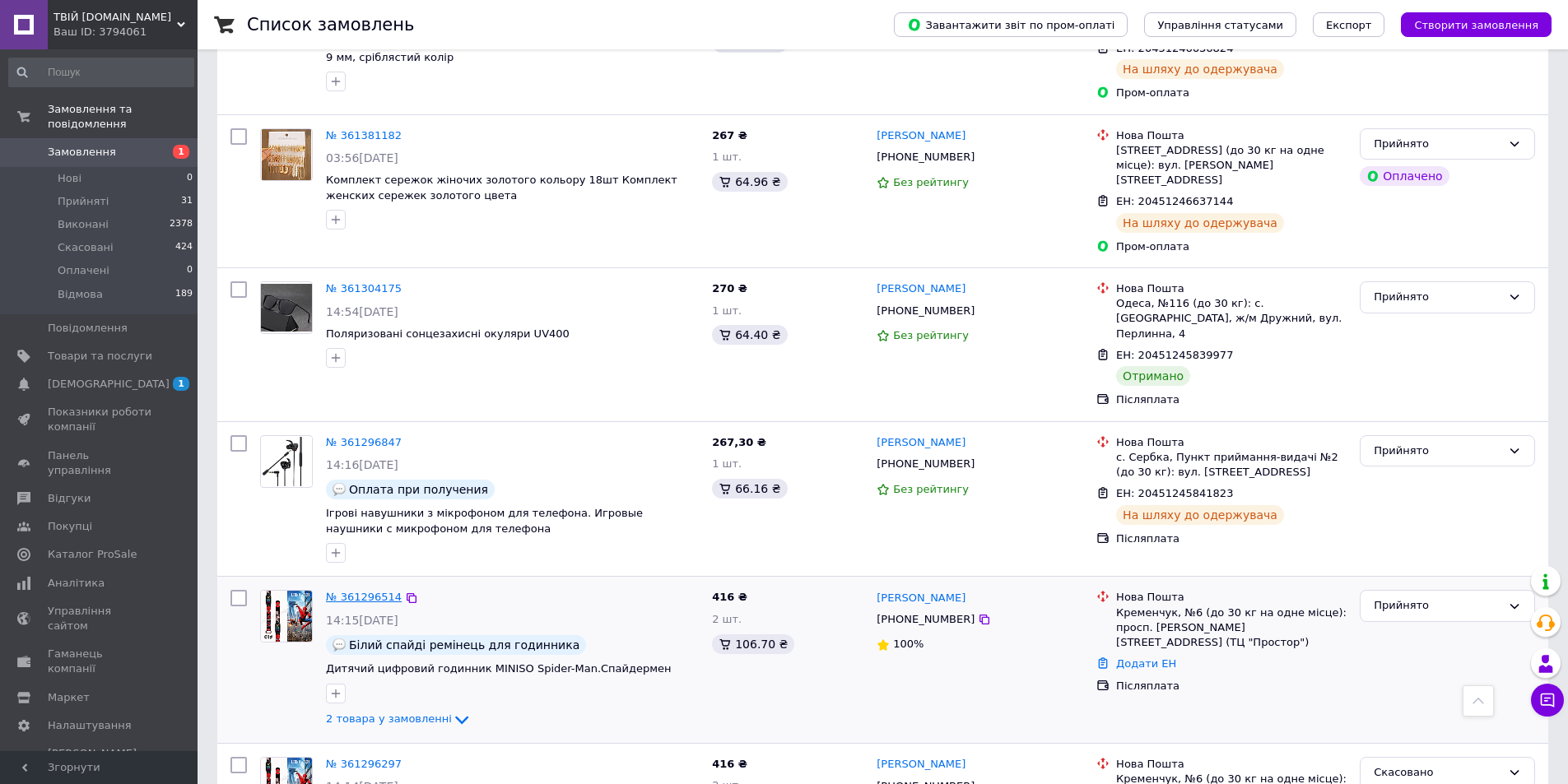
click at [357, 591] on link "№ 361296514" at bounding box center [364, 597] width 76 height 12
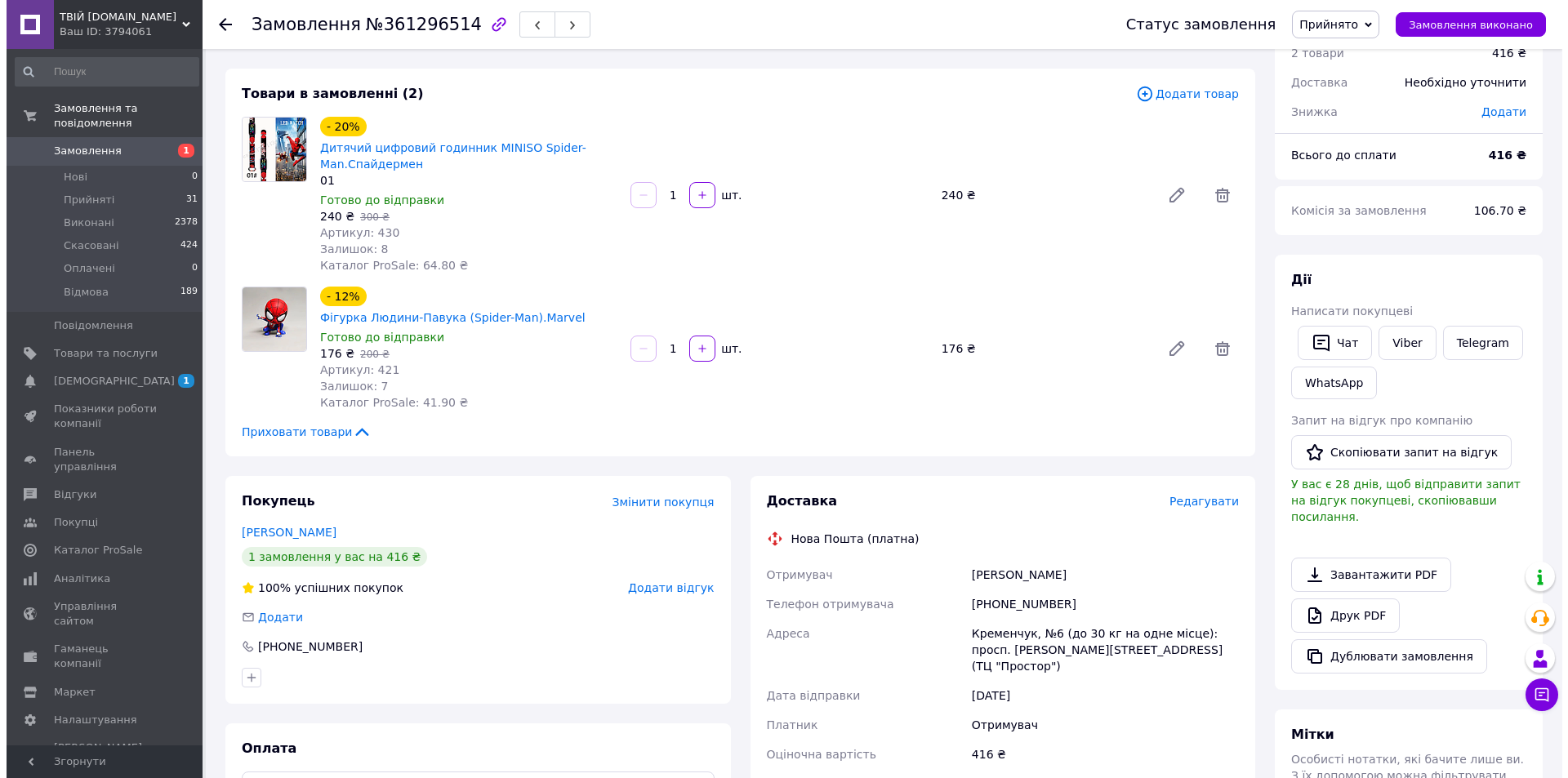
scroll to position [82, 0]
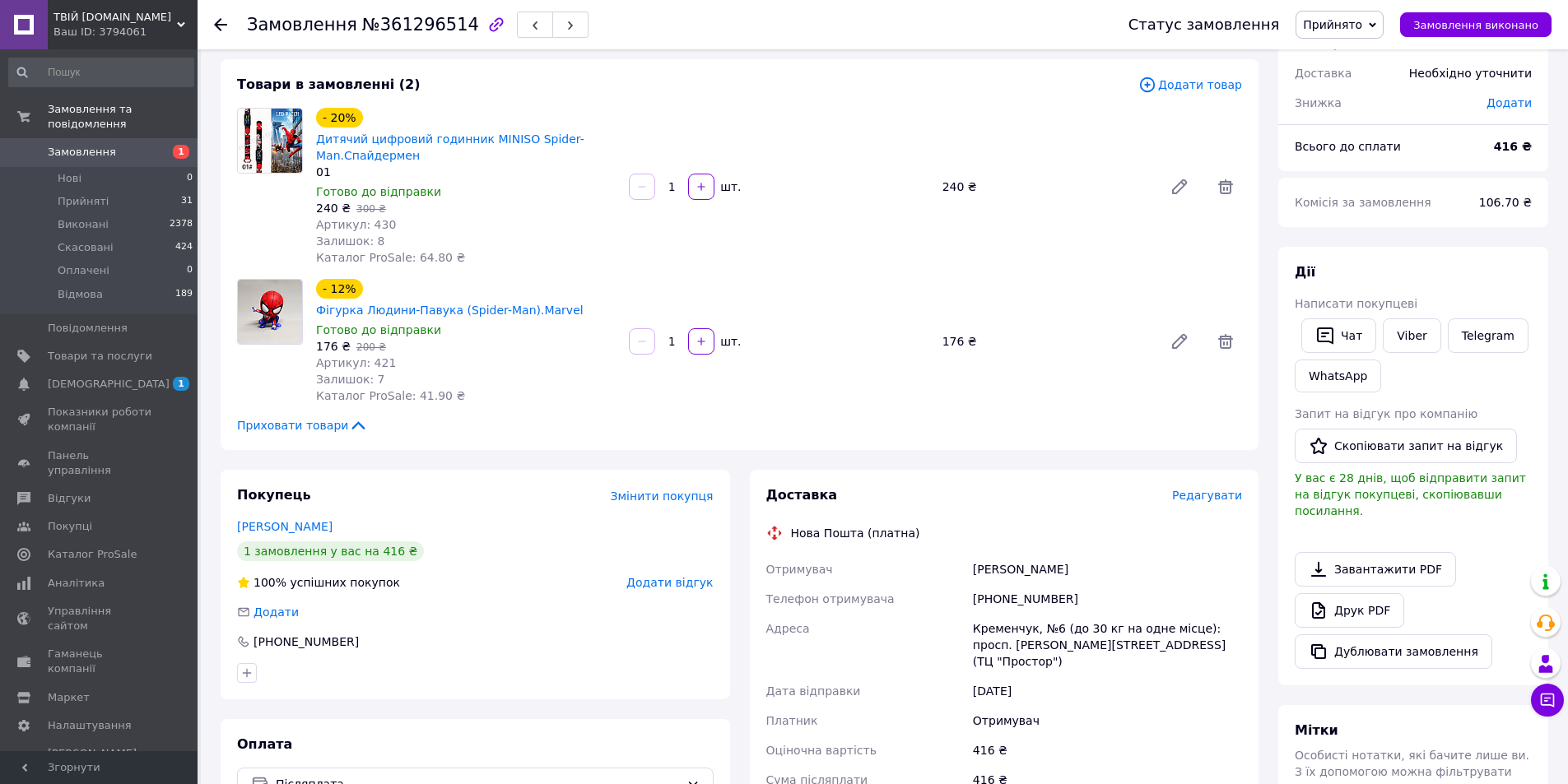
click at [1210, 489] on span "Редагувати" at bounding box center [1207, 495] width 70 height 13
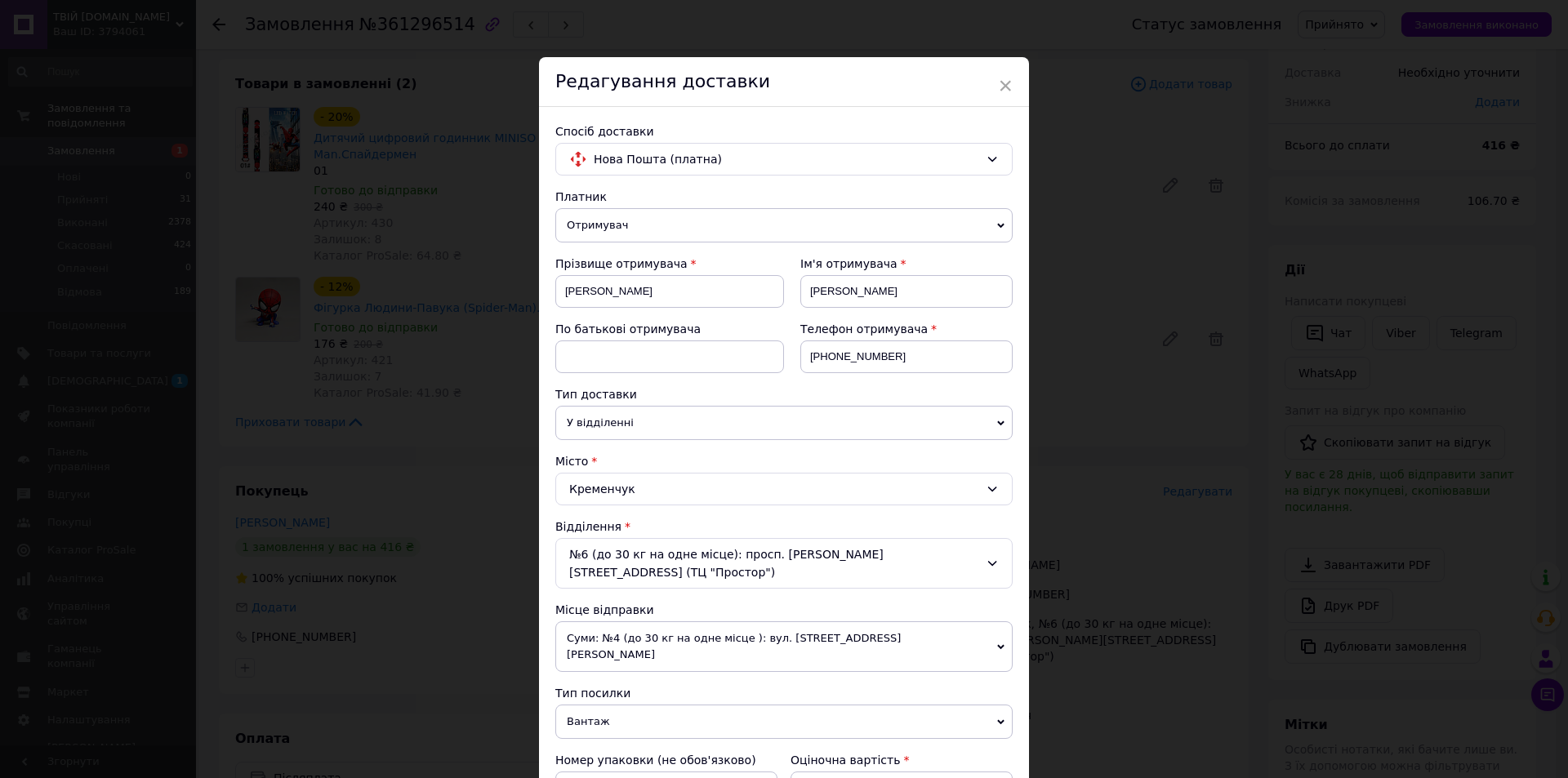
click at [663, 621] on span "Суми: №4 (до 30 кг на одне місце ): вул. [STREET_ADDRESS][PERSON_NAME]" at bounding box center [784, 646] width 458 height 50
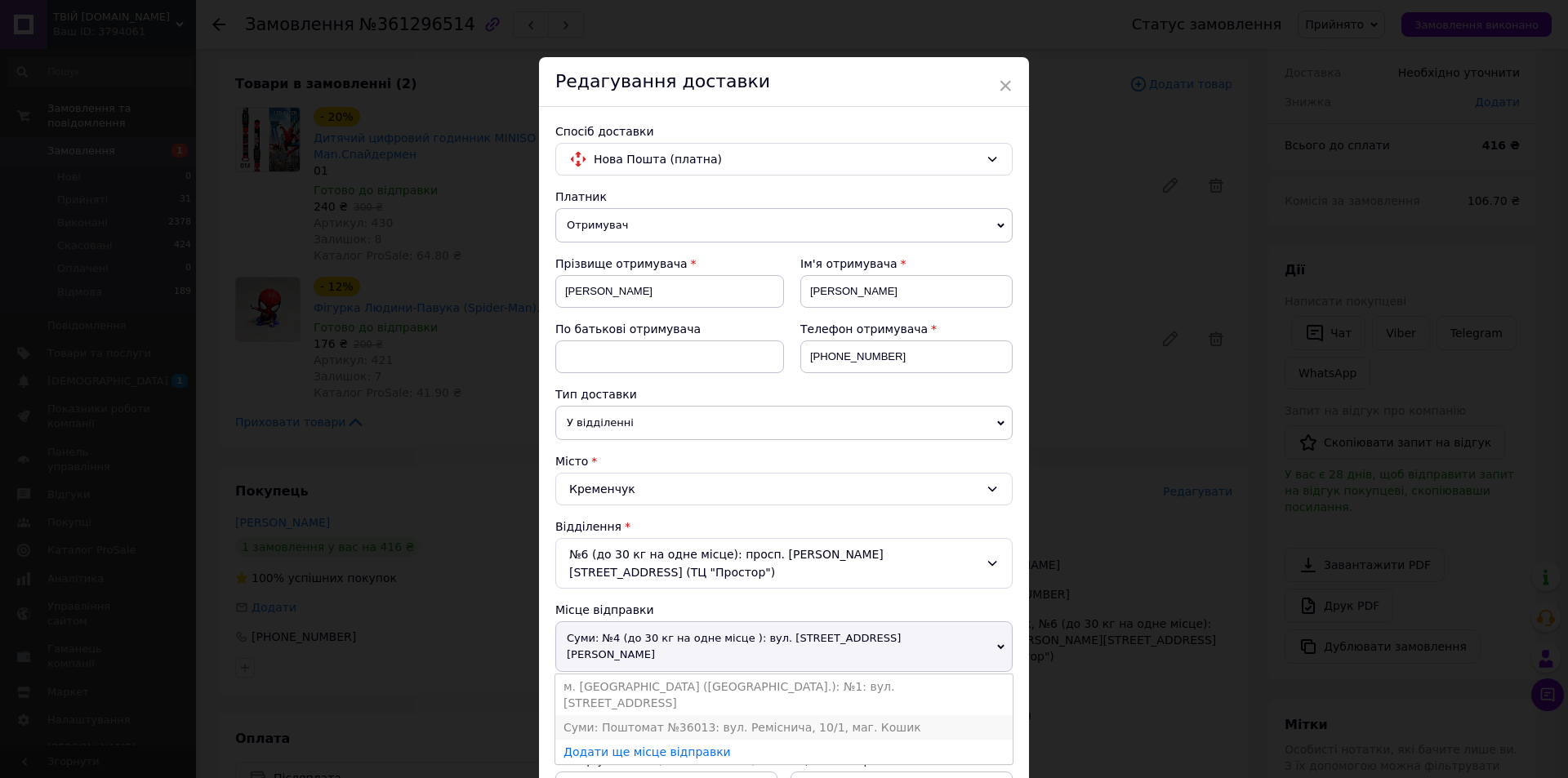
click at [658, 716] on li "Суми: Поштомат №36013: вул. Реміснича, 10/1, маг. Кошик" at bounding box center [784, 728] width 458 height 25
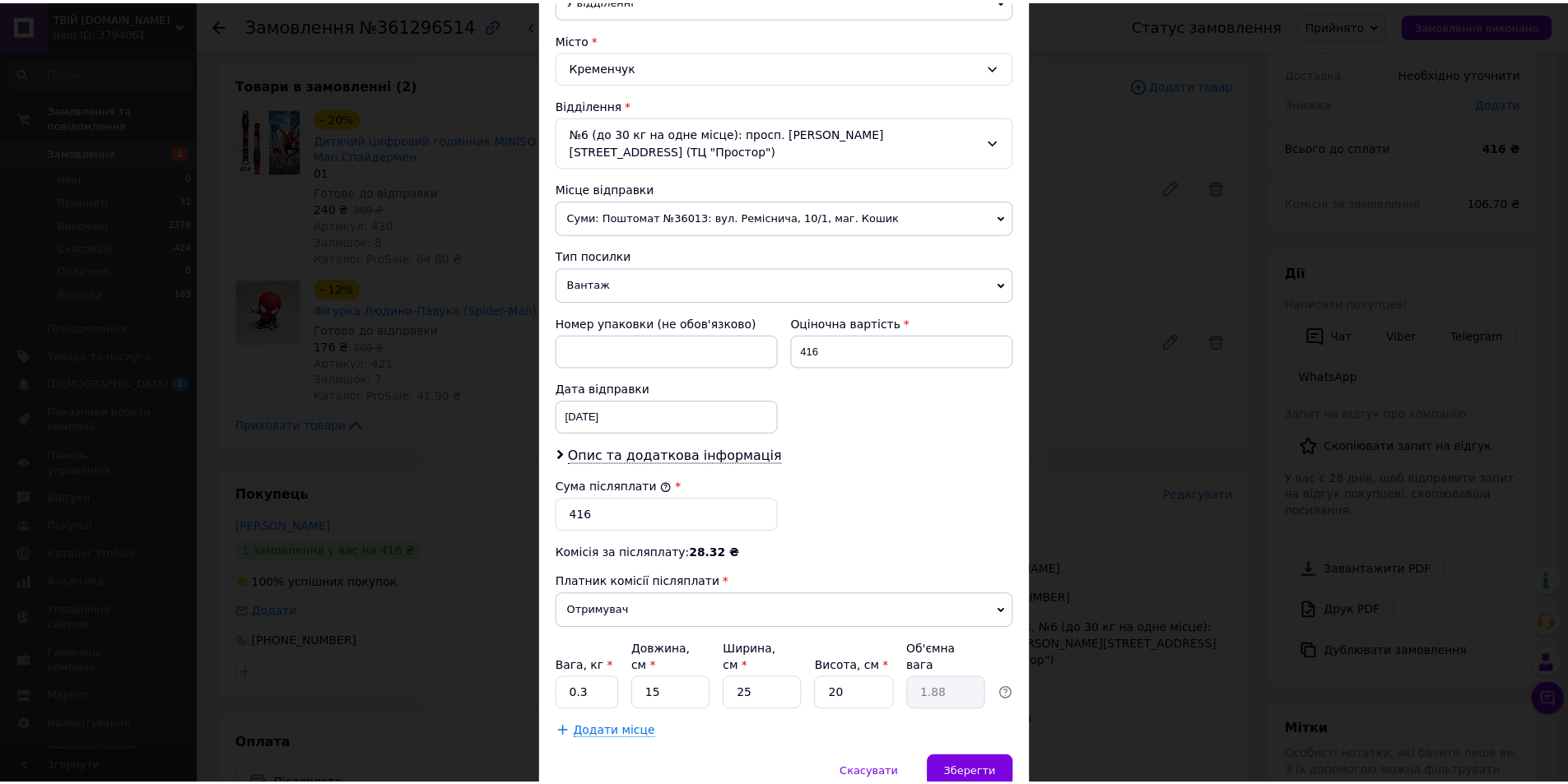
scroll to position [472, 0]
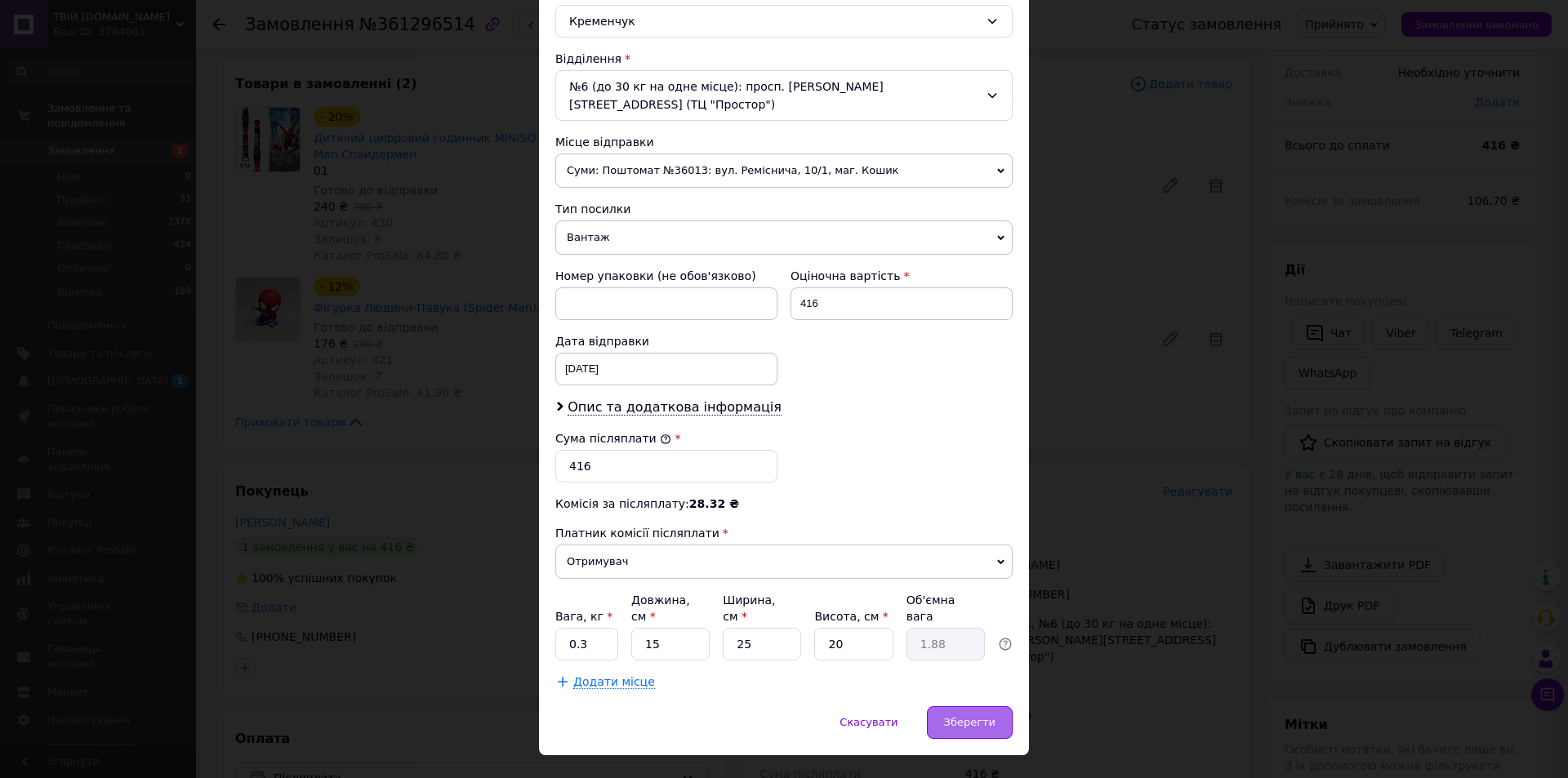
click at [975, 716] on span "Зберегти" at bounding box center [970, 722] width 51 height 12
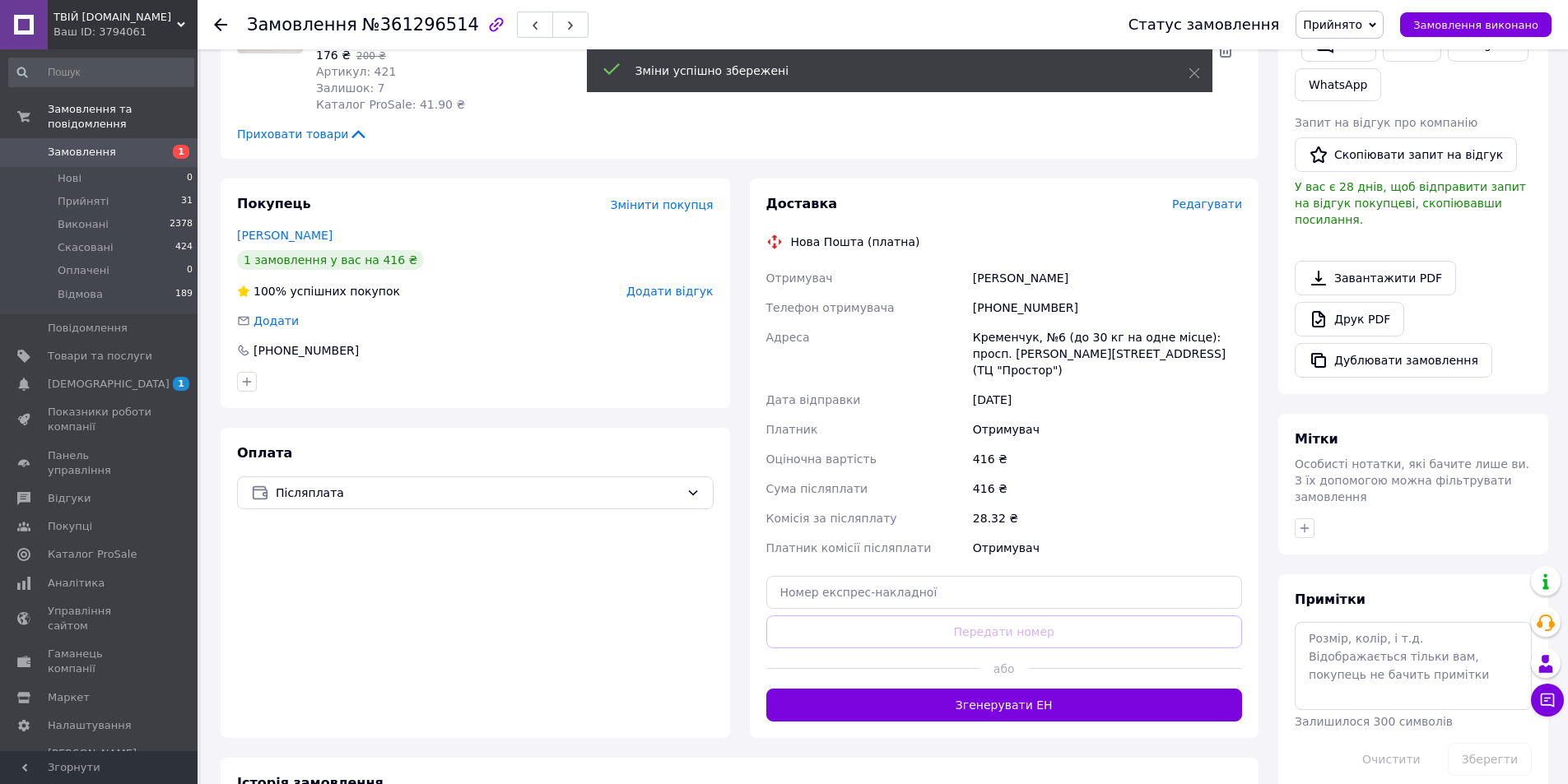
scroll to position [494, 0]
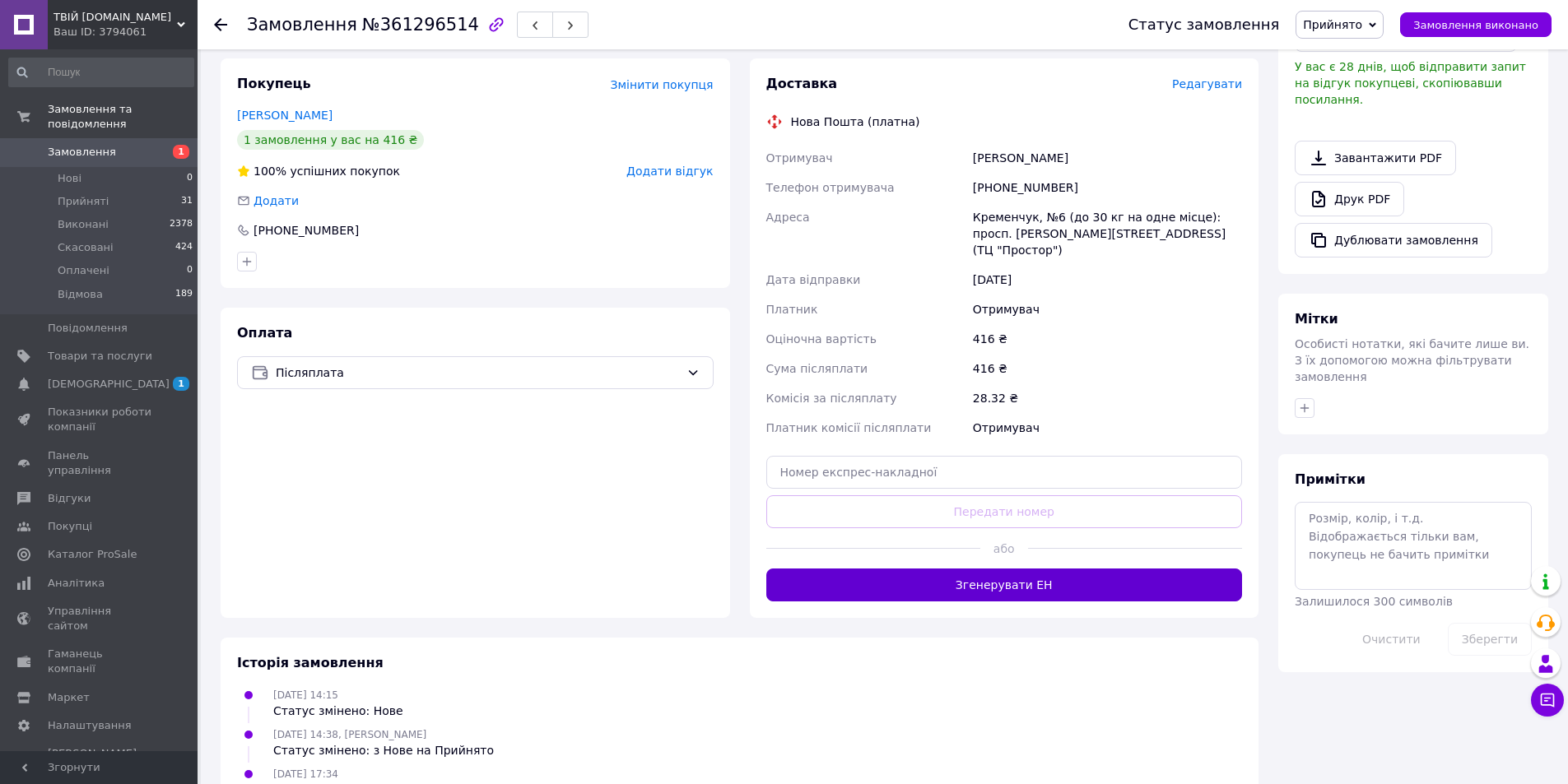
click at [1015, 568] on button "Згенерувати ЕН" at bounding box center [1005, 584] width 477 height 33
